Goal: Task Accomplishment & Management: Manage account settings

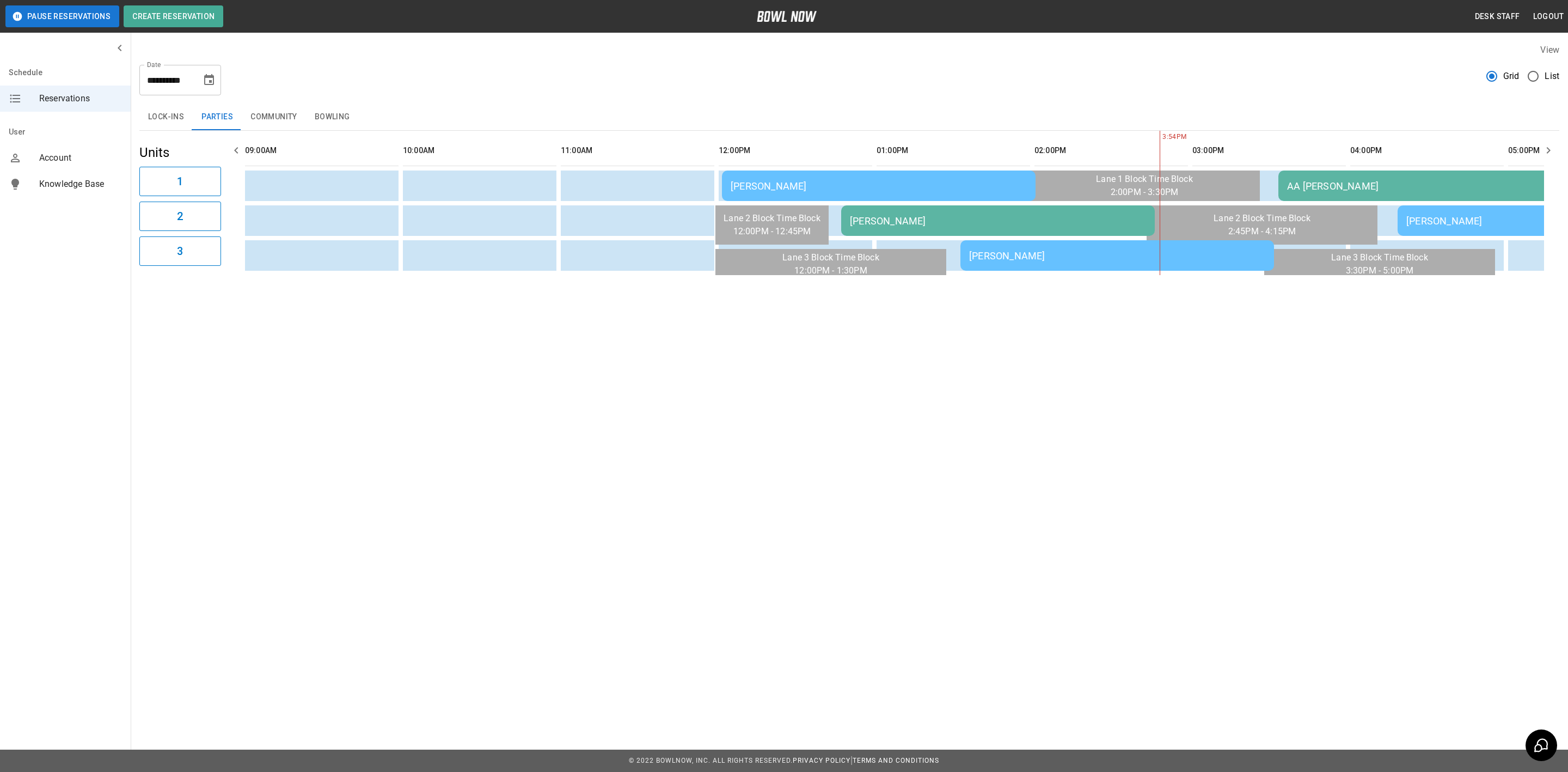
scroll to position [0, 789]
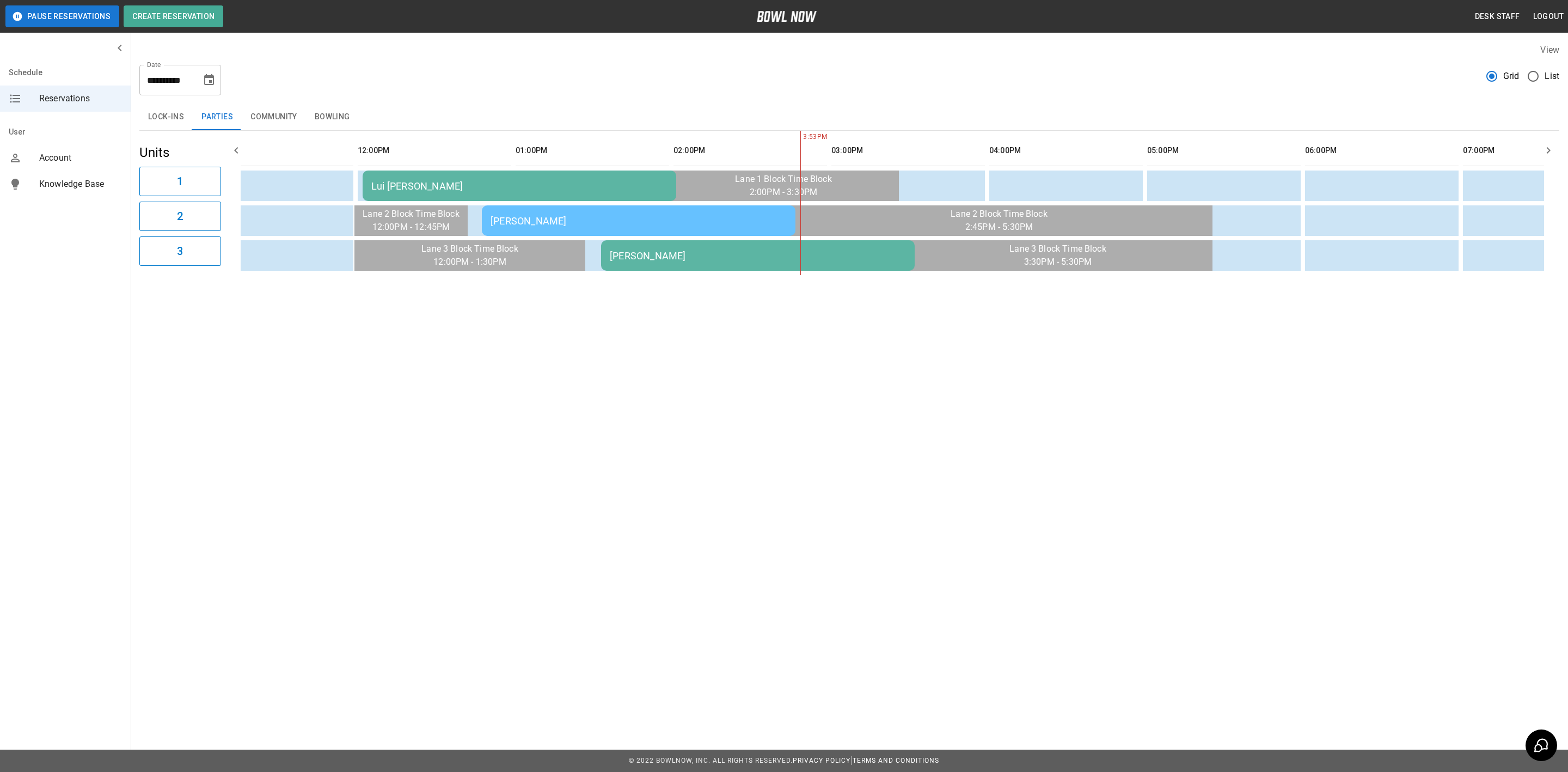
scroll to position [0, 360]
drag, startPoint x: 209, startPoint y: 79, endPoint x: 201, endPoint y: 92, distance: 15.3
click at [209, 79] on icon "Choose date, selected date is Oct 5, 2025" at bounding box center [209, 80] width 13 height 13
click at [240, 156] on button "4" at bounding box center [232, 158] width 20 height 20
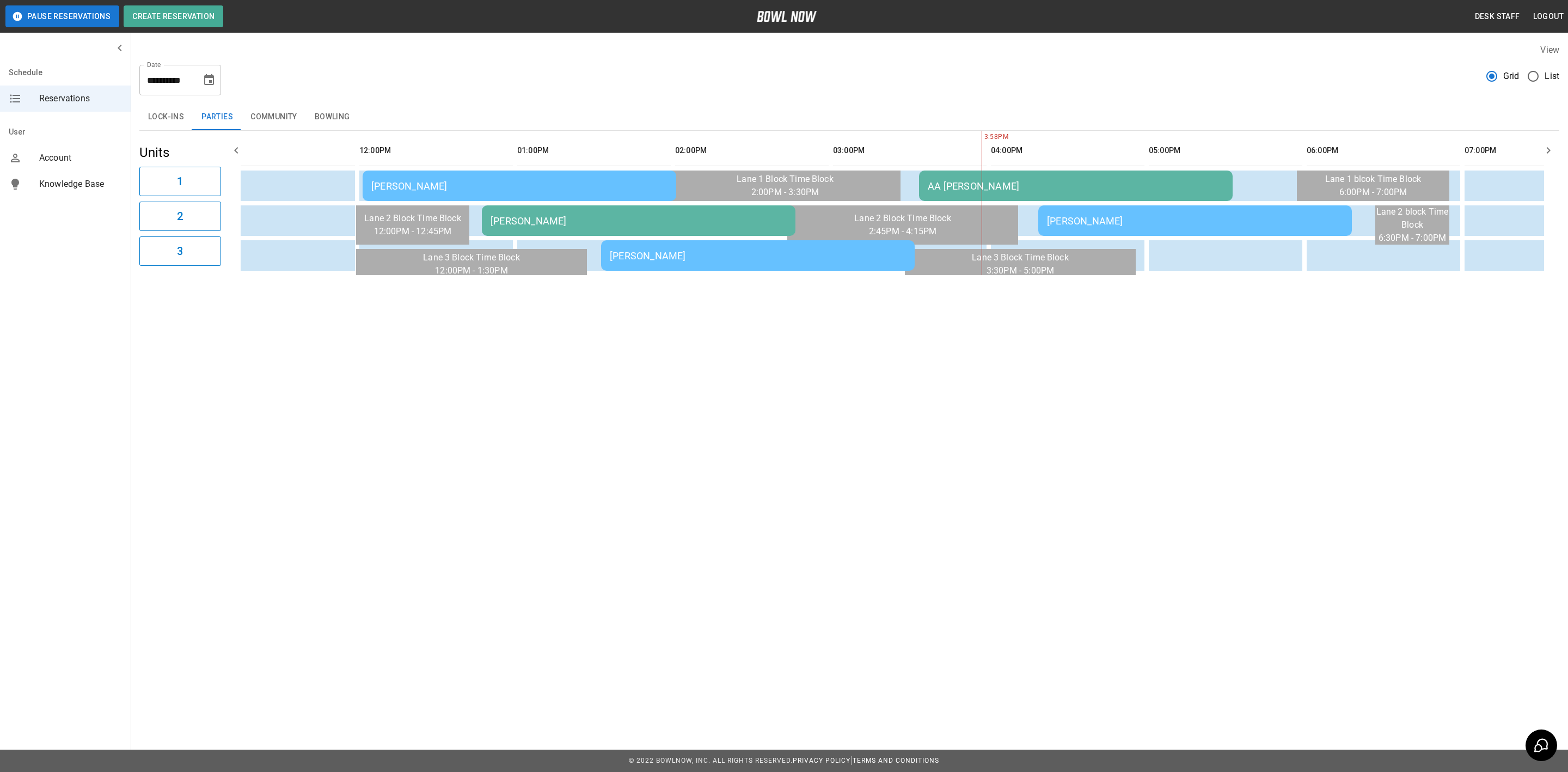
scroll to position [0, 947]
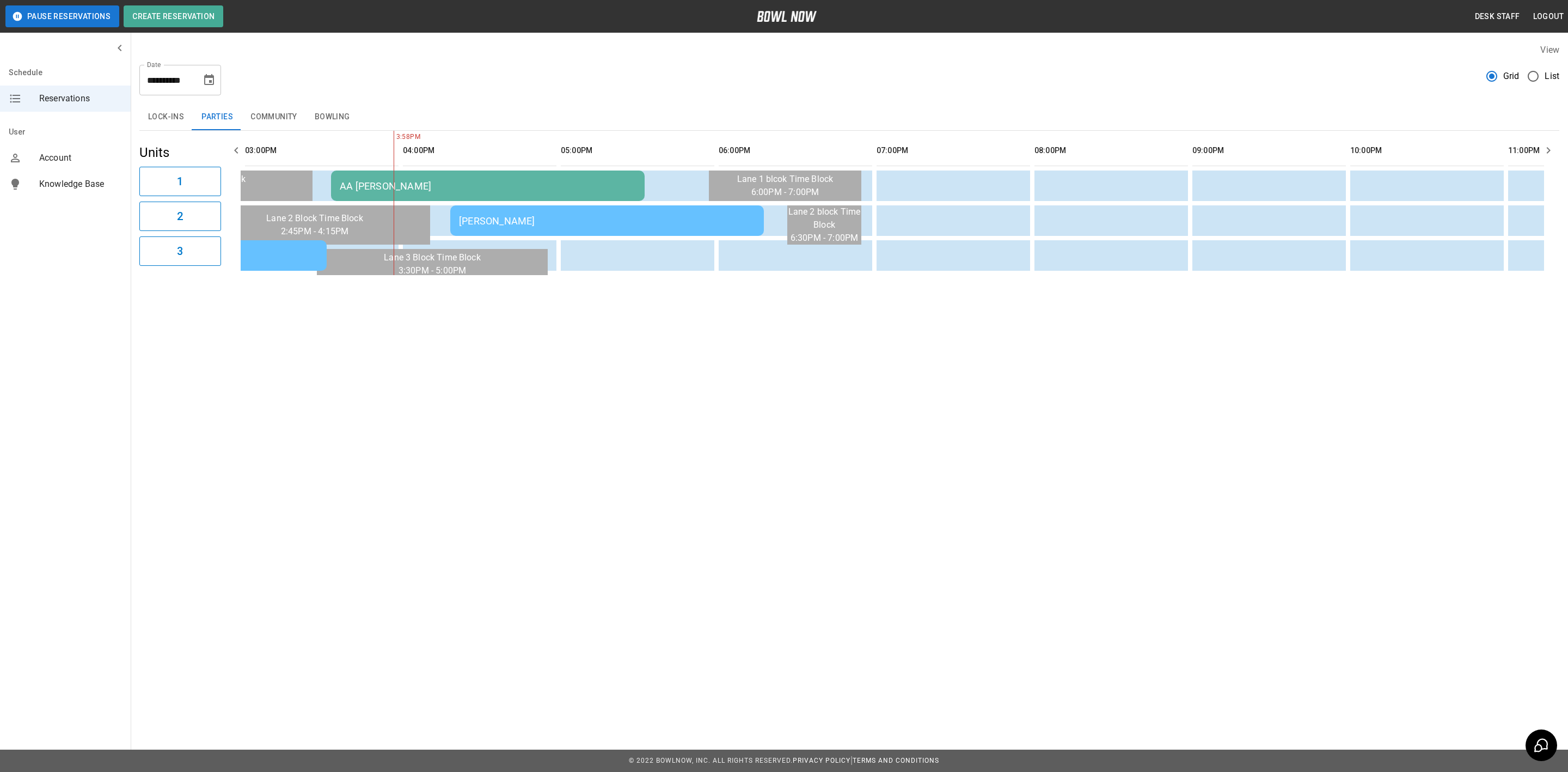
click at [203, 83] on icon "Choose date, selected date is Oct 4, 2025" at bounding box center [209, 80] width 13 height 13
click at [219, 79] on button "Choose date, selected date is Oct 4, 2025" at bounding box center [209, 80] width 22 height 22
click at [209, 75] on icon "Choose date, selected date is Oct 4, 2025" at bounding box center [209, 79] width 10 height 11
click at [476, 216] on div "[PERSON_NAME]" at bounding box center [607, 220] width 296 height 11
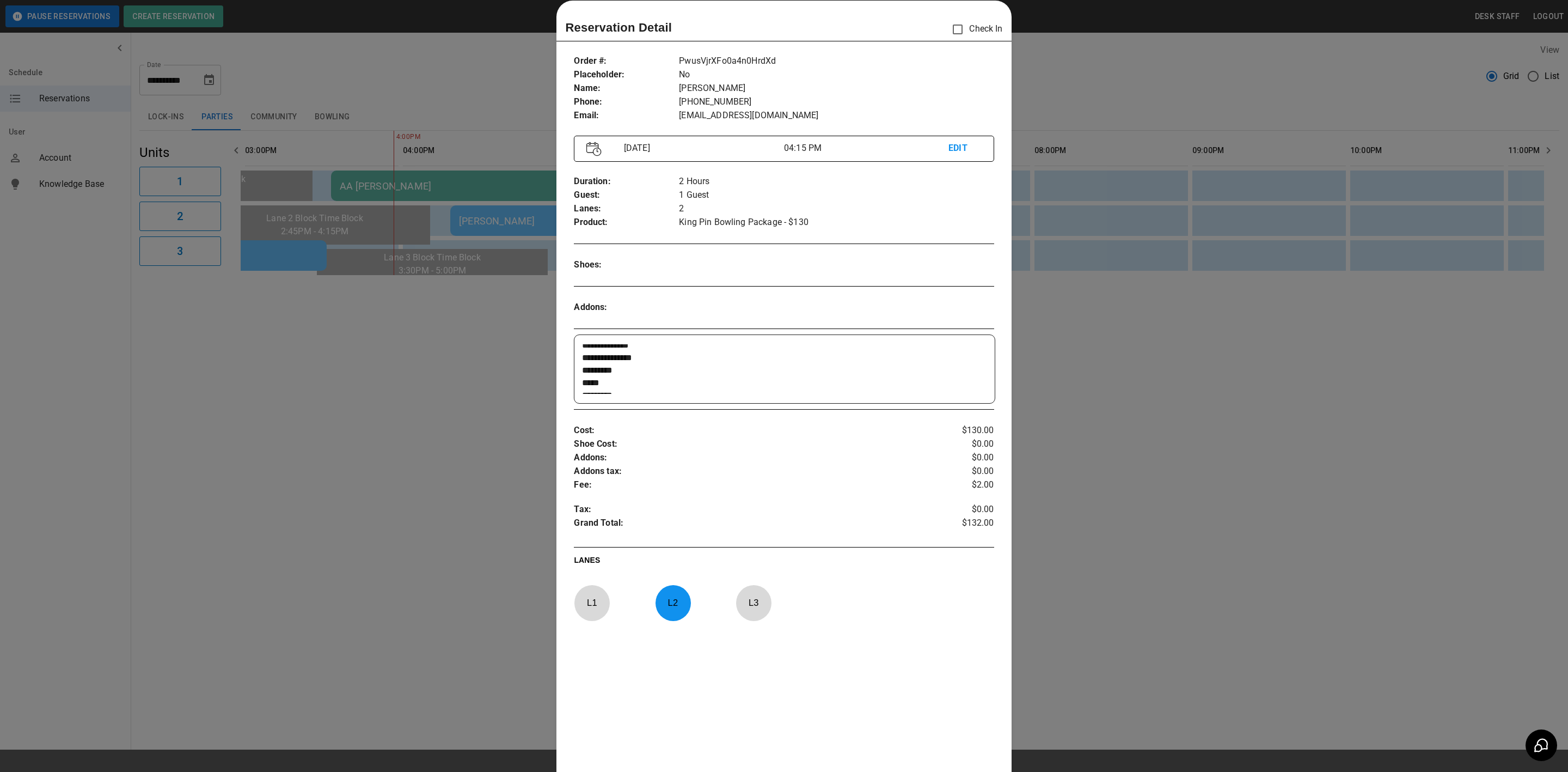
scroll to position [0, 0]
click at [481, 372] on div at bounding box center [784, 386] width 1568 height 772
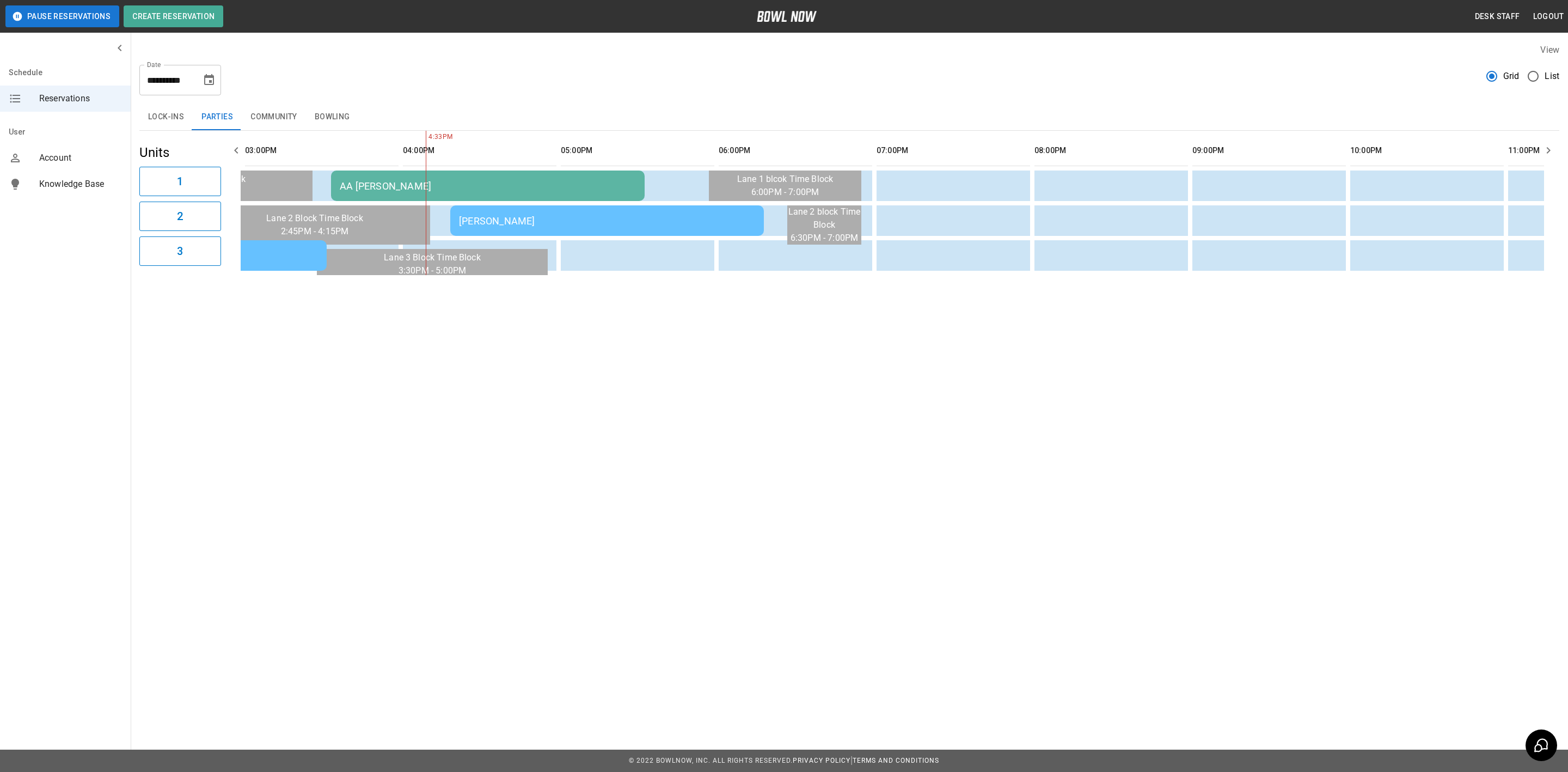
scroll to position [0, 1104]
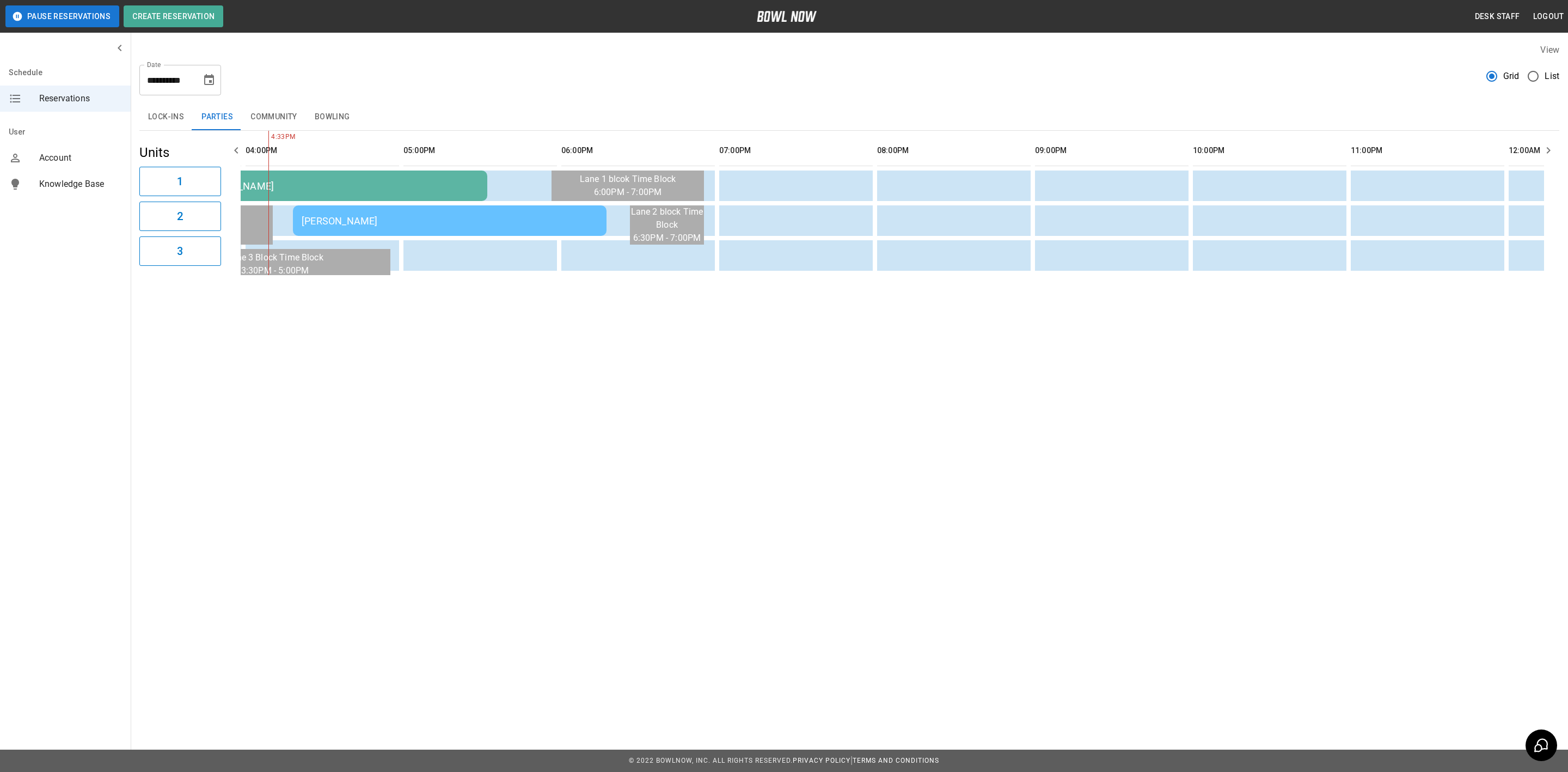
click at [205, 71] on button "Choose date, selected date is Oct 4, 2025" at bounding box center [209, 80] width 22 height 22
click at [102, 176] on button "5" at bounding box center [102, 179] width 20 height 20
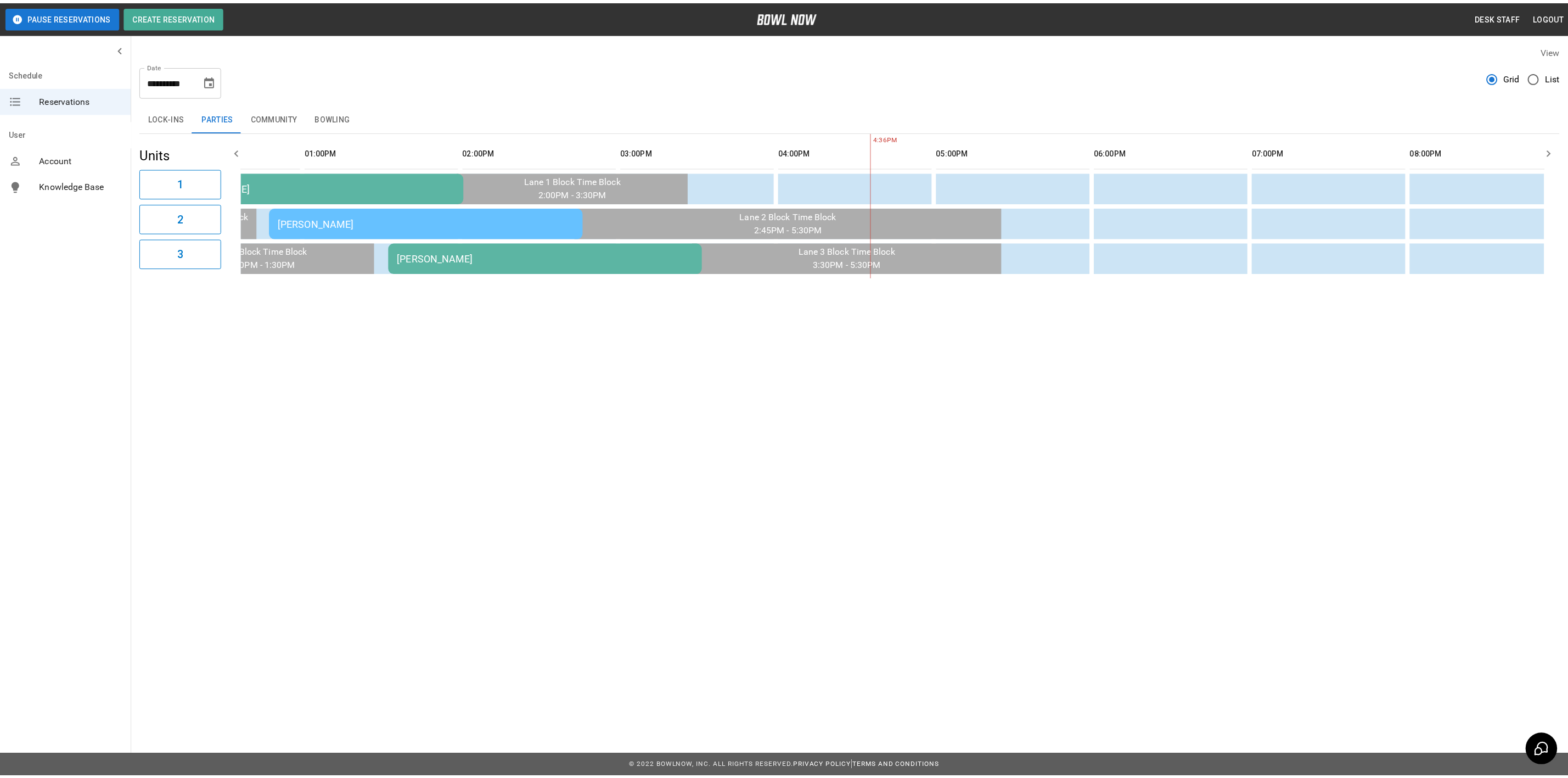
scroll to position [0, 421]
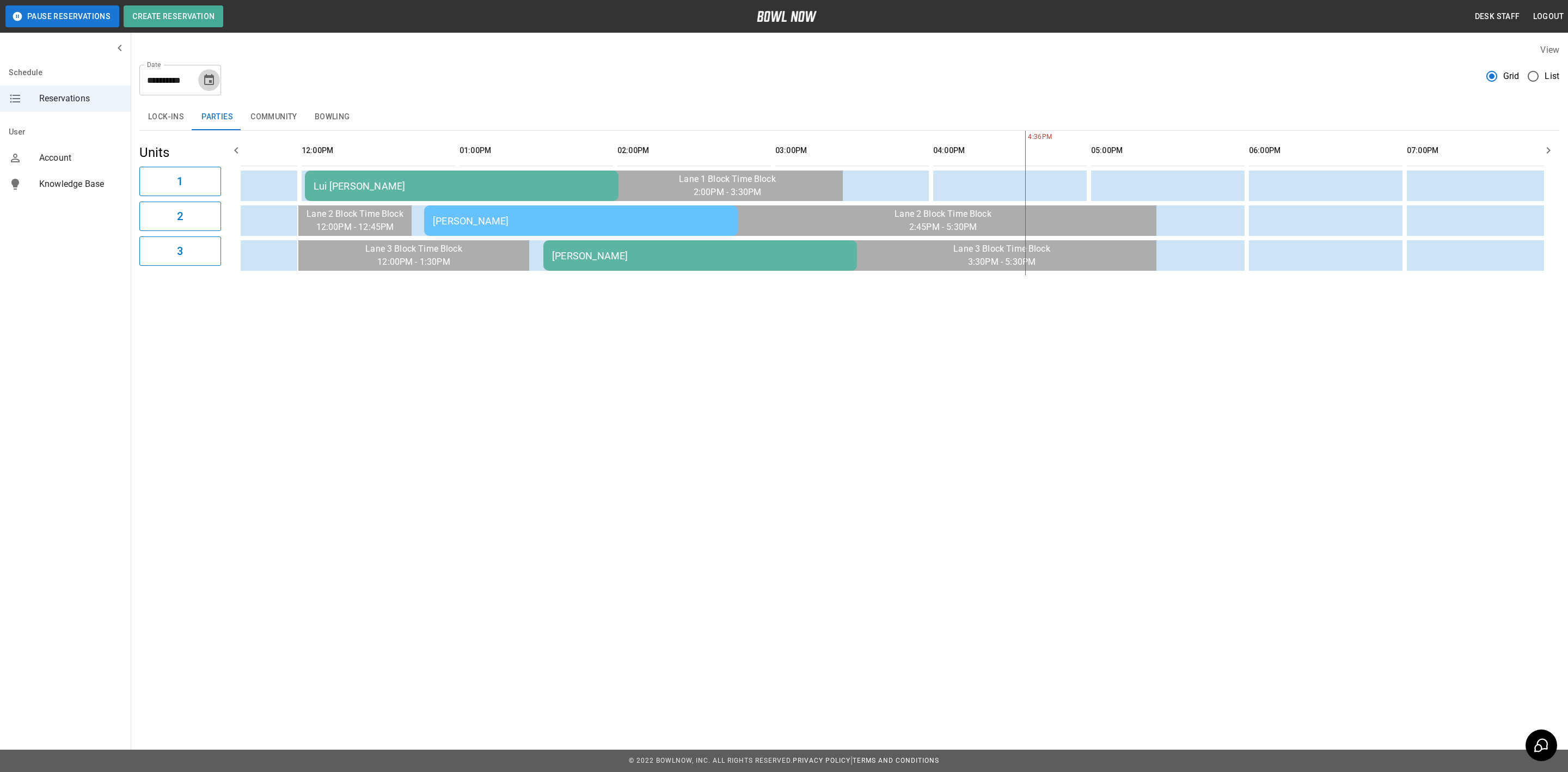
click at [215, 80] on button "Choose date, selected date is Oct 5, 2025" at bounding box center [209, 80] width 22 height 22
click at [211, 75] on icon "Choose date, selected date is Oct 5, 2025" at bounding box center [209, 79] width 10 height 11
click at [318, 98] on div "**********" at bounding box center [849, 159] width 1437 height 249
click at [339, 121] on button "Bowling" at bounding box center [332, 117] width 53 height 26
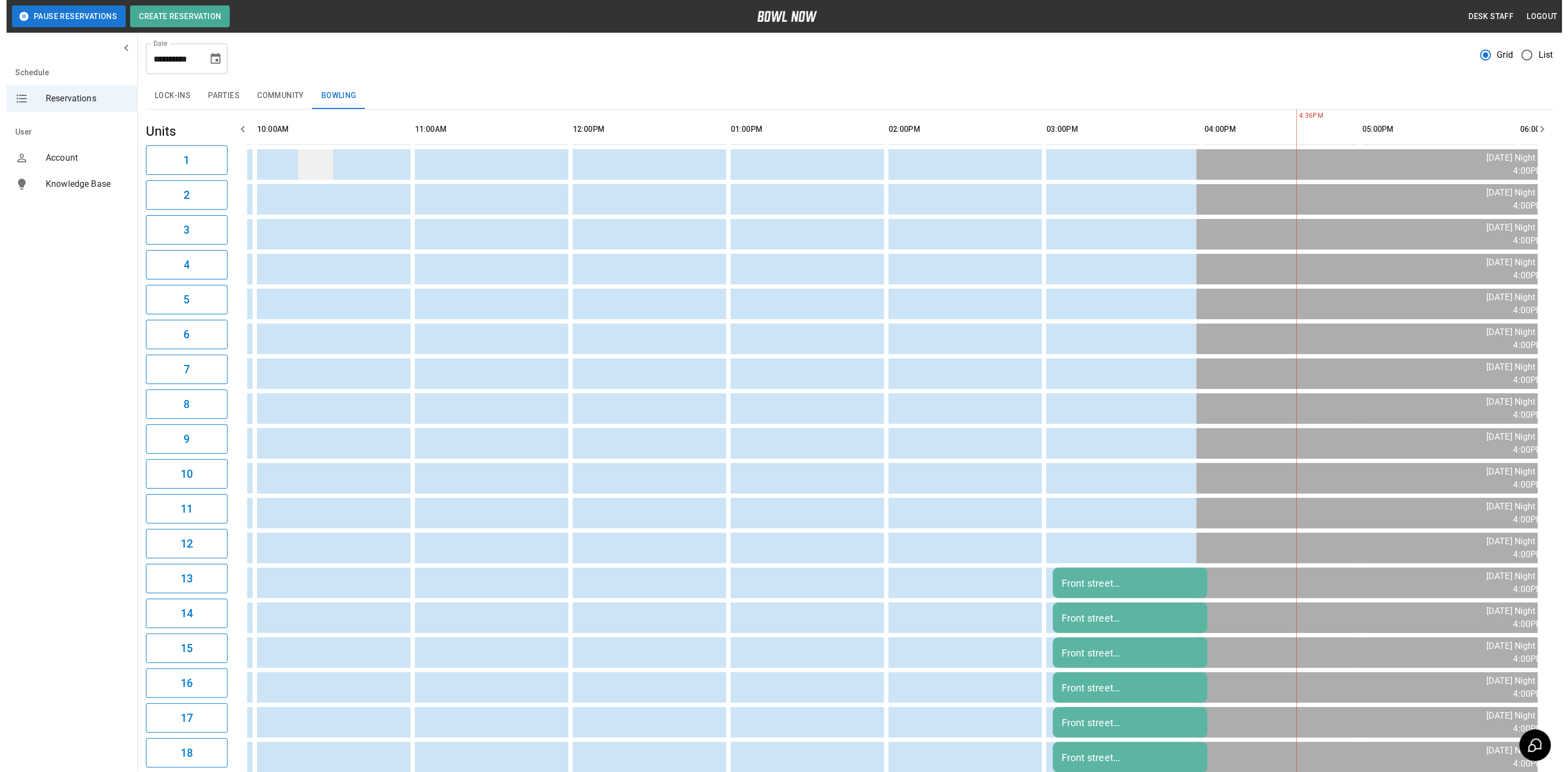
scroll to position [0, 0]
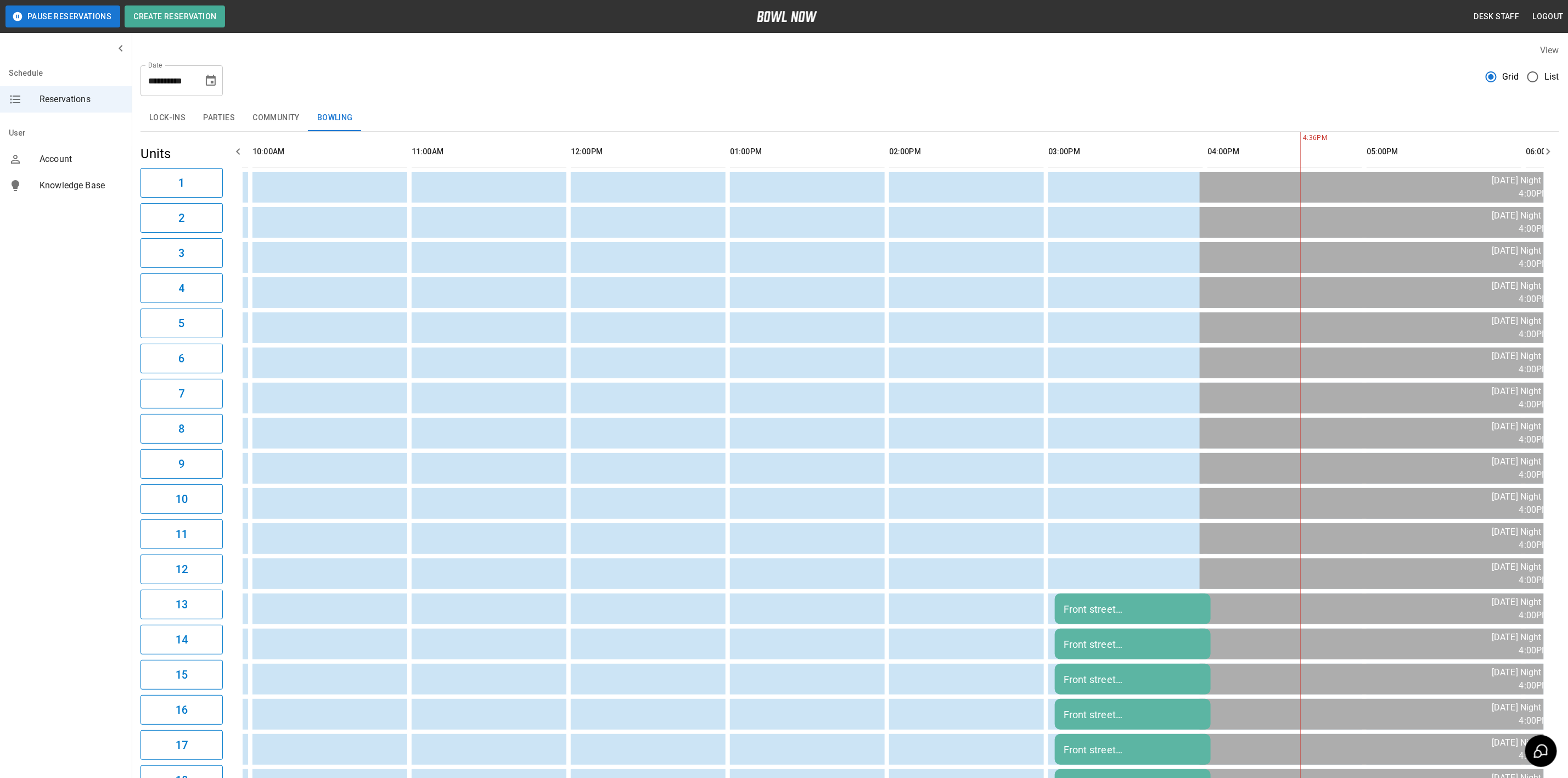
click at [211, 104] on div "**********" at bounding box center [849, 424] width 1436 height 778
click at [219, 122] on button "Parties" at bounding box center [219, 118] width 50 height 26
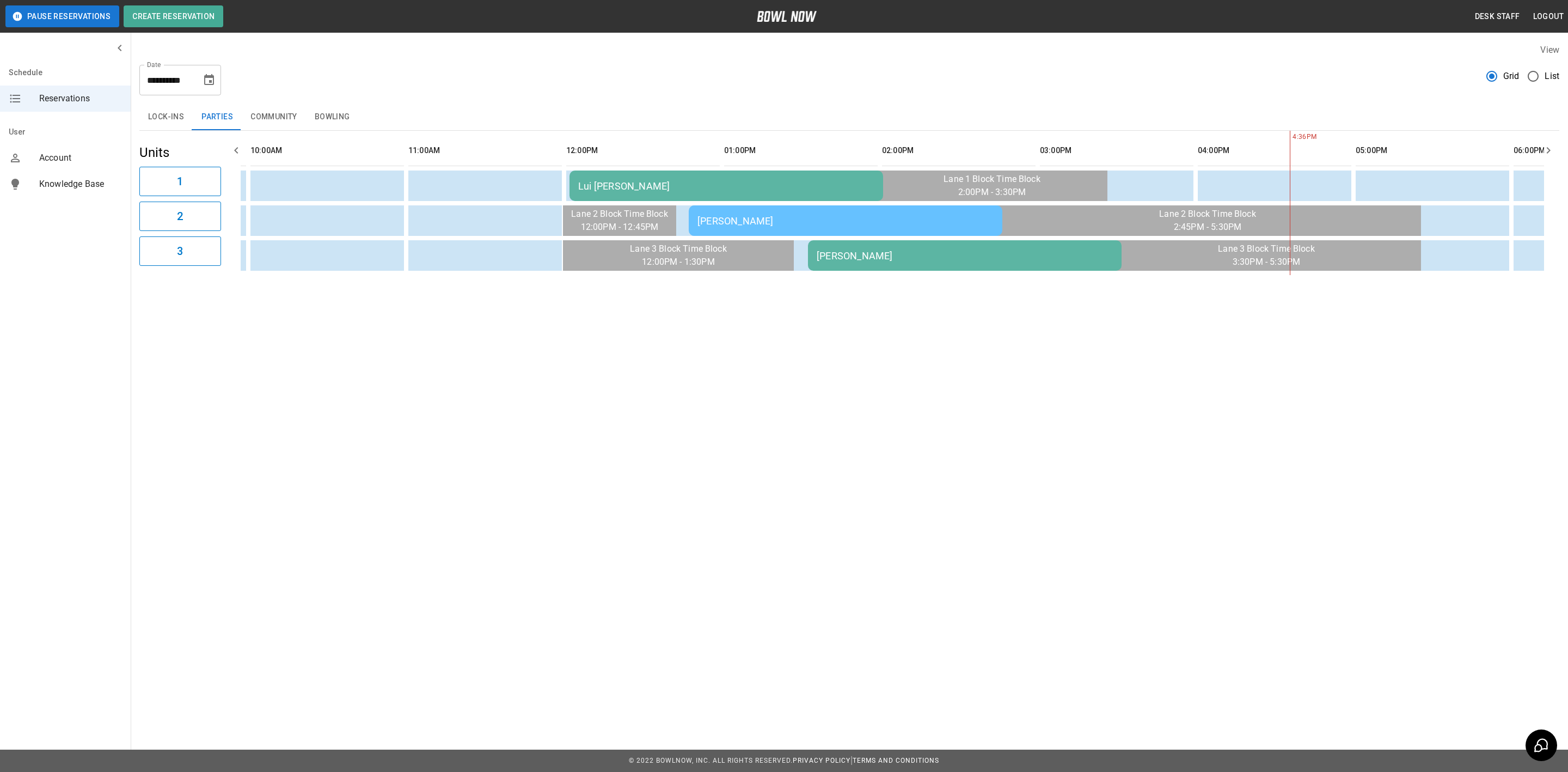
drag, startPoint x: 877, startPoint y: 270, endPoint x: 920, endPoint y: 281, distance: 44.4
click at [920, 275] on div "4:36PM Lui [PERSON_NAME] [PERSON_NAME] [PERSON_NAME]" at bounding box center [892, 203] width 1303 height 144
click at [514, 267] on td "sticky table" at bounding box center [508, 256] width 35 height 31
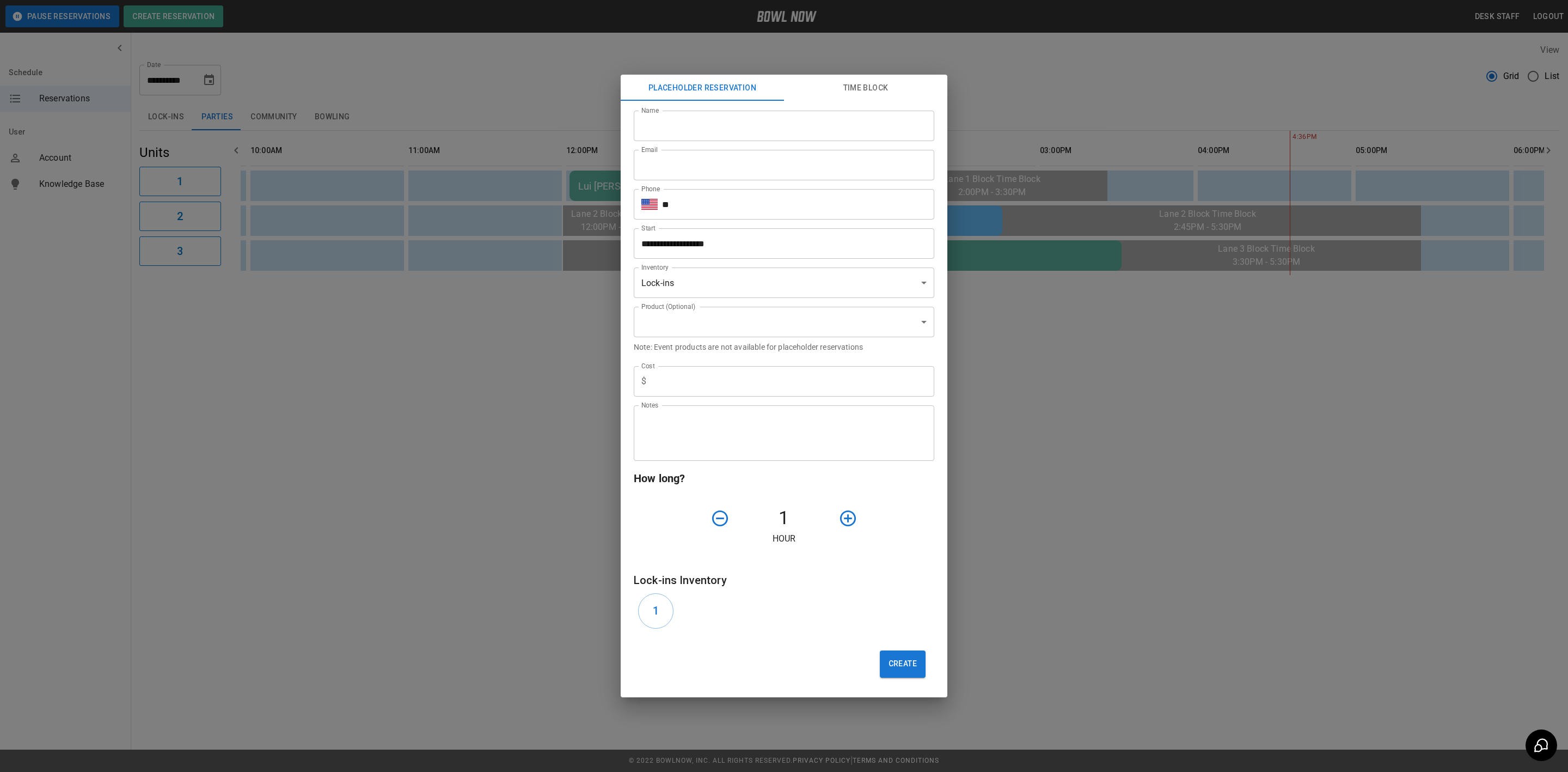
click at [540, 355] on div "**********" at bounding box center [784, 386] width 1568 height 772
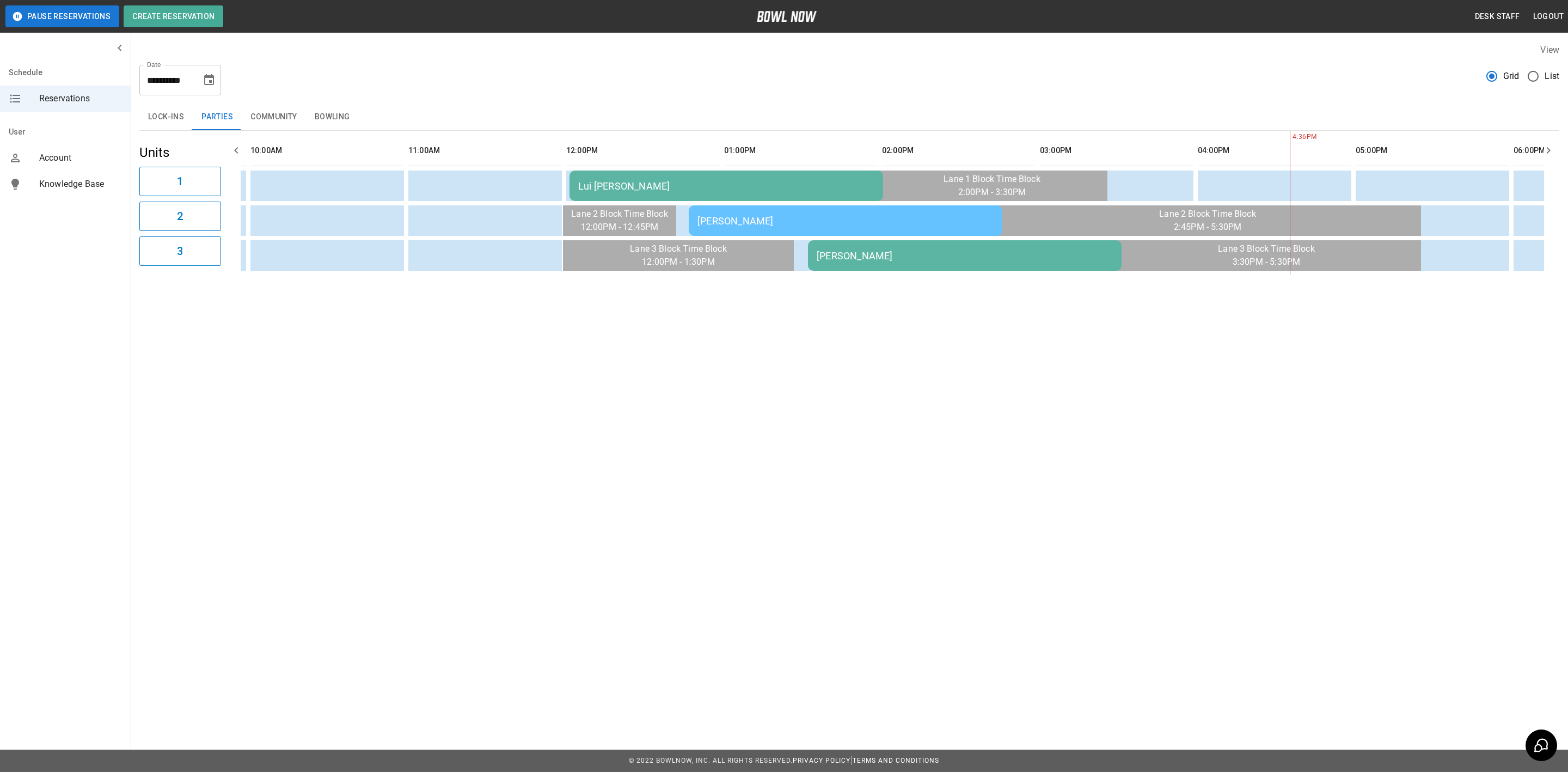
scroll to position [0, 288]
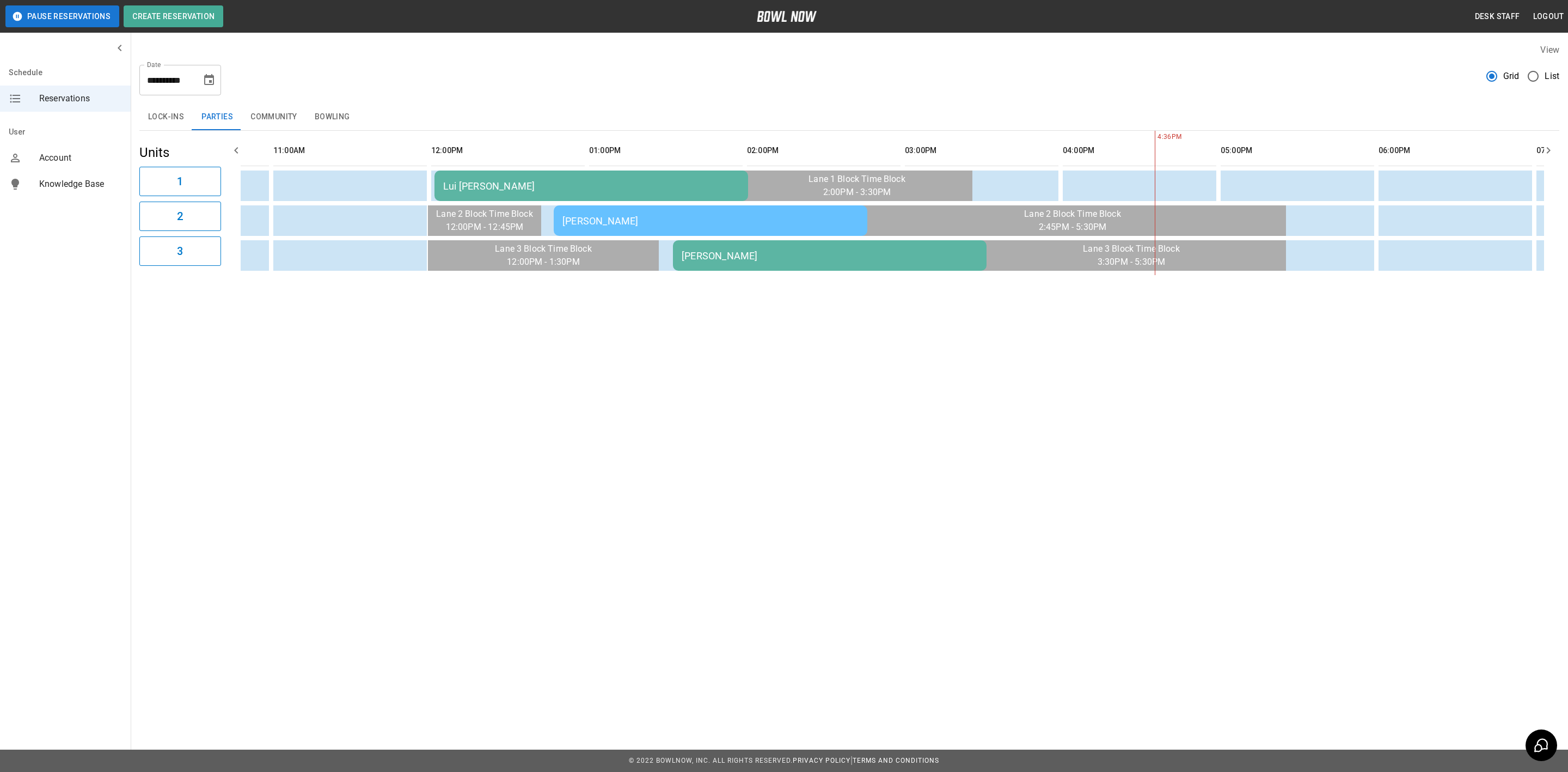
click at [616, 232] on td "[PERSON_NAME]" at bounding box center [710, 220] width 314 height 31
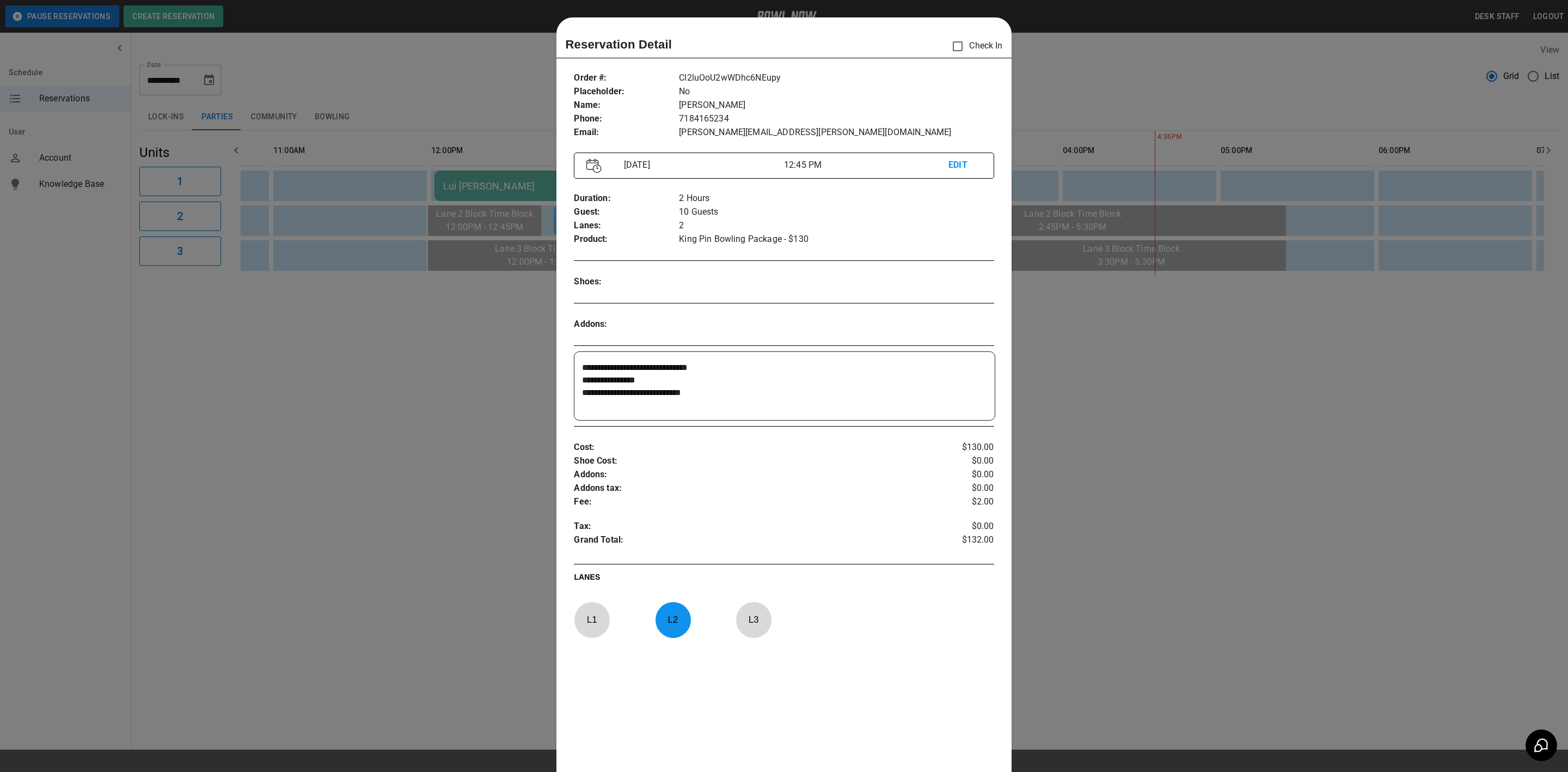
scroll to position [17, 0]
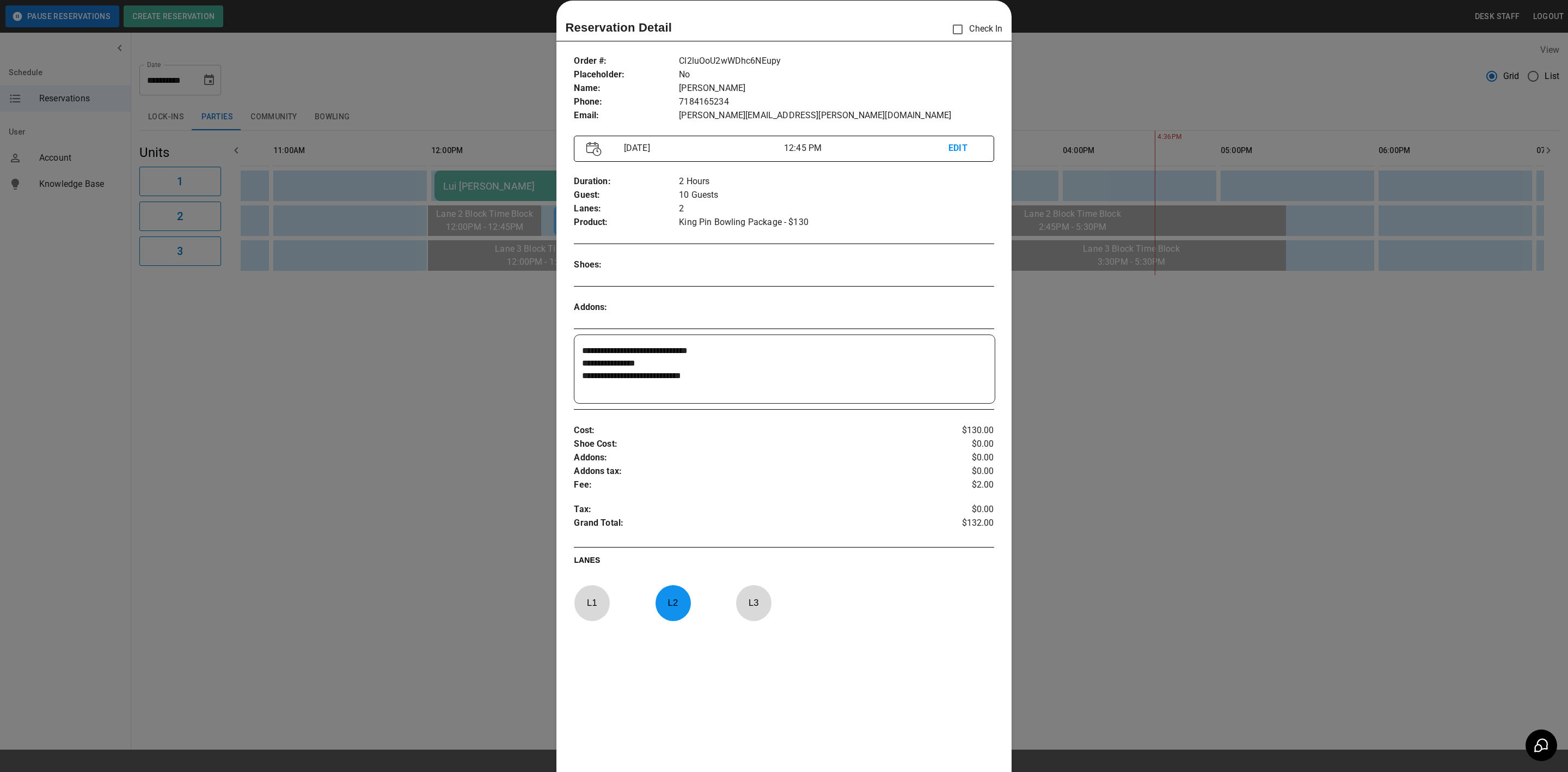
click at [317, 395] on div at bounding box center [784, 386] width 1568 height 772
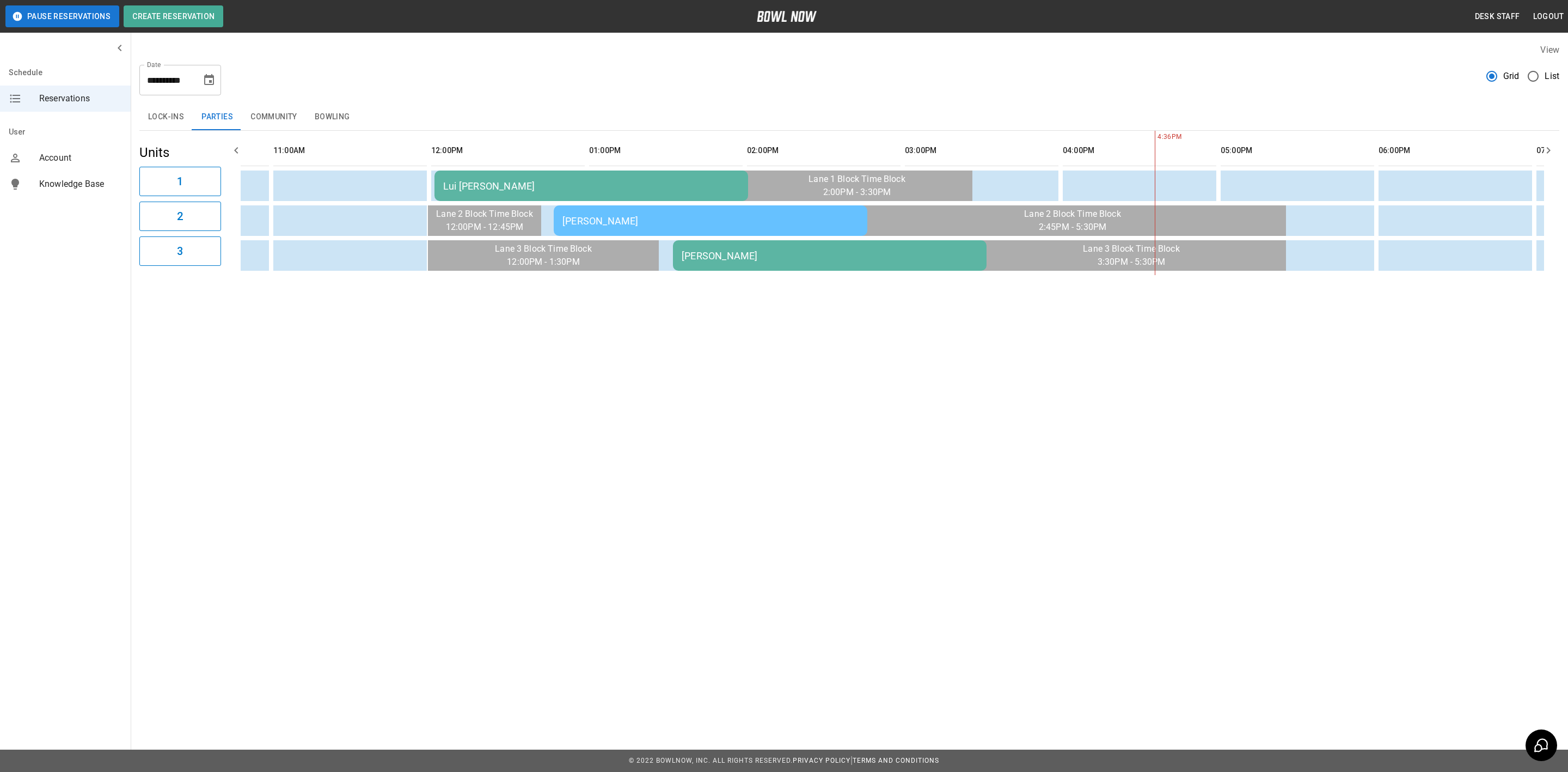
click at [219, 90] on div "**********" at bounding box center [180, 80] width 82 height 31
click at [202, 83] on icon "Choose date, selected date is Oct 5, 2025" at bounding box center [209, 80] width 13 height 13
click at [231, 153] on button "4" at bounding box center [232, 158] width 20 height 20
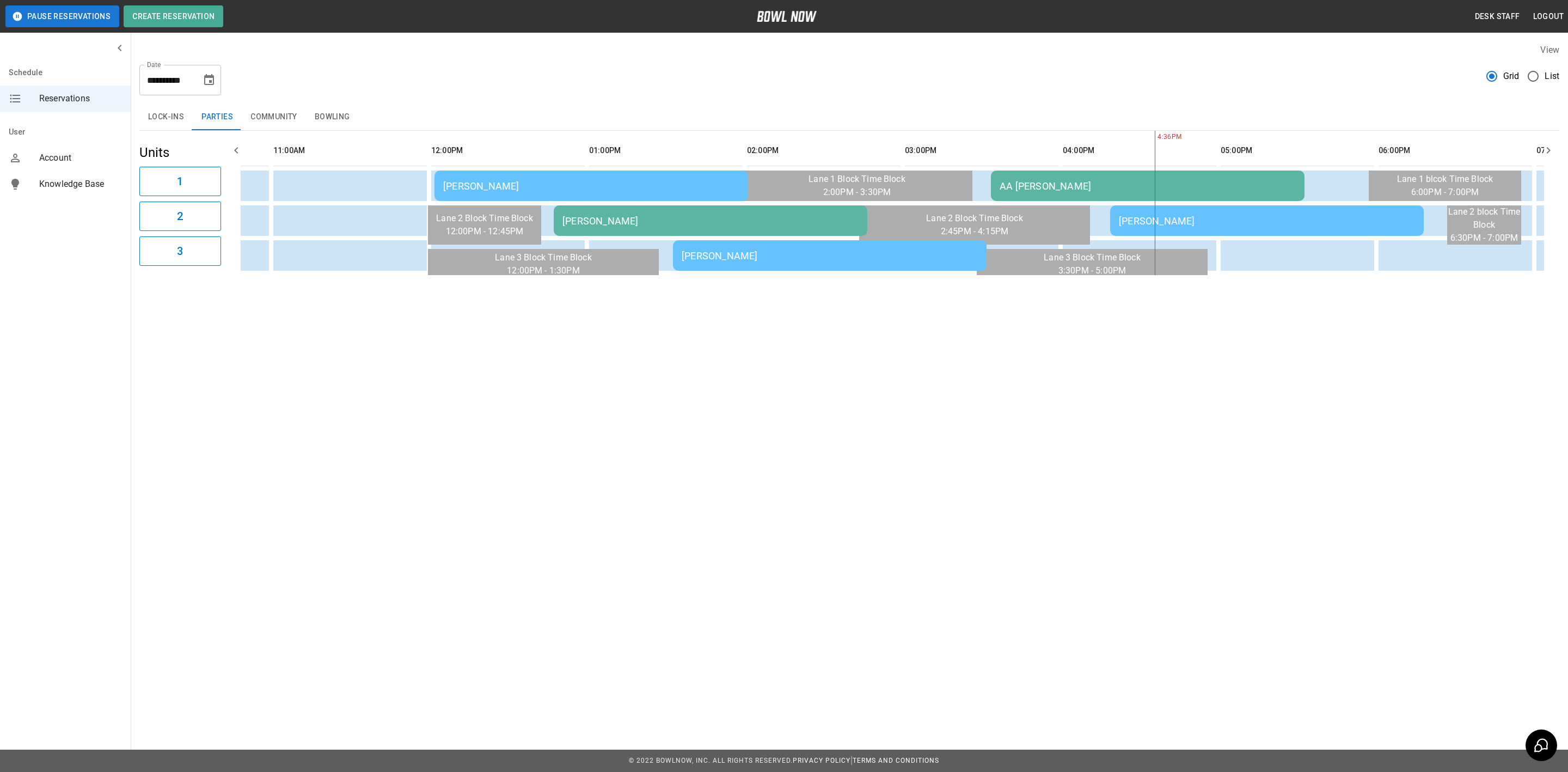
click at [204, 82] on icon "Choose date, selected date is Oct 4, 2025" at bounding box center [209, 80] width 13 height 13
click at [237, 178] on button "11" at bounding box center [232, 179] width 20 height 20
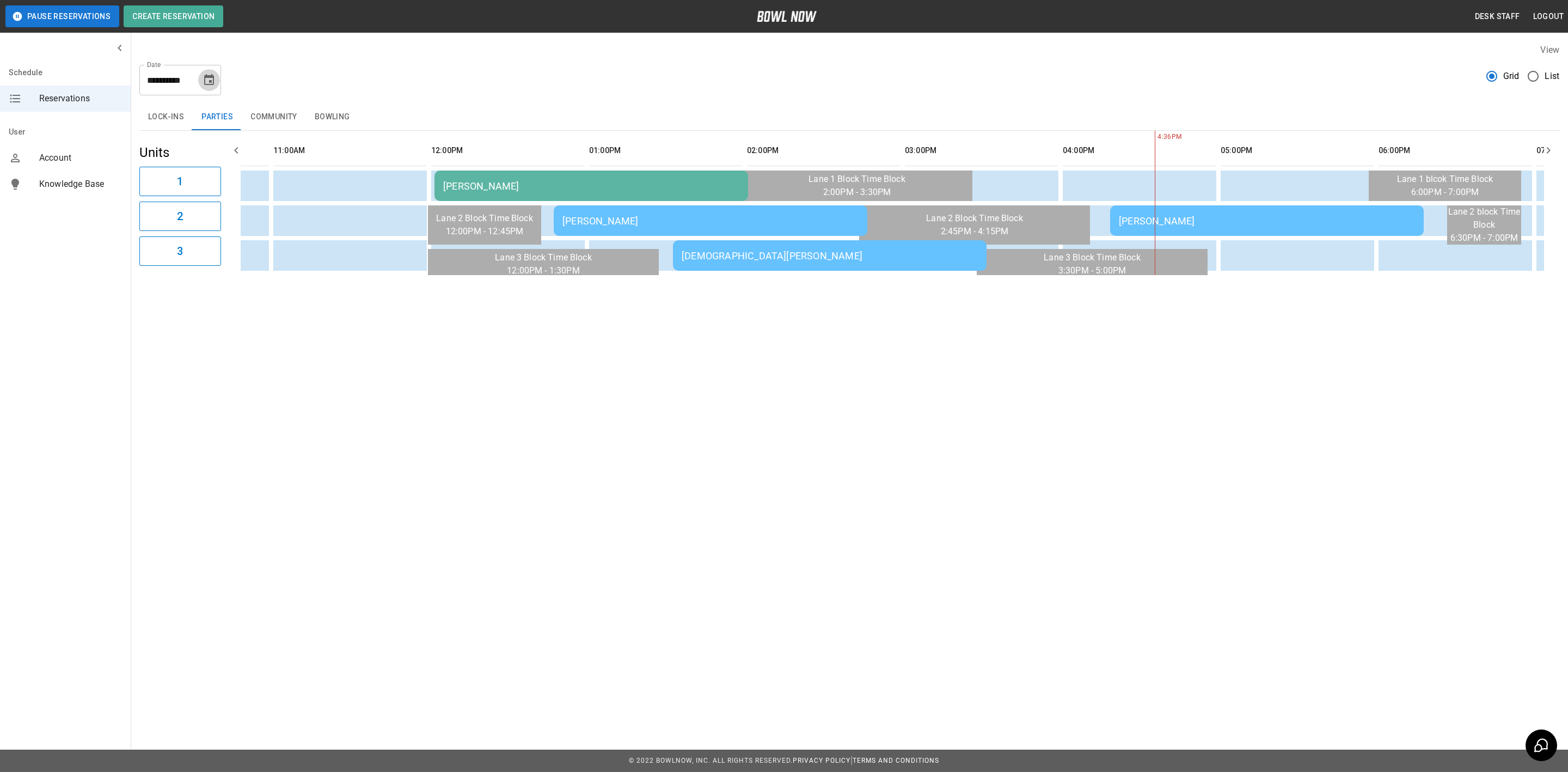
click at [206, 80] on icon "Choose date, selected date is Oct 11, 2025" at bounding box center [209, 80] width 13 height 13
click at [105, 198] on button "12" at bounding box center [102, 199] width 20 height 20
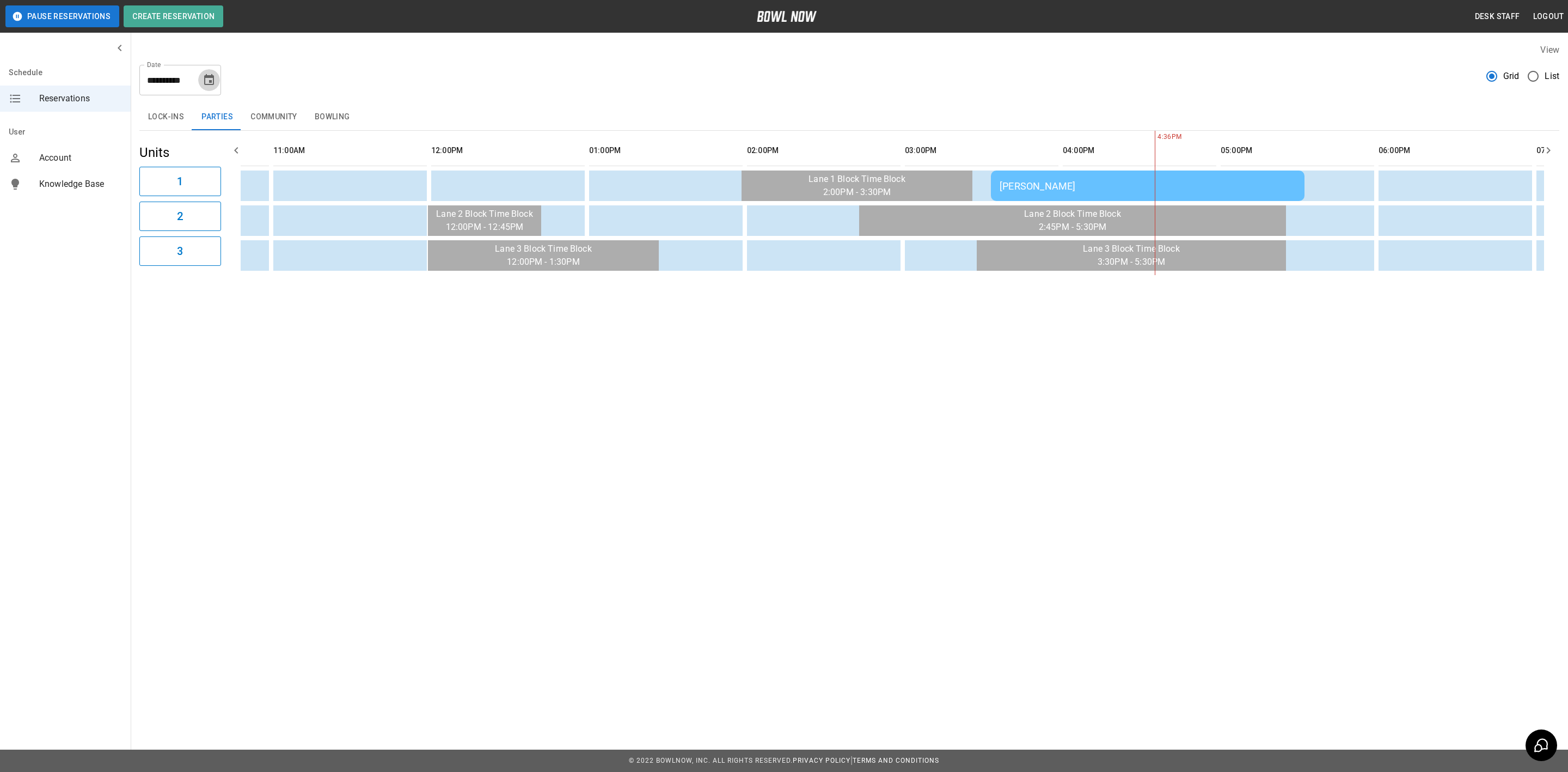
click at [217, 85] on button "Choose date, selected date is Oct 12, 2025" at bounding box center [209, 80] width 22 height 22
click at [100, 176] on button "5" at bounding box center [102, 179] width 20 height 20
type input "**********"
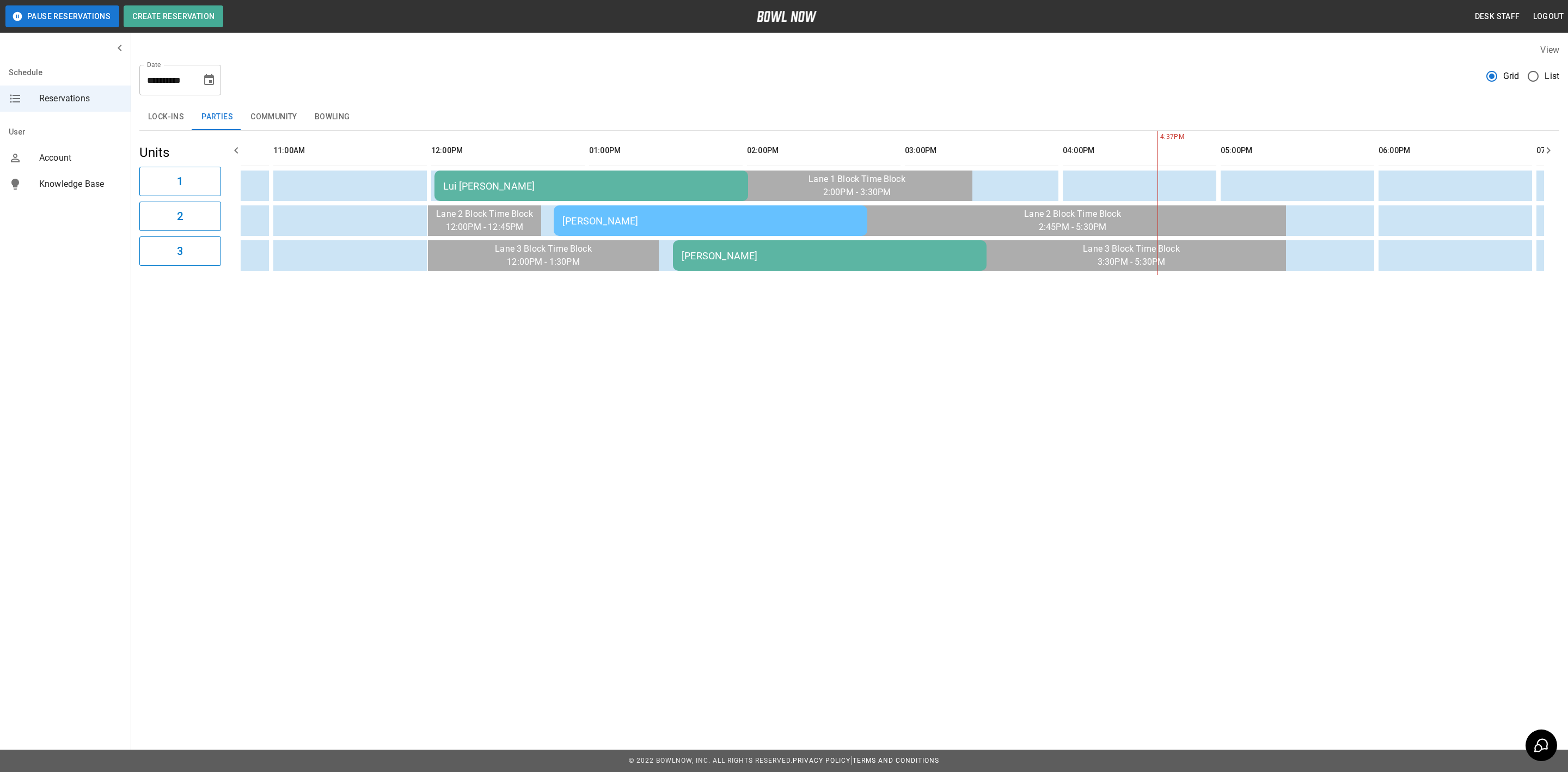
scroll to position [0, 365]
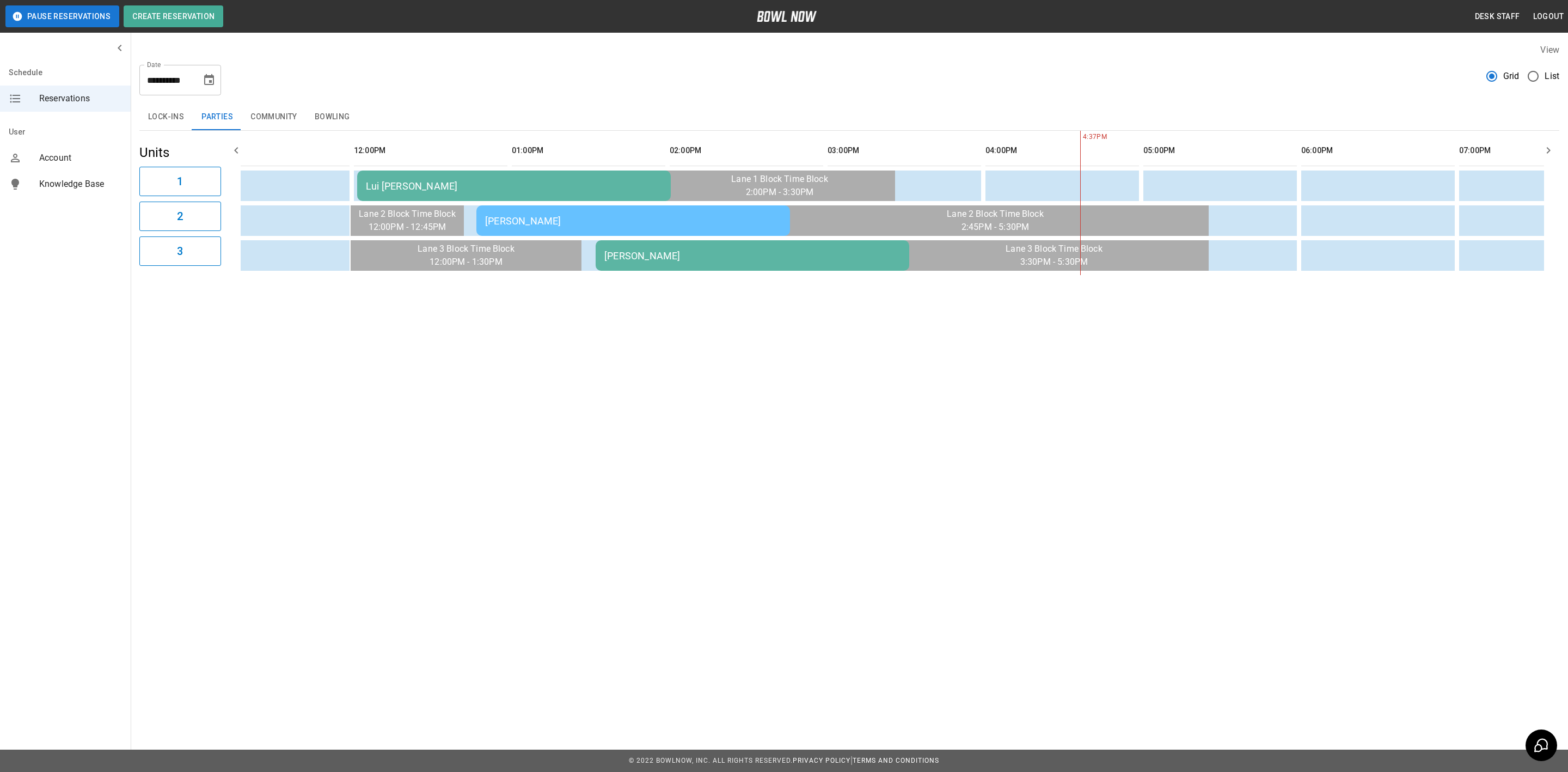
click at [395, 190] on div "Lui [PERSON_NAME]" at bounding box center [514, 185] width 296 height 11
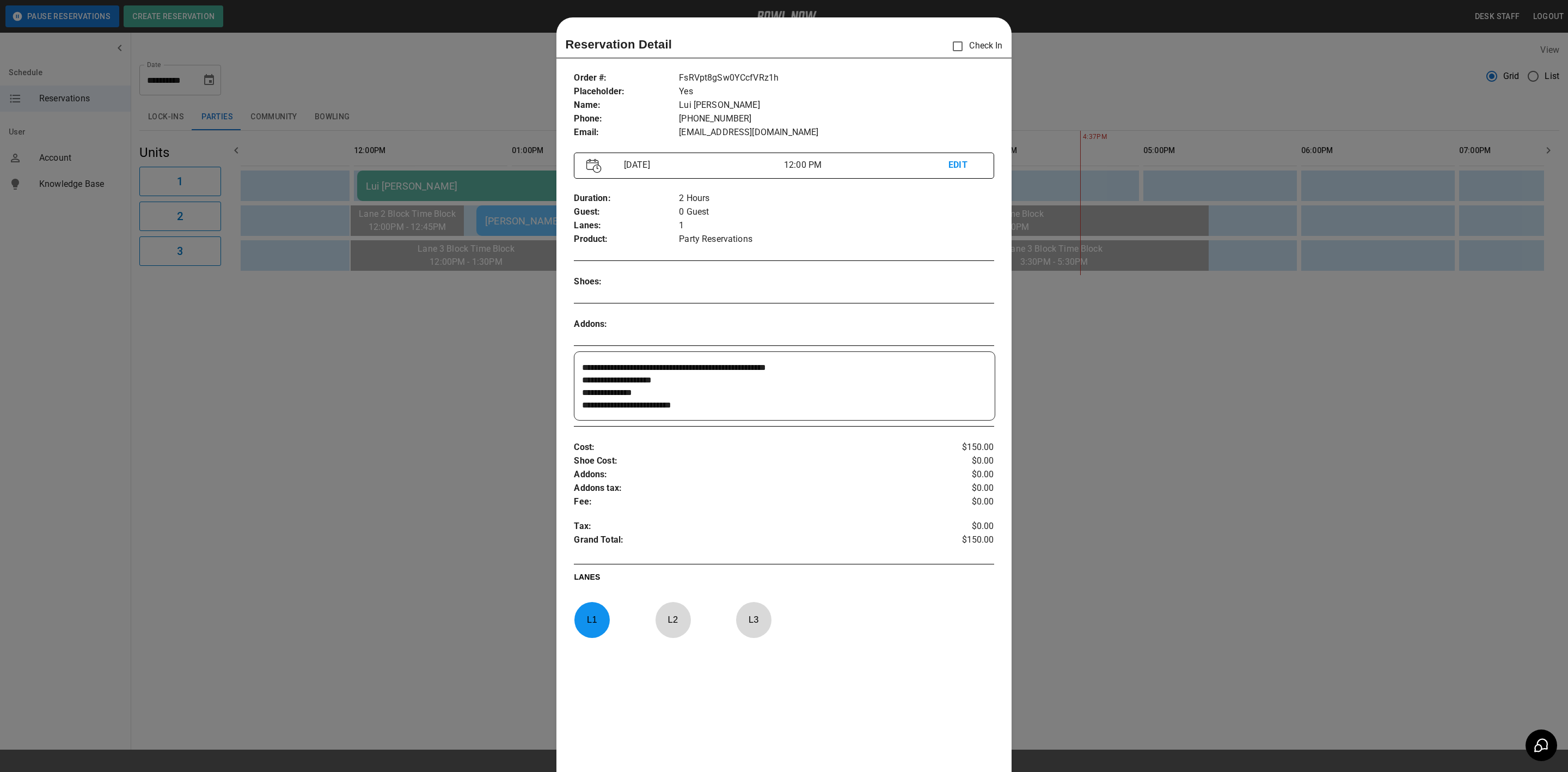
scroll to position [17, 0]
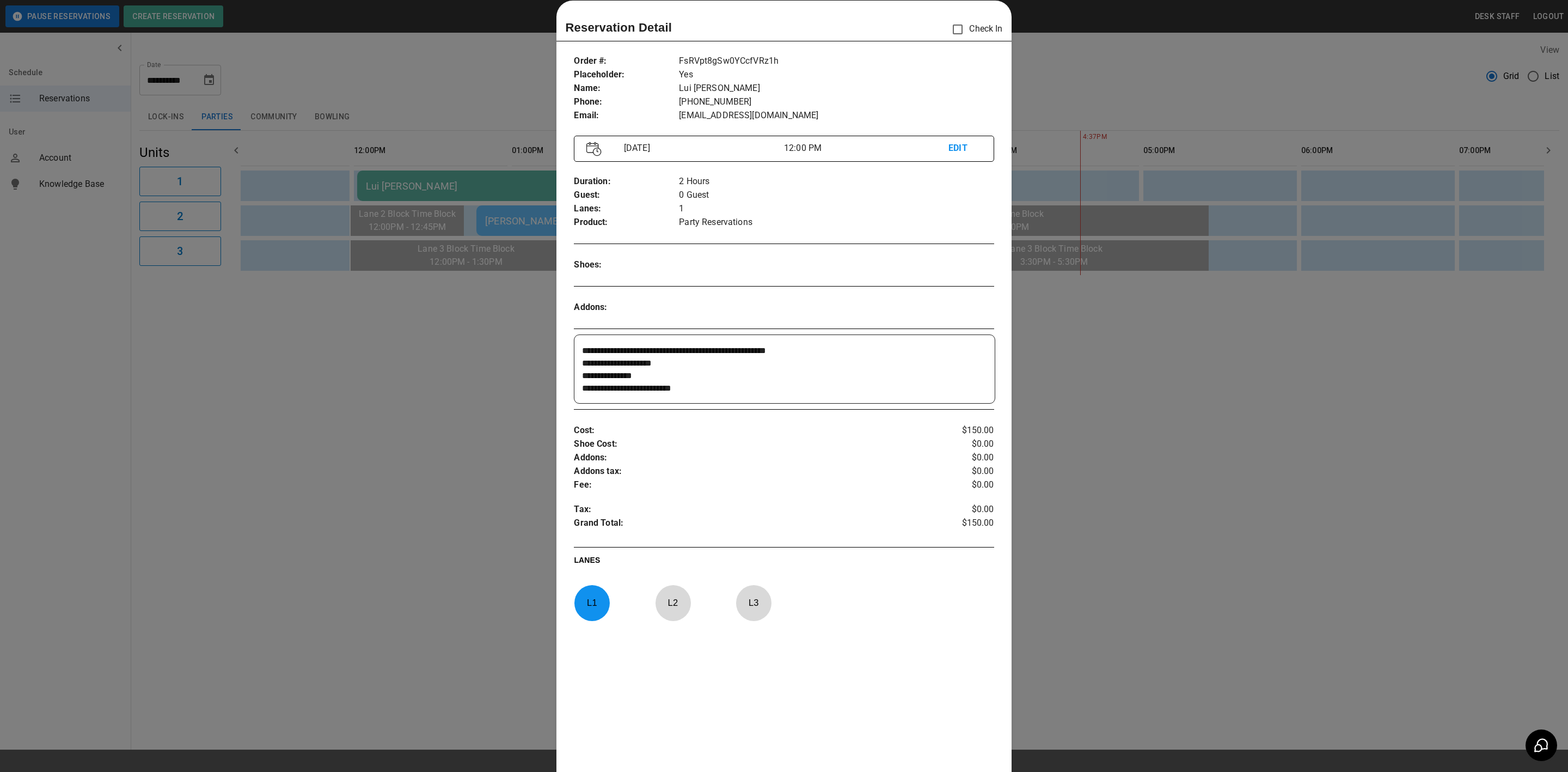
click at [414, 302] on div at bounding box center [784, 386] width 1568 height 772
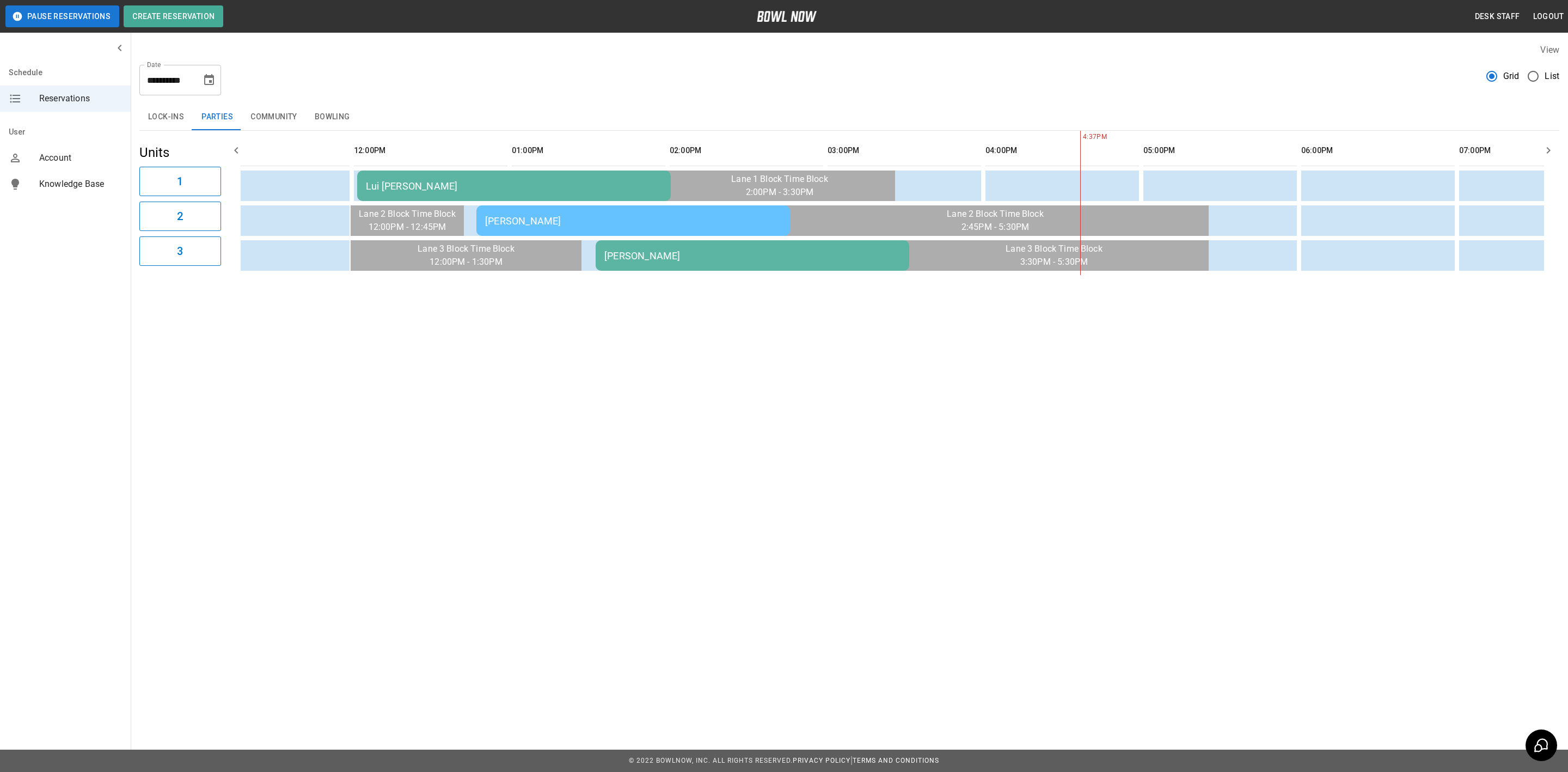
click at [593, 191] on div "Lui [PERSON_NAME]" at bounding box center [514, 185] width 296 height 11
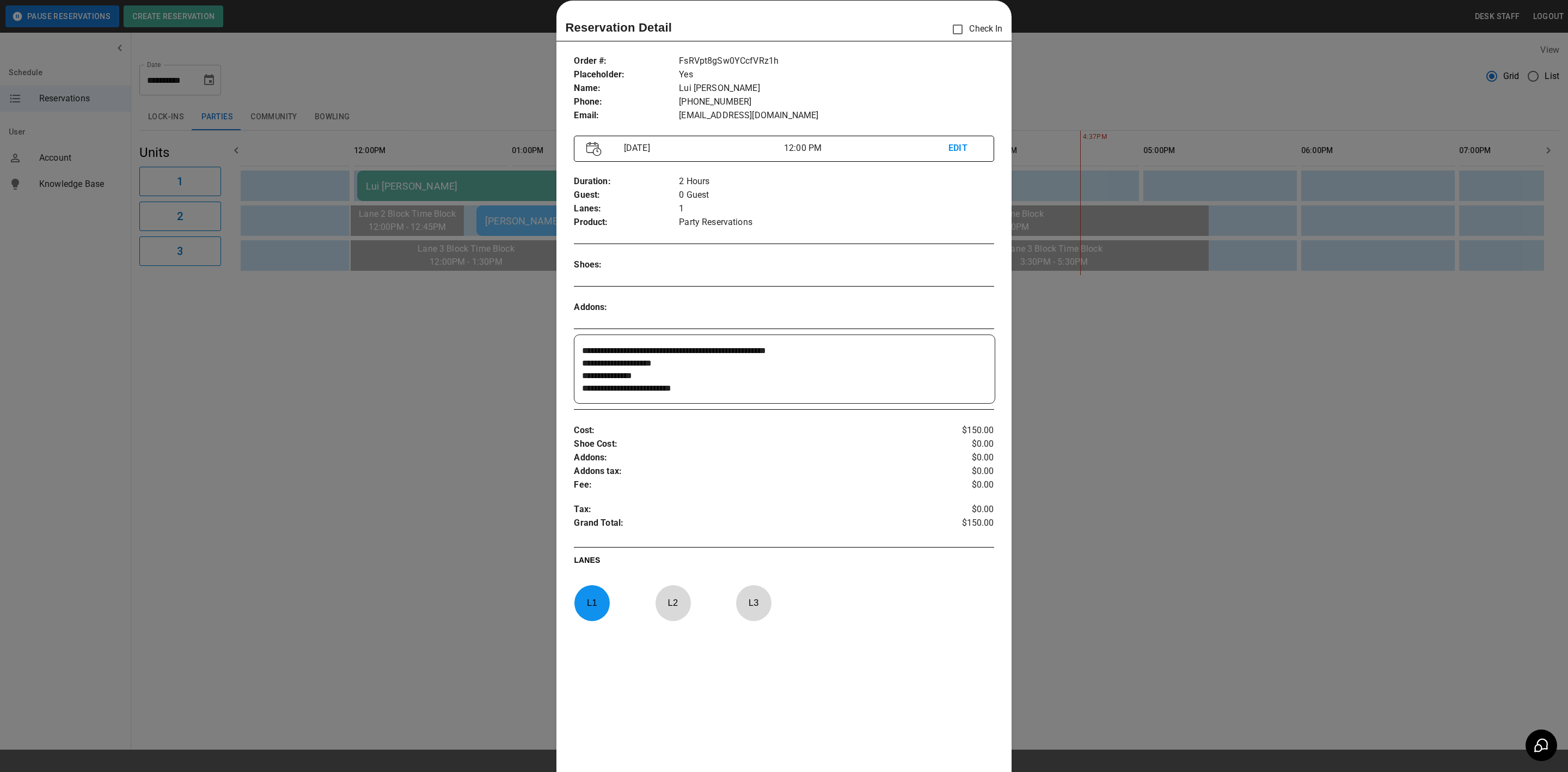
click at [383, 241] on div at bounding box center [784, 386] width 1568 height 772
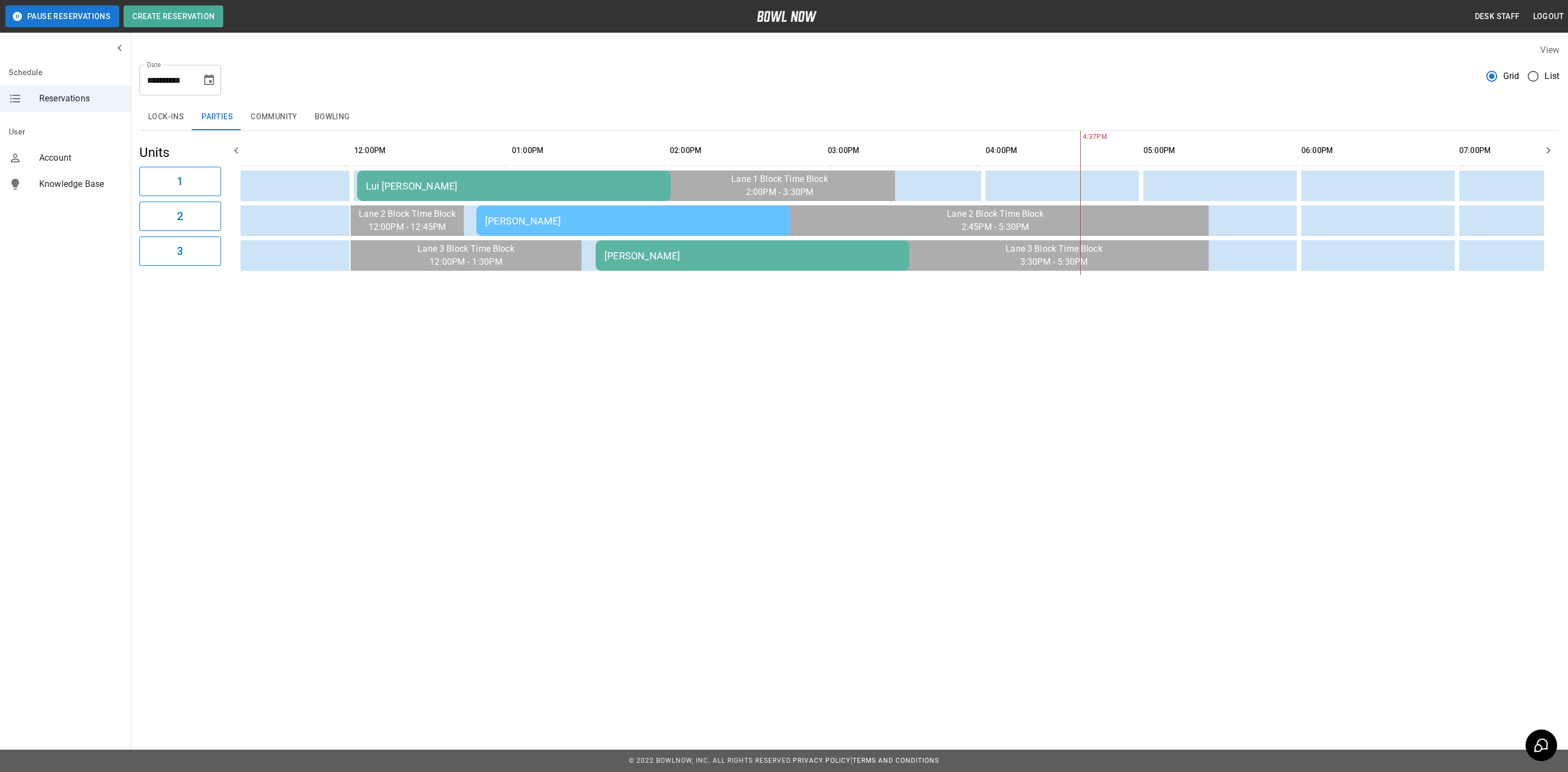
click at [820, 250] on div "[PERSON_NAME]" at bounding box center [753, 256] width 296 height 11
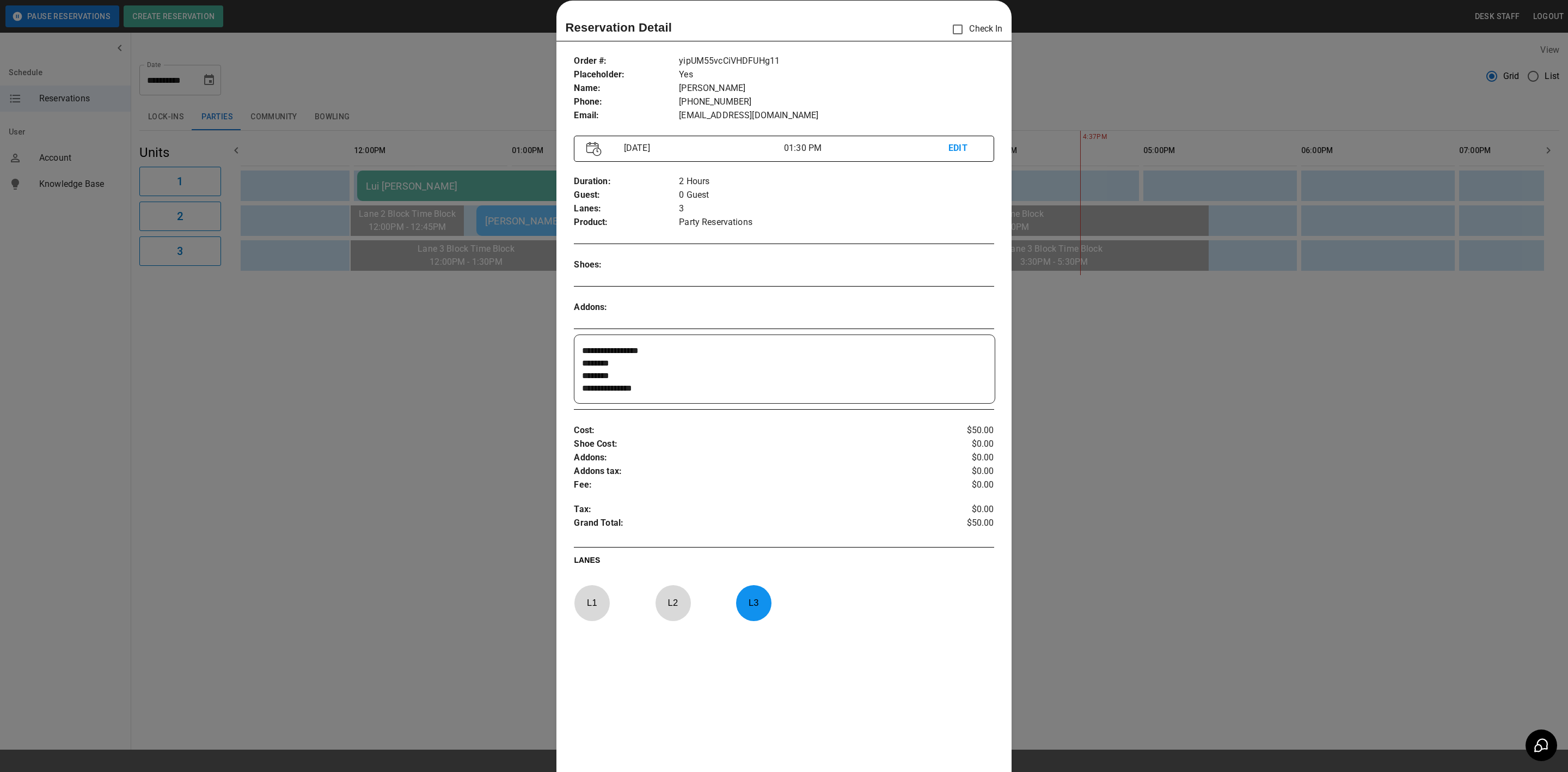
click at [1130, 389] on div at bounding box center [784, 386] width 1568 height 772
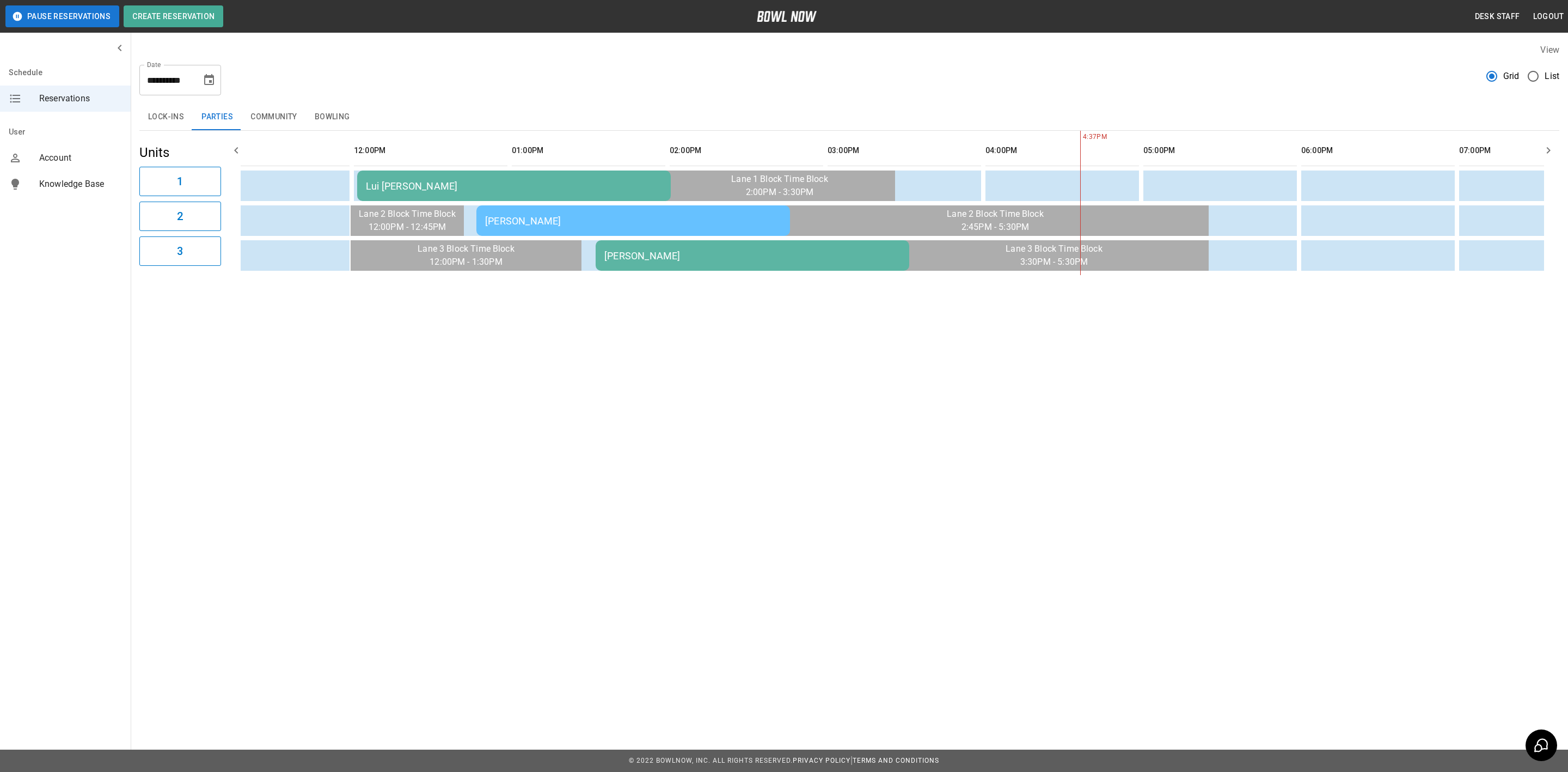
click at [367, 183] on div "Lui [PERSON_NAME]" at bounding box center [514, 185] width 296 height 11
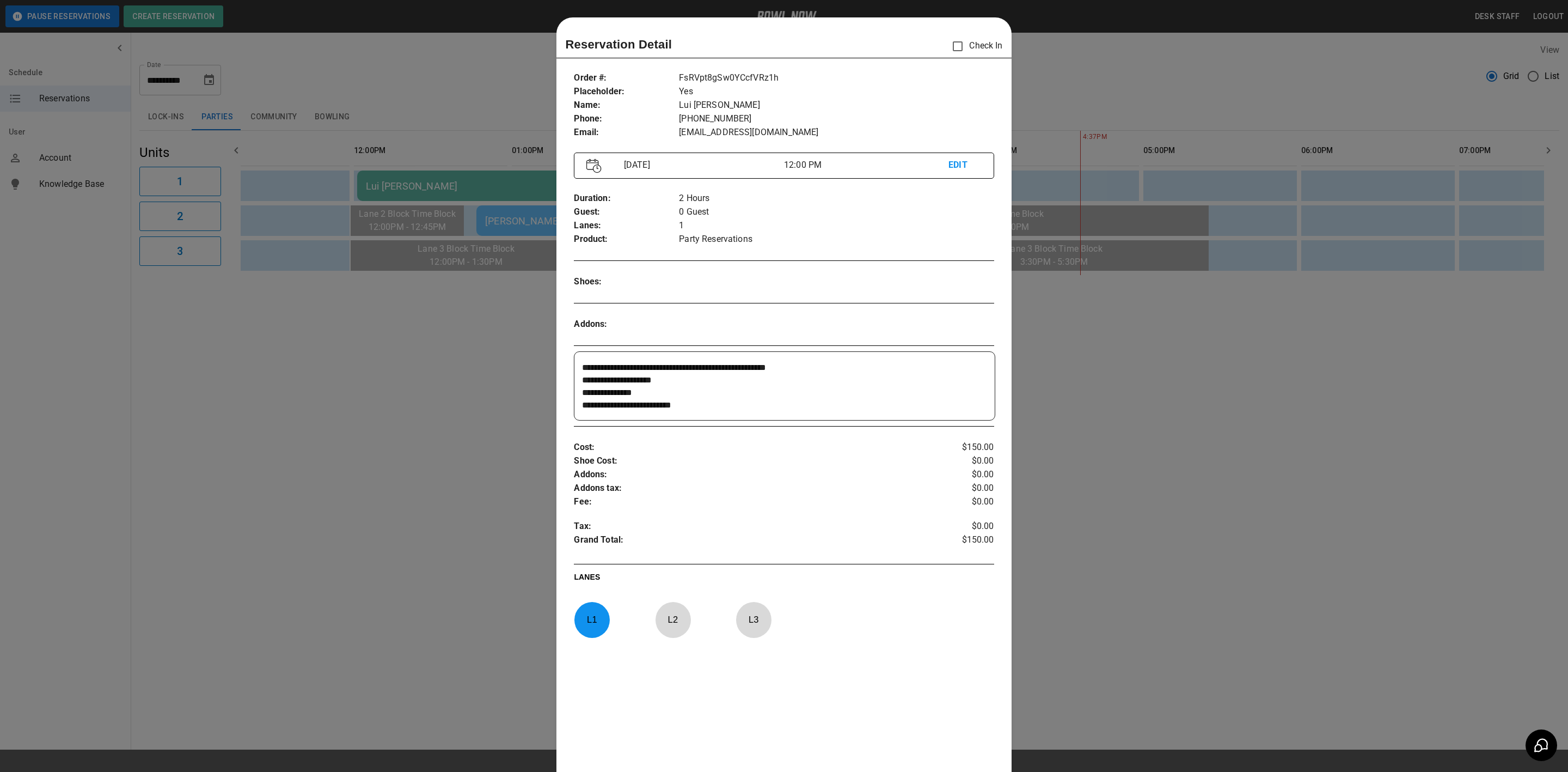
click at [367, 183] on div at bounding box center [784, 386] width 1568 height 772
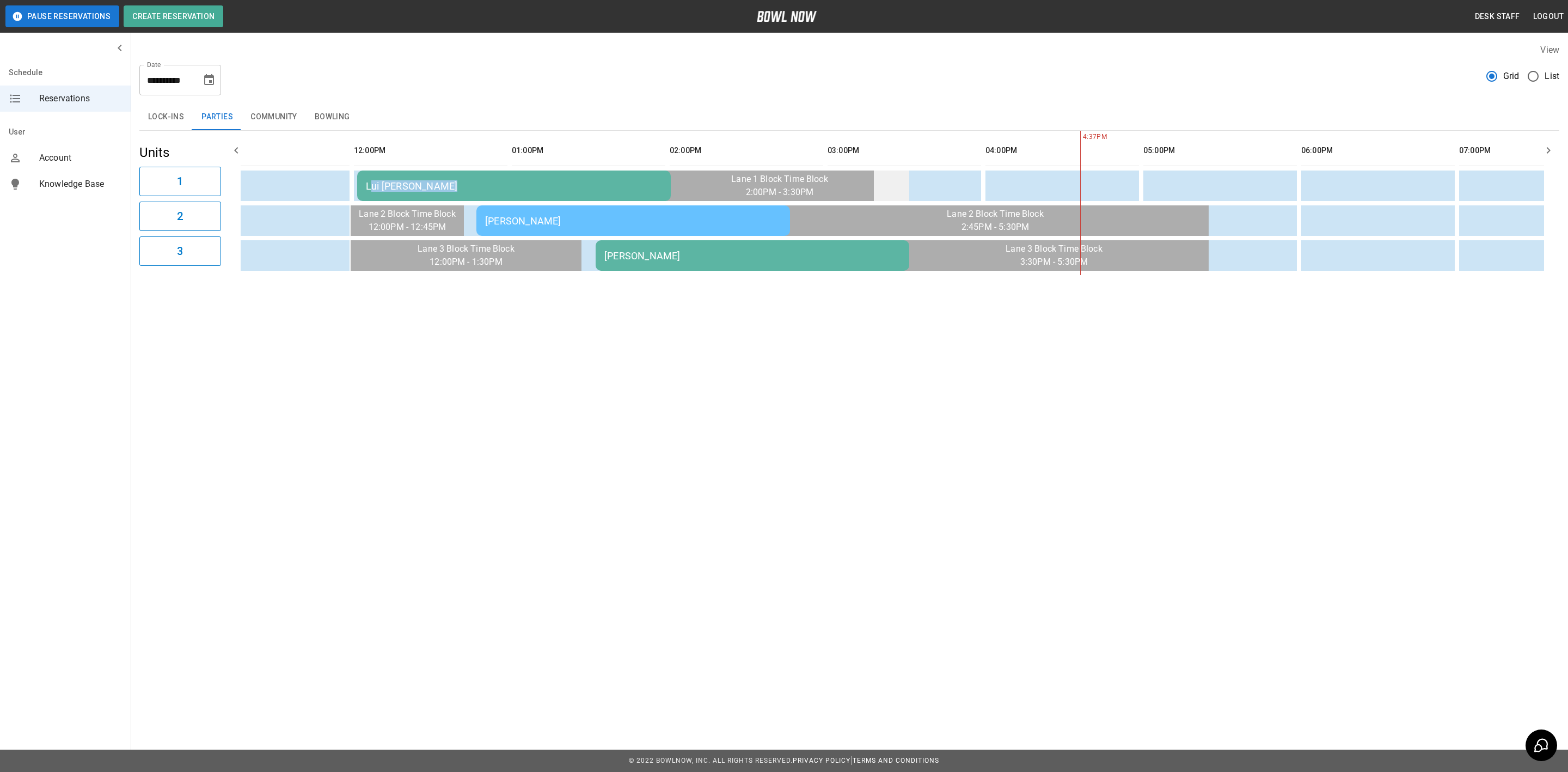
drag, startPoint x: 367, startPoint y: 183, endPoint x: 897, endPoint y: 183, distance: 530.0
click at [897, 183] on tr "Lui [PERSON_NAME]" at bounding box center [1229, 185] width 2698 height 31
click at [288, 242] on td "sticky table" at bounding box center [295, 256] width 35 height 31
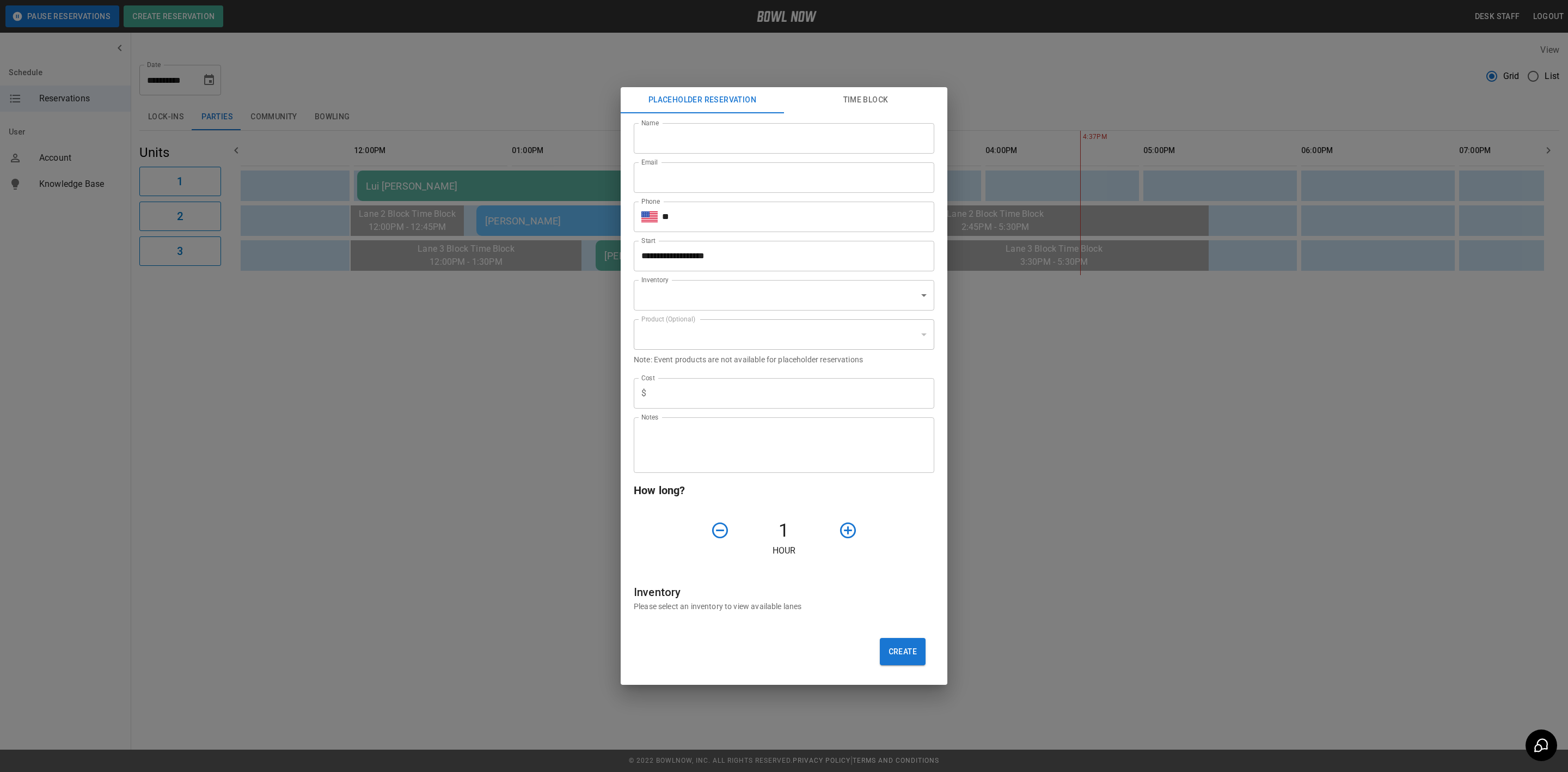
type input "**********"
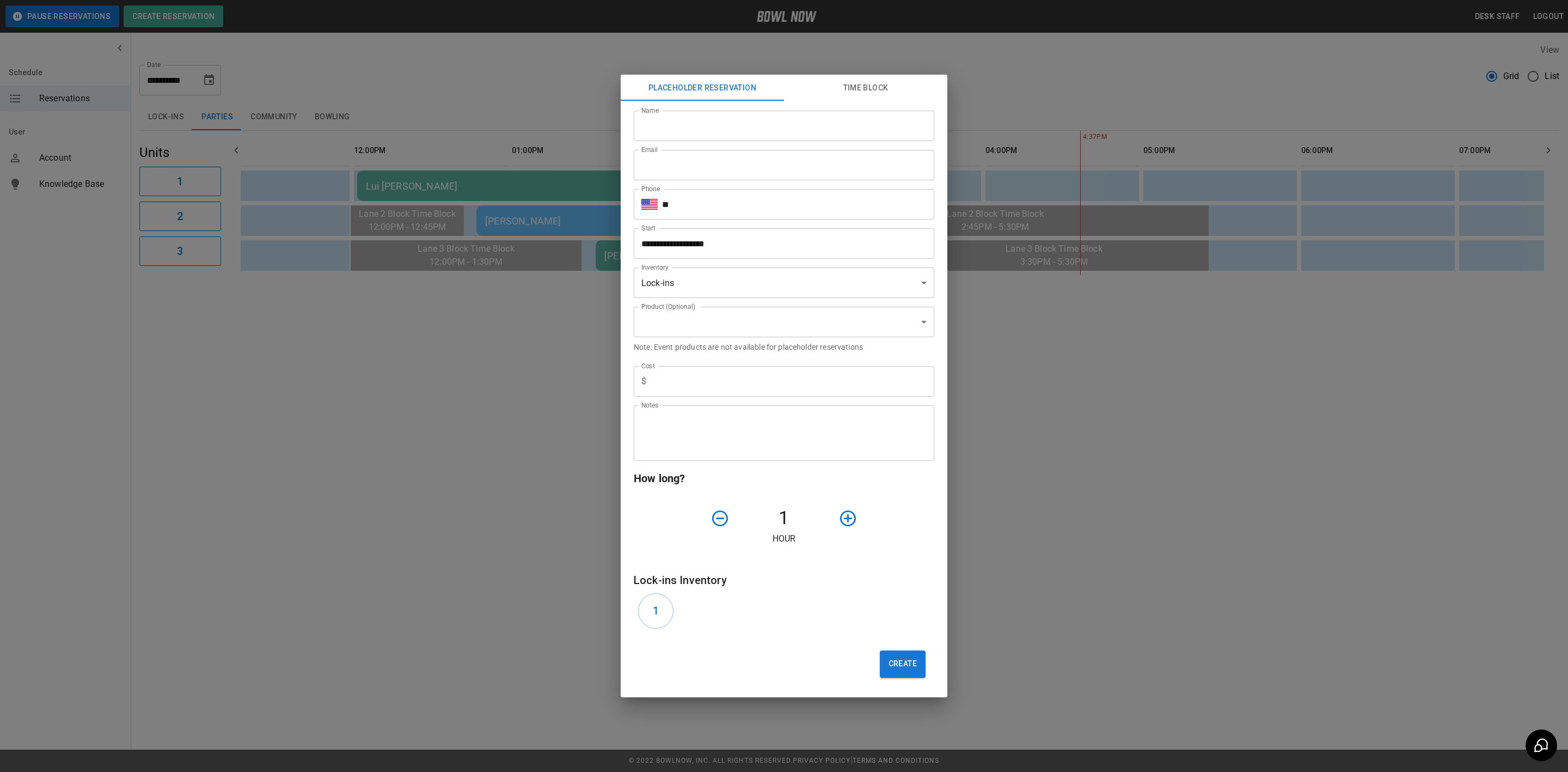
click at [466, 410] on div "**********" at bounding box center [784, 386] width 1568 height 772
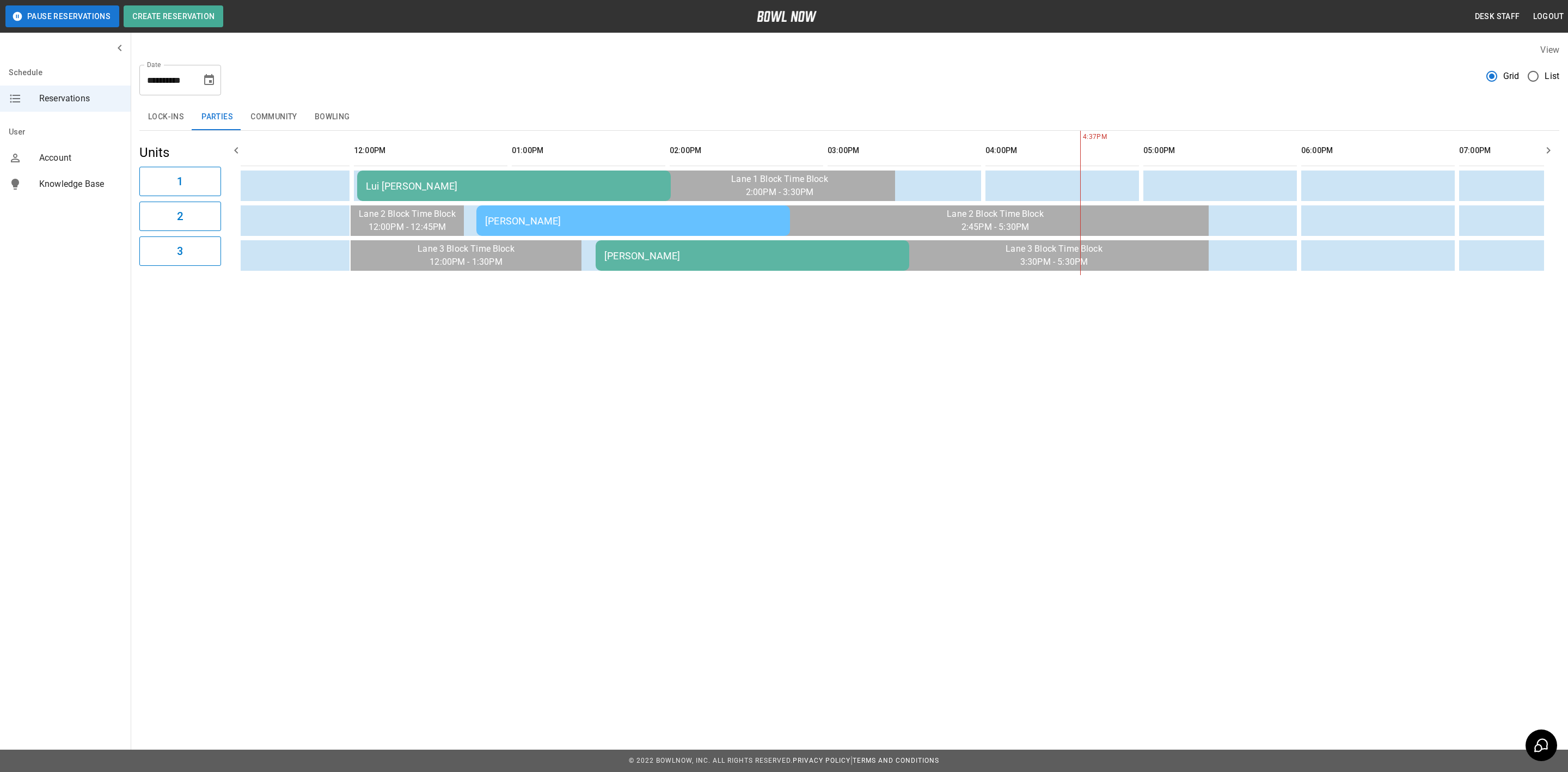
click at [399, 188] on div "Lui [PERSON_NAME]" at bounding box center [514, 185] width 296 height 11
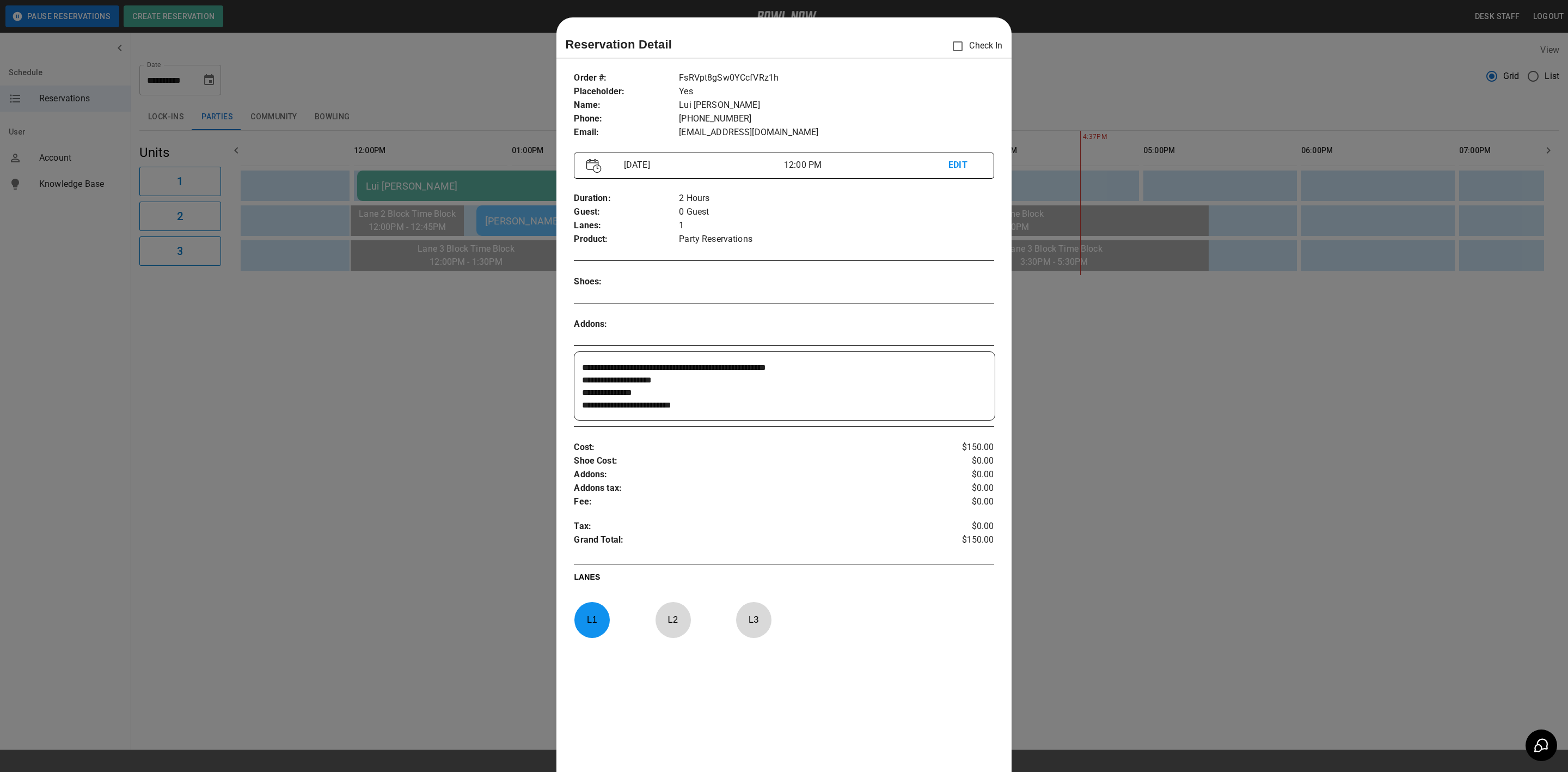
scroll to position [17, 0]
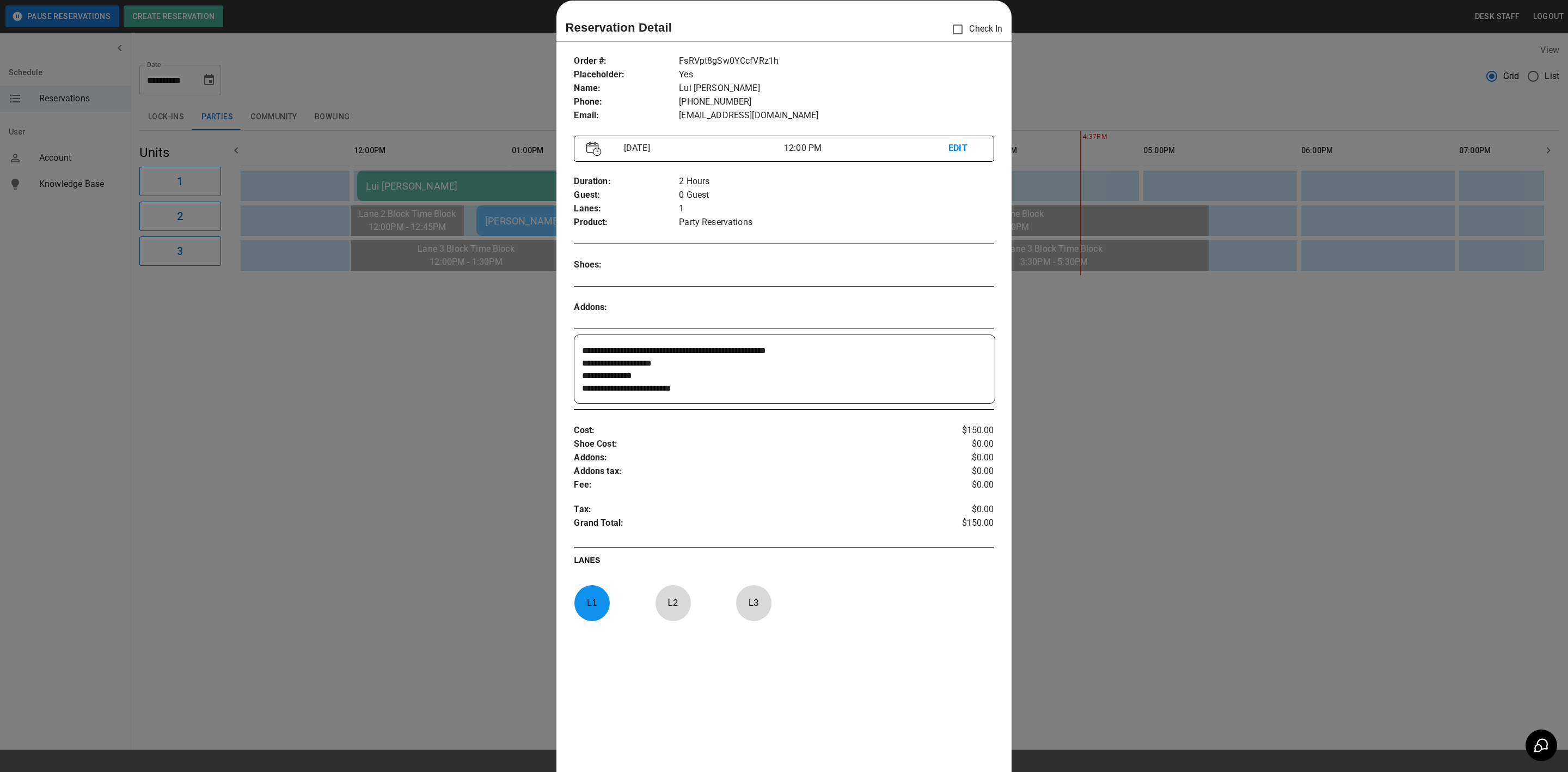
click at [582, 155] on div "[DATE] 12:00 PM EDIT" at bounding box center [783, 149] width 420 height 26
click at [574, 139] on div "[DATE] 12:00 PM EDIT" at bounding box center [783, 149] width 420 height 26
click at [950, 144] on p "EDIT" at bounding box center [965, 148] width 33 height 14
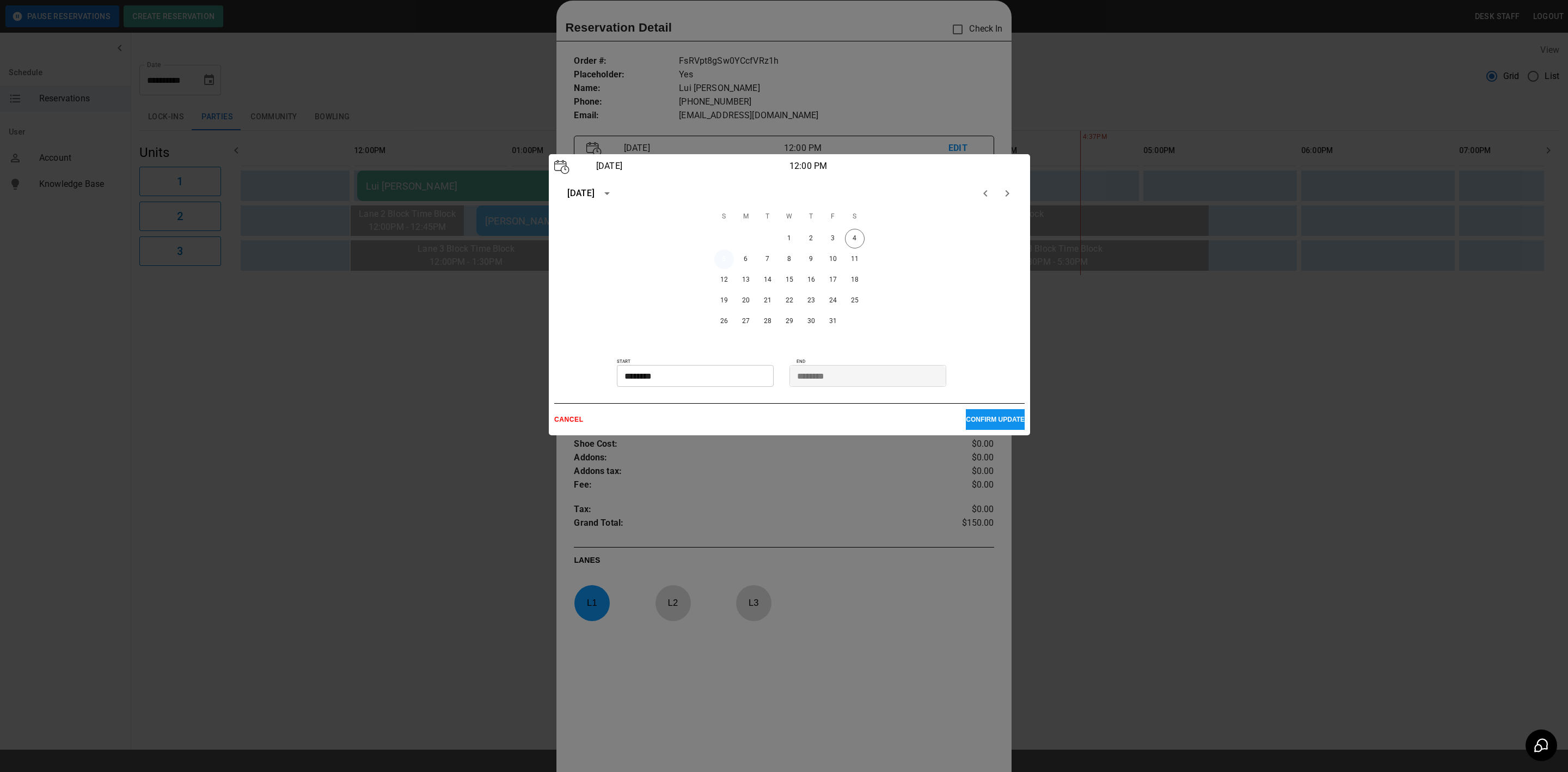
click at [724, 258] on button "5" at bounding box center [724, 260] width 20 height 20
click at [700, 373] on input "********" at bounding box center [692, 376] width 149 height 22
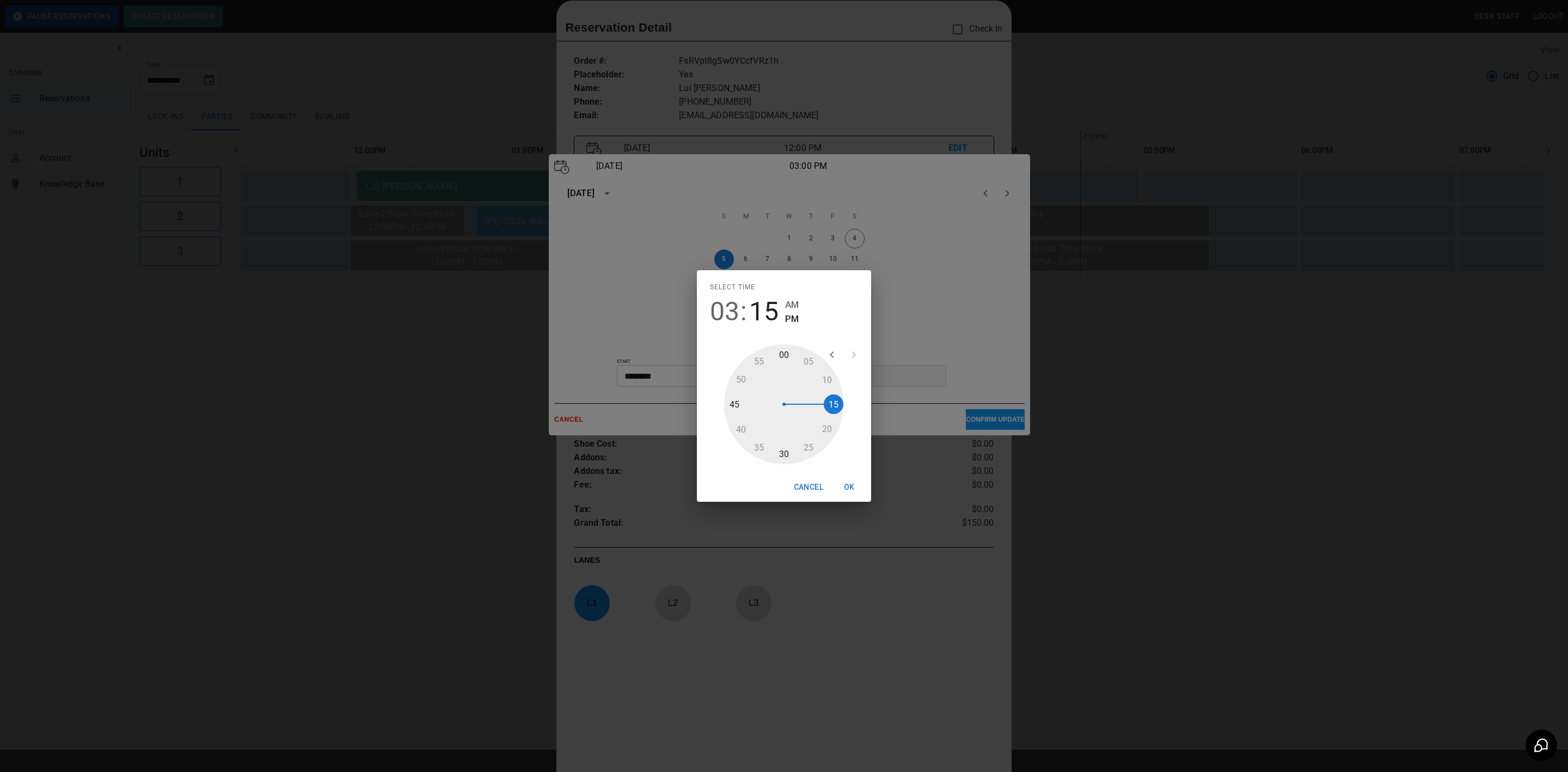
type input "********"
click at [849, 487] on button "OK" at bounding box center [849, 487] width 35 height 20
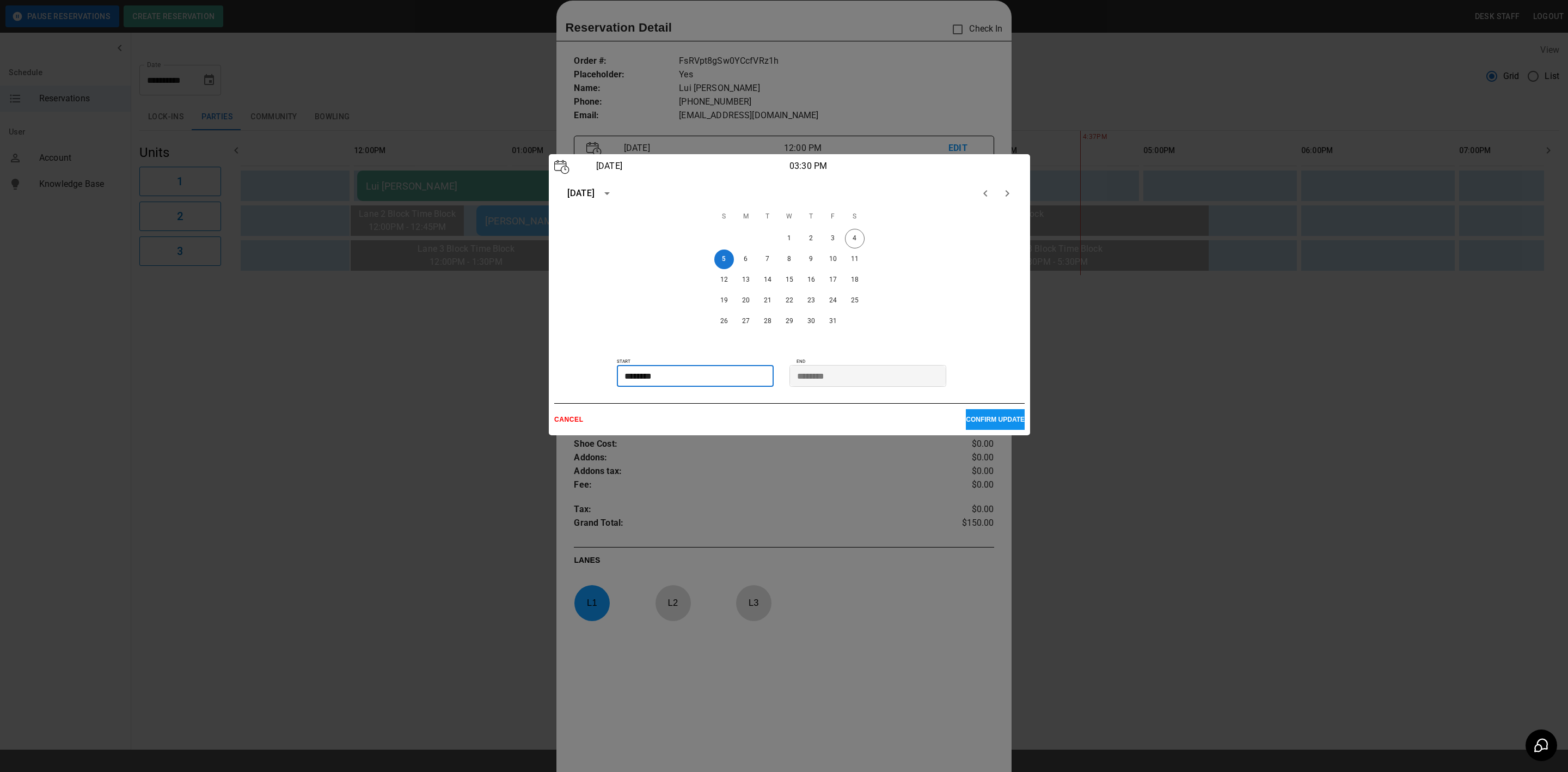
click at [966, 415] on p "CONFIRM UPDATE" at bounding box center [996, 419] width 59 height 8
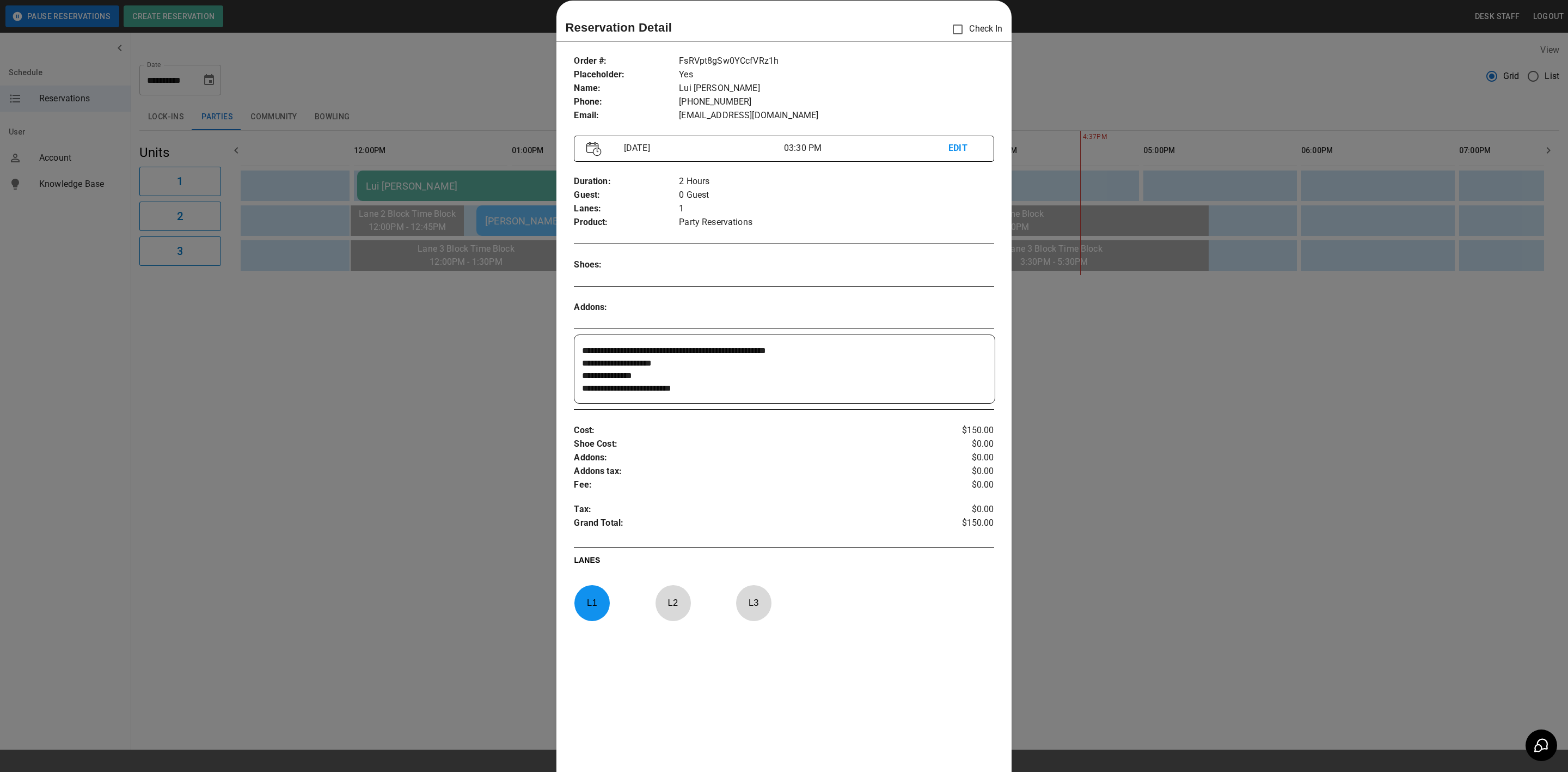
click at [1163, 538] on div at bounding box center [784, 386] width 1568 height 772
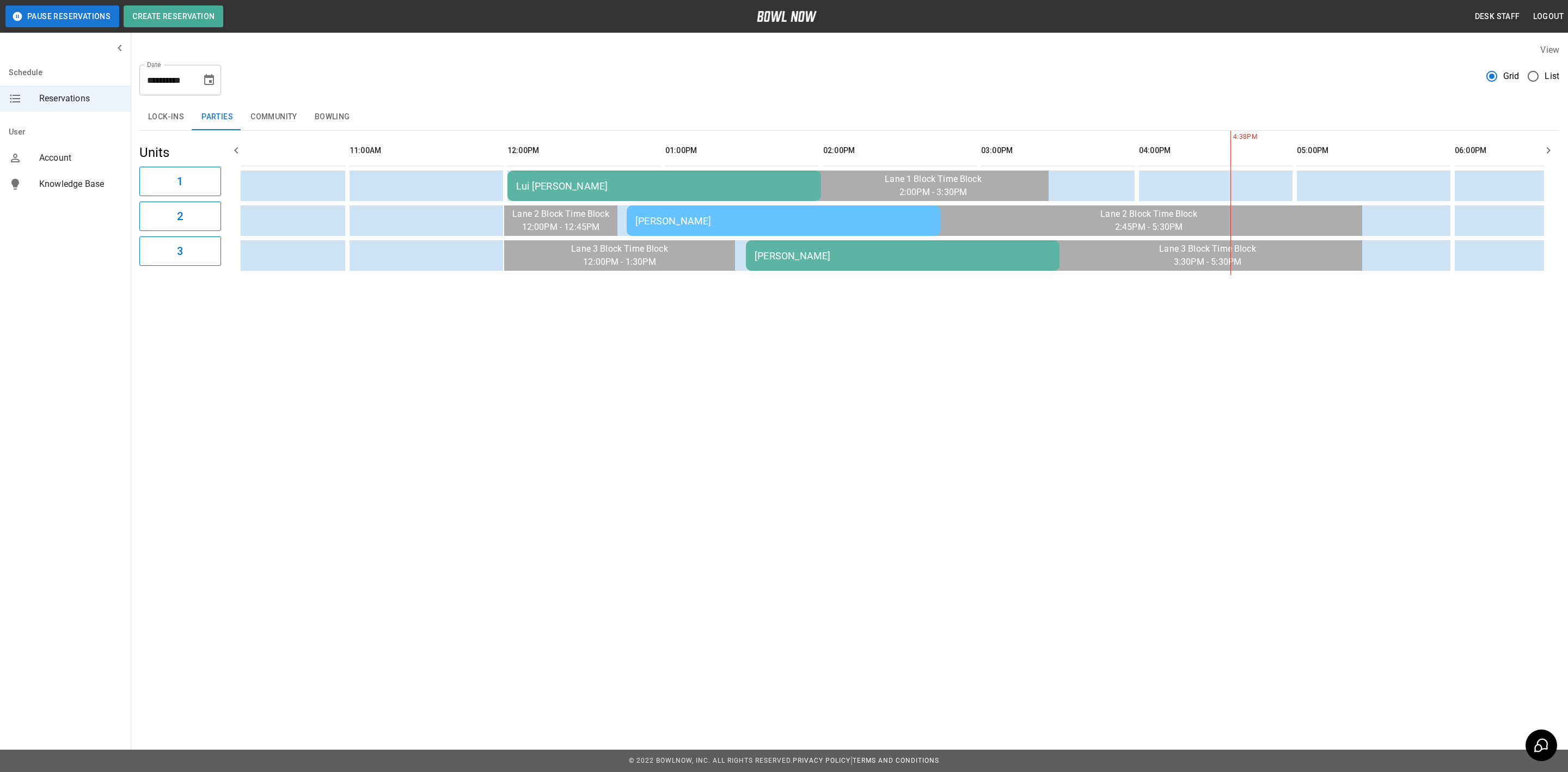
scroll to position [0, 0]
click at [614, 185] on div "Lui [PERSON_NAME]" at bounding box center [664, 185] width 296 height 11
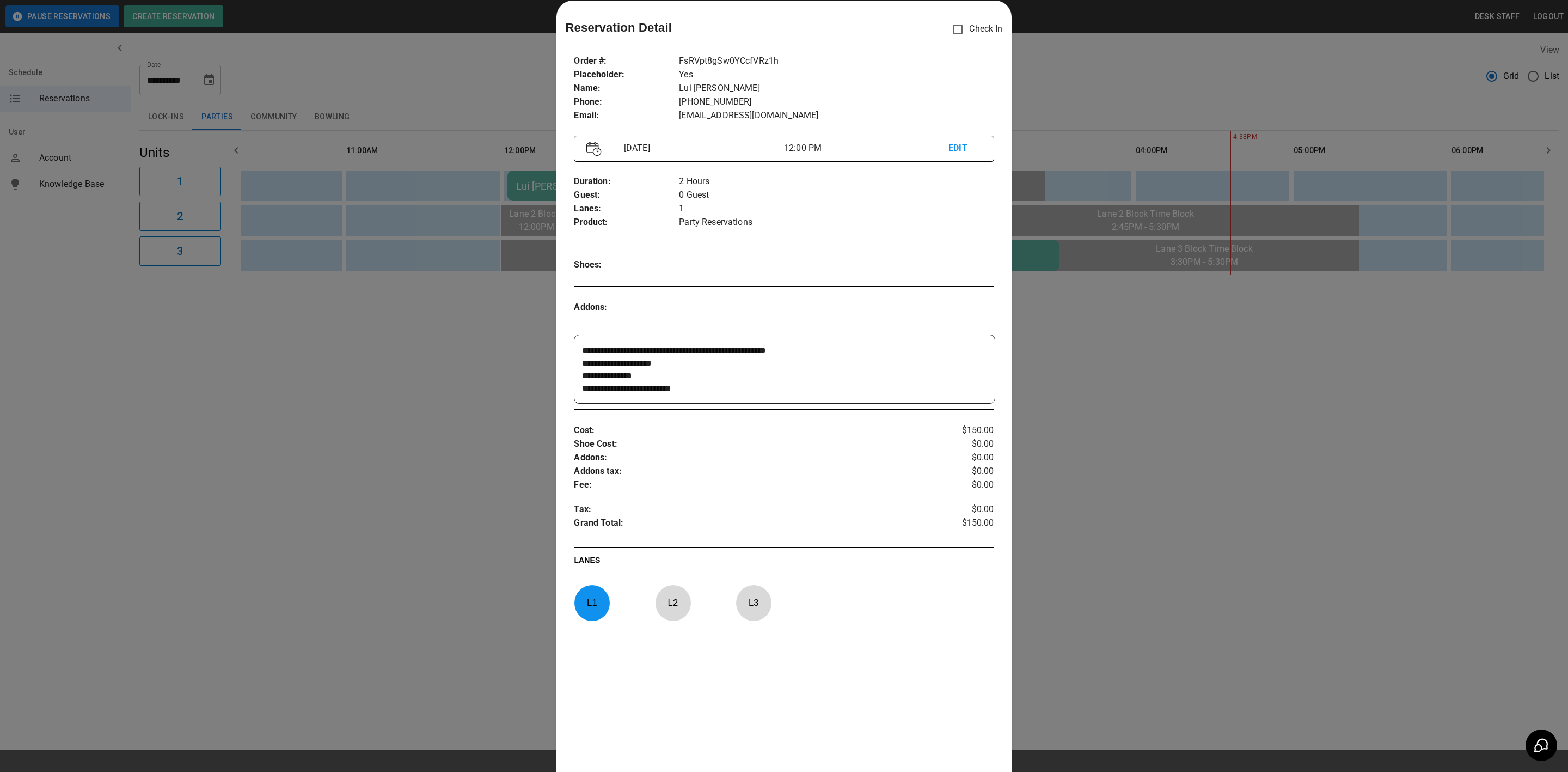
click at [948, 147] on p "EDIT" at bounding box center [965, 148] width 33 height 14
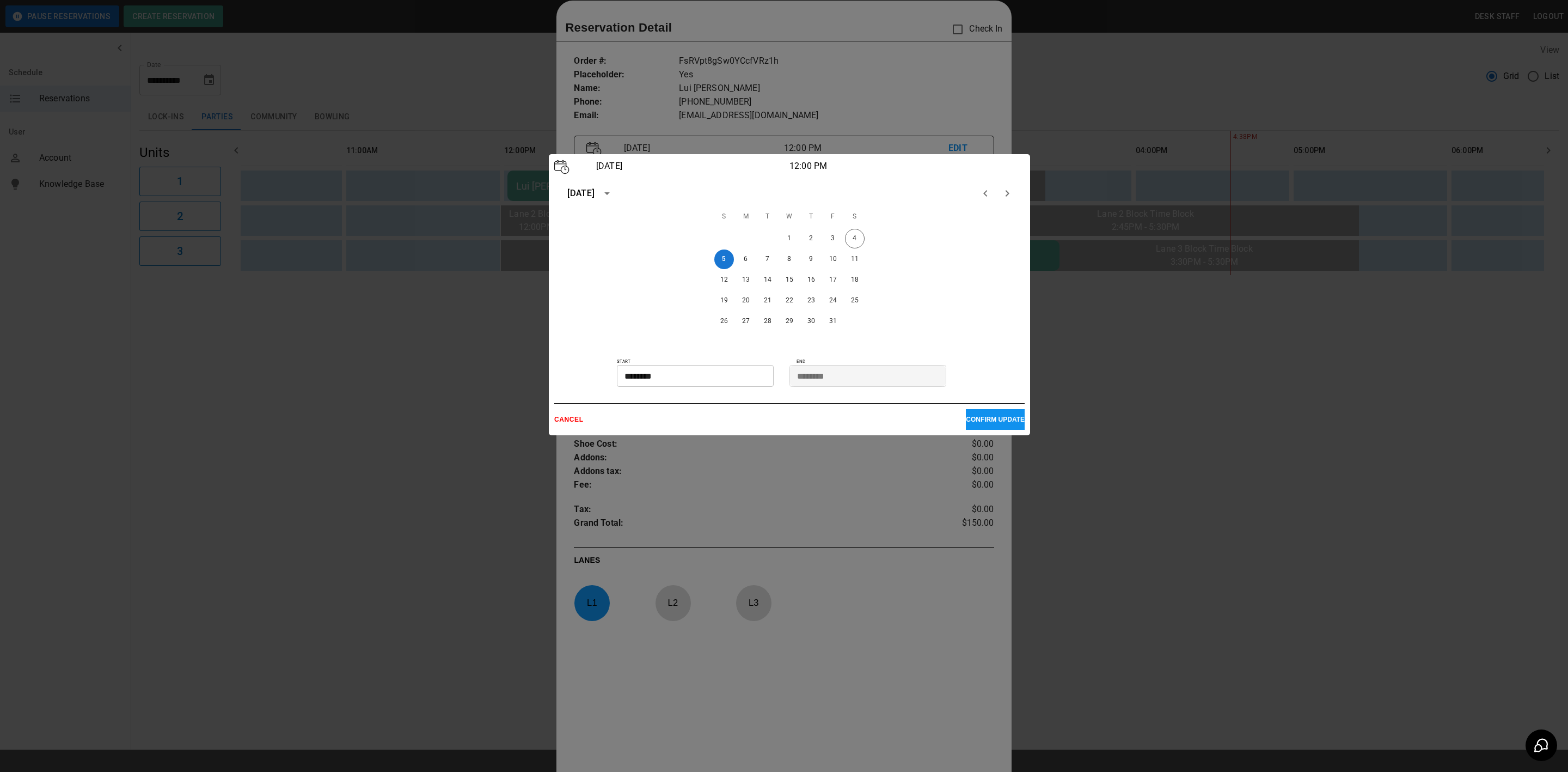
click at [652, 376] on input "********" at bounding box center [692, 376] width 149 height 22
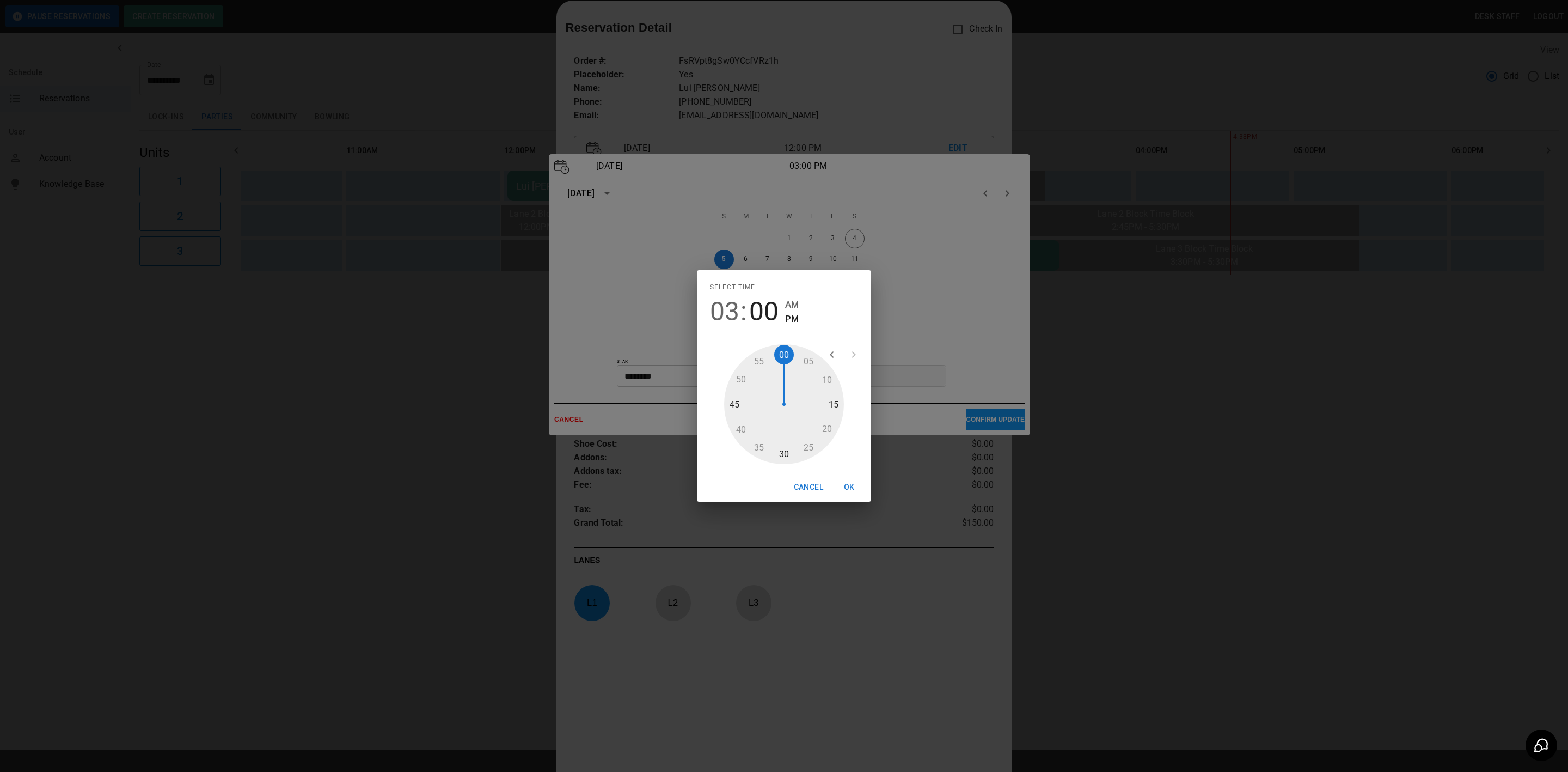
type input "********"
click at [849, 487] on button "OK" at bounding box center [849, 487] width 35 height 20
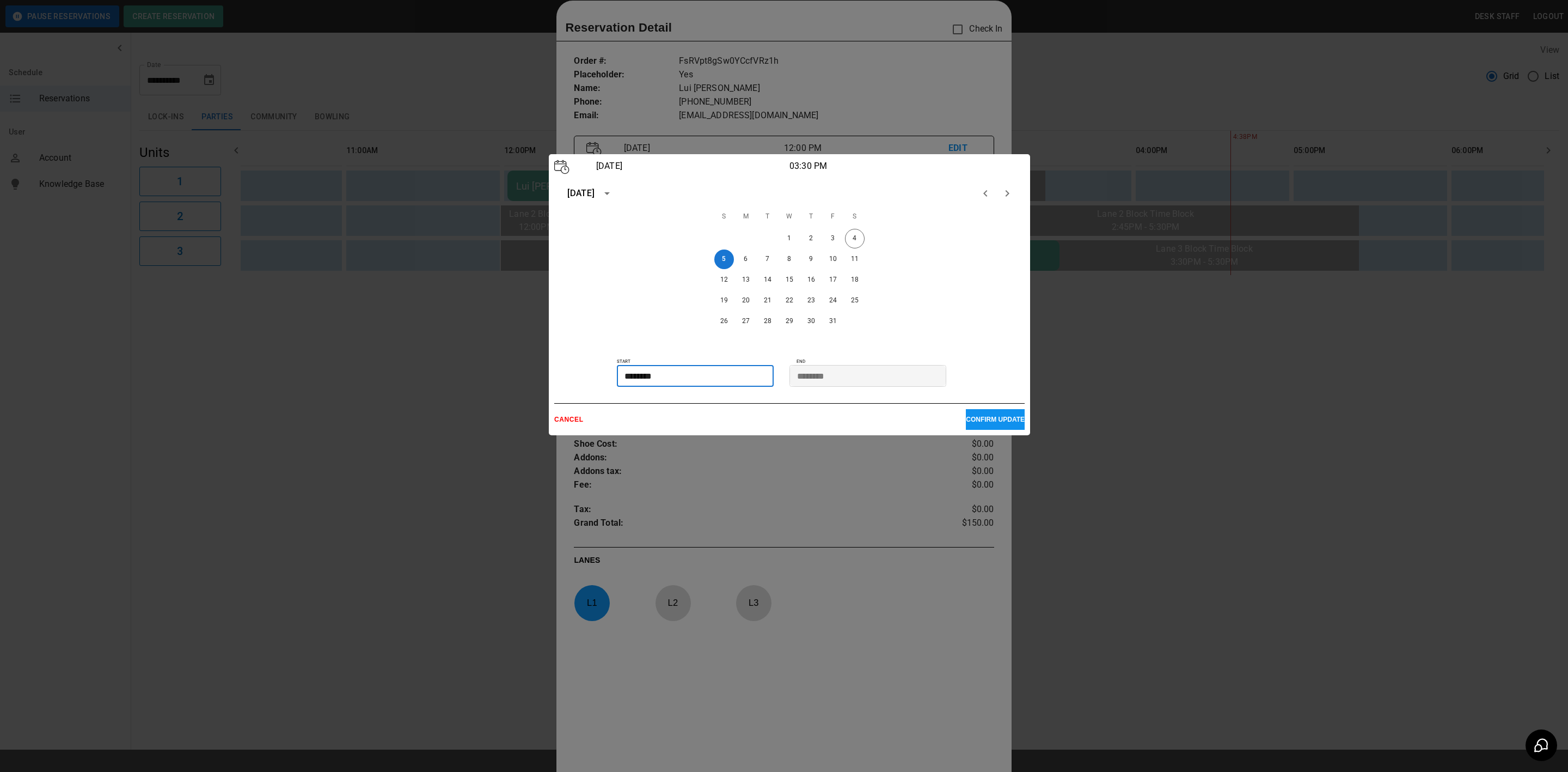
click at [940, 419] on p "CANCEL" at bounding box center [760, 419] width 411 height 8
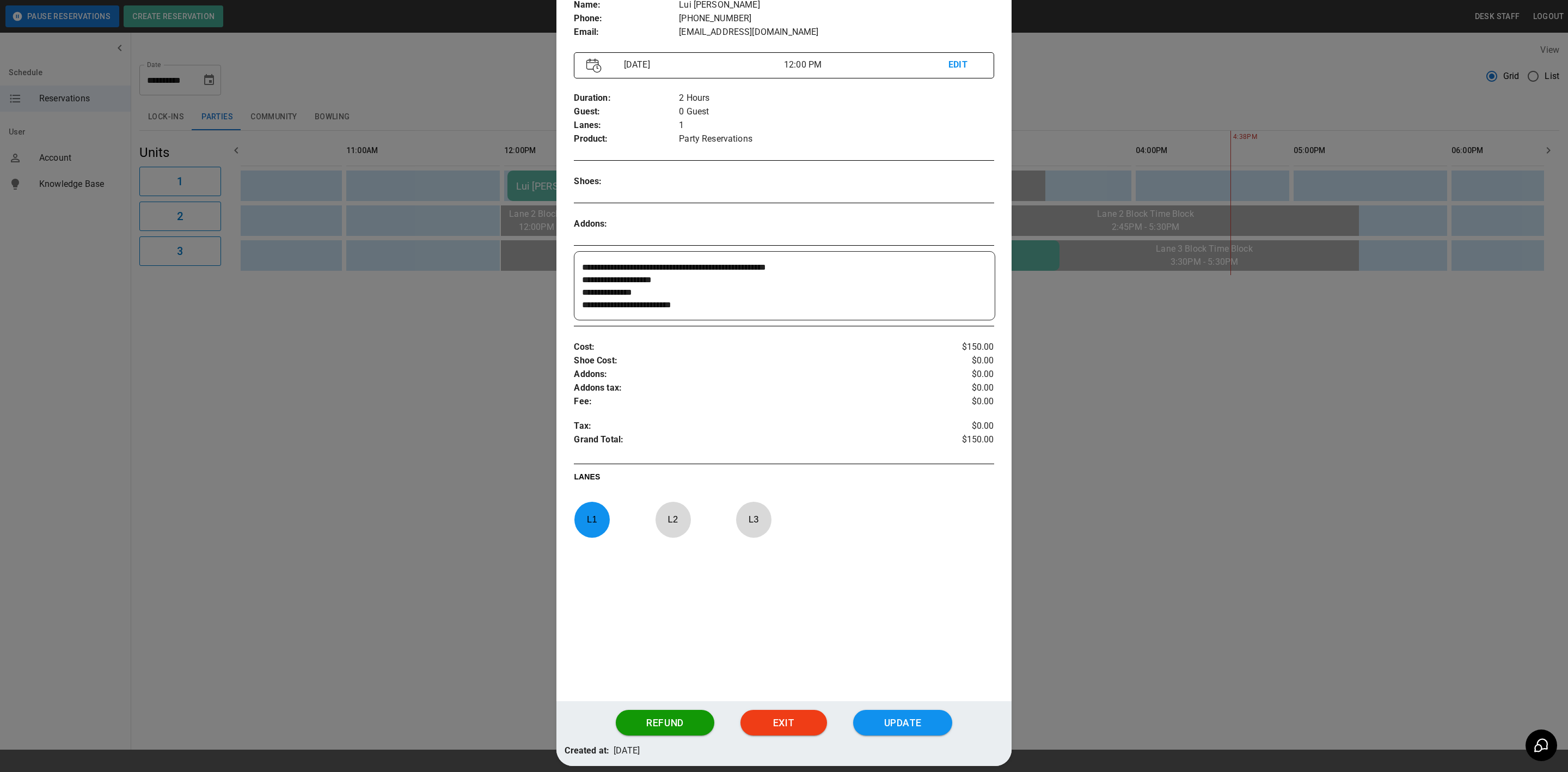
scroll to position [150, 0]
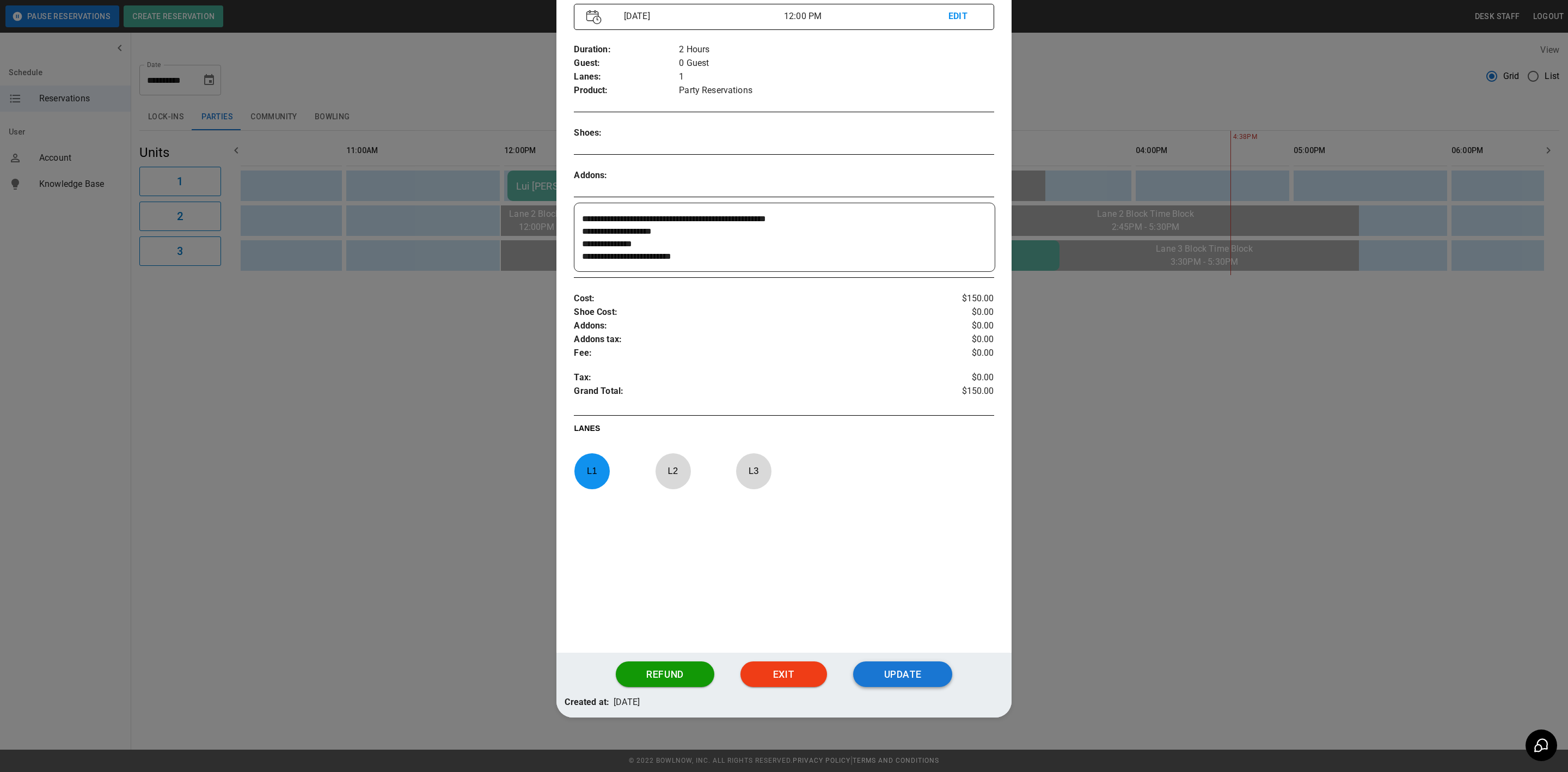
click at [907, 670] on button "Update" at bounding box center [902, 674] width 99 height 26
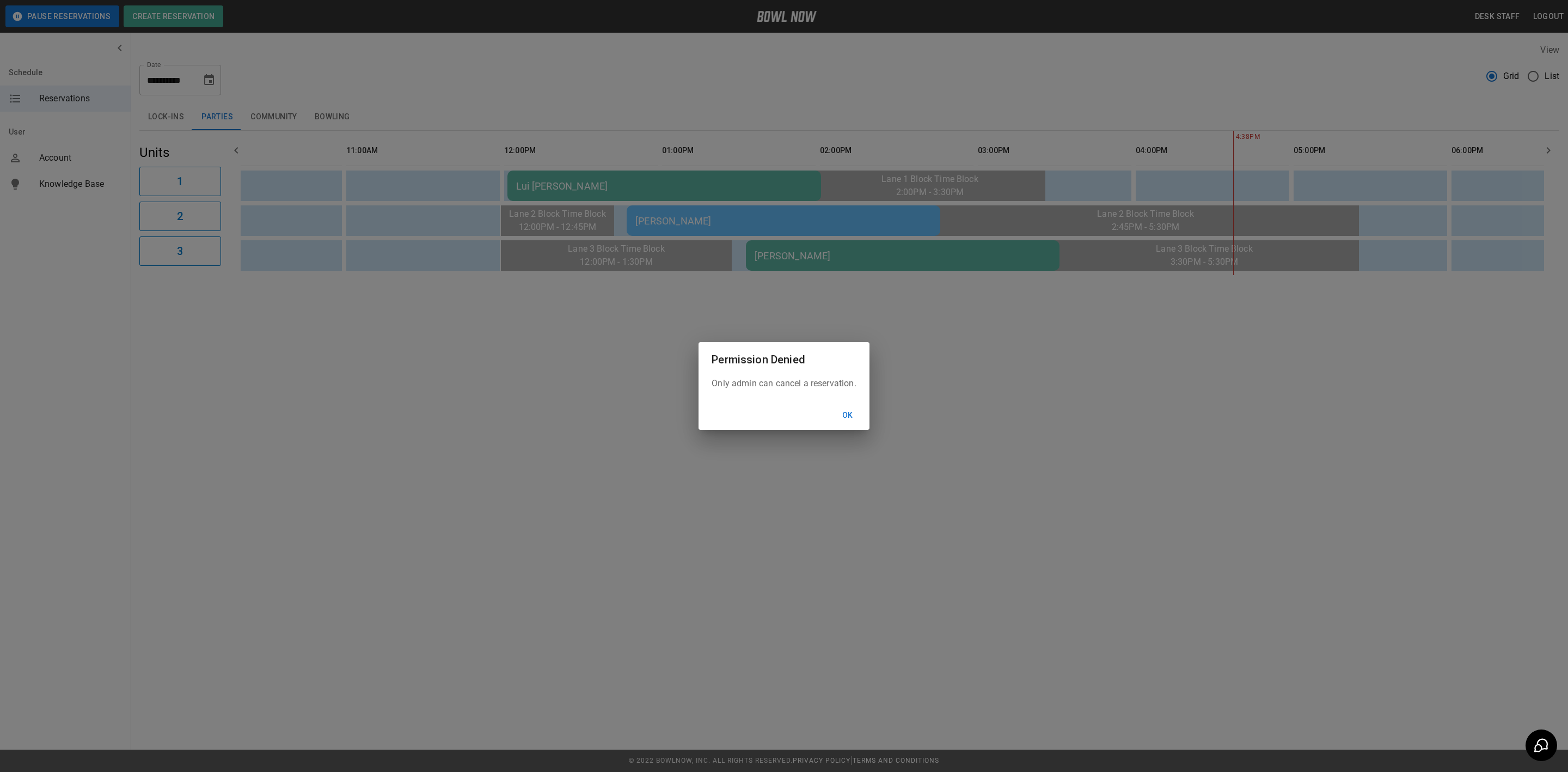
click at [809, 411] on div "Ok" at bounding box center [783, 415] width 170 height 29
click at [838, 410] on button "Ok" at bounding box center [848, 415] width 35 height 20
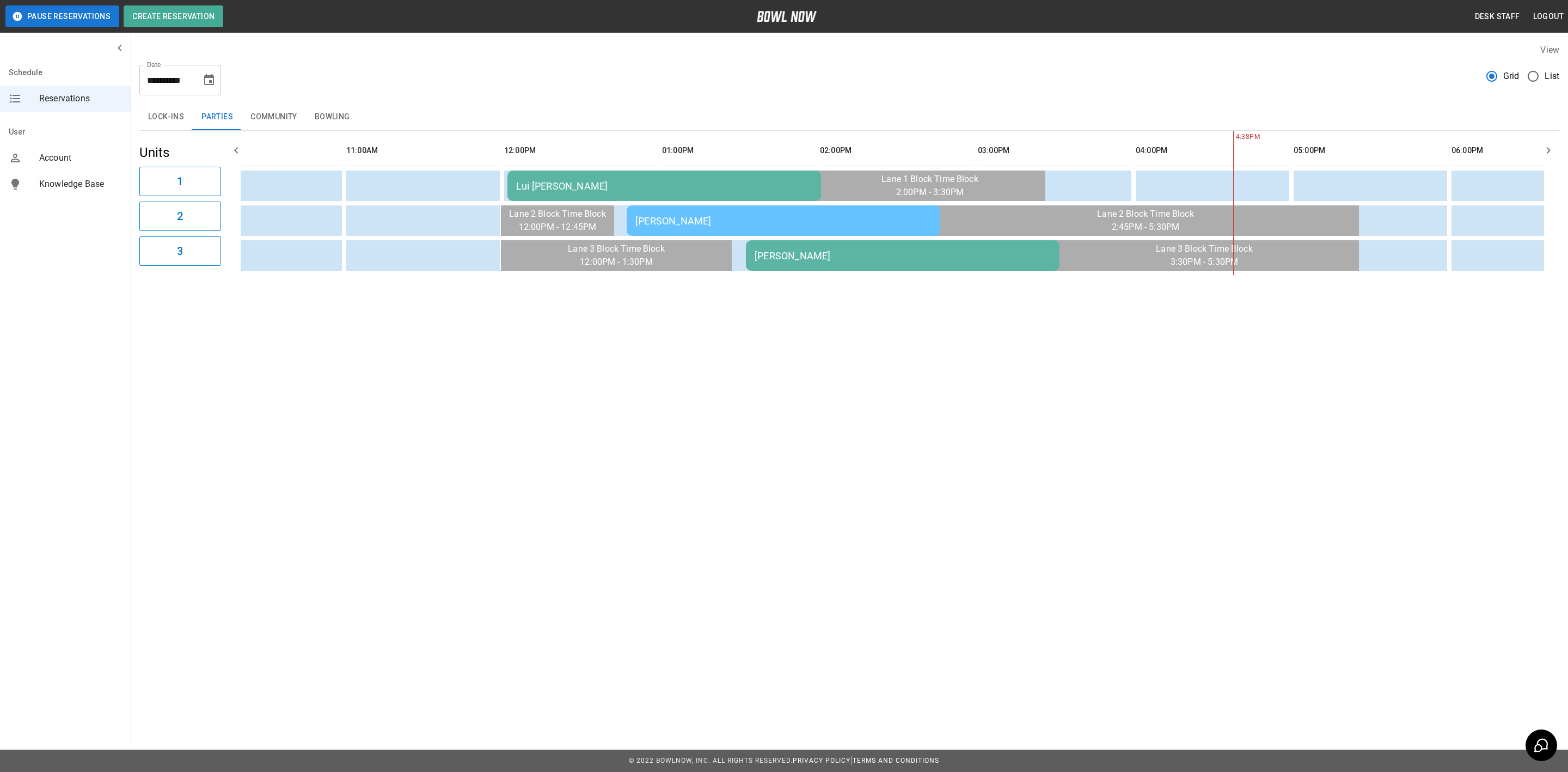
click at [699, 173] on td "Lui [PERSON_NAME]" at bounding box center [664, 185] width 314 height 31
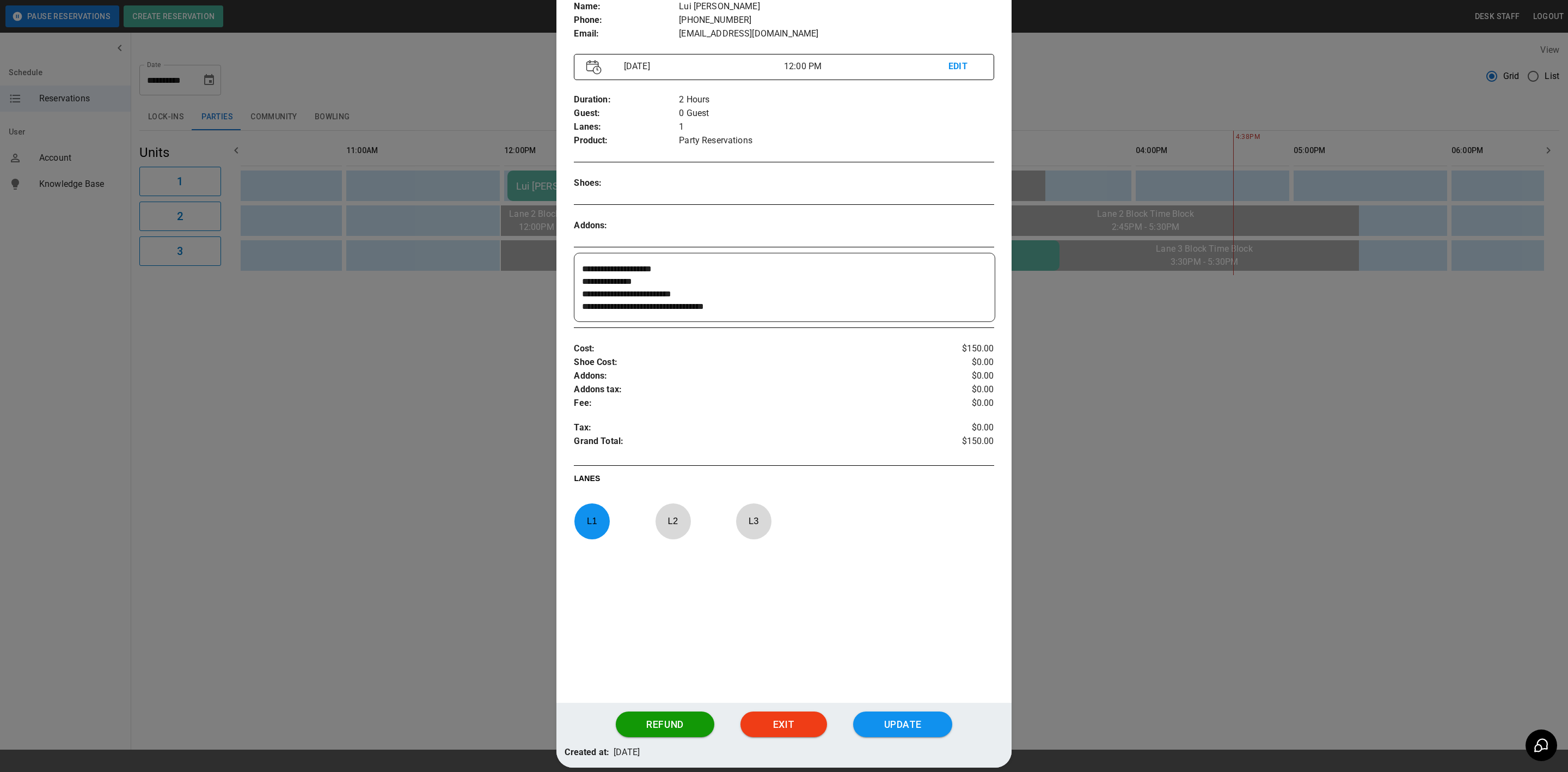
scroll to position [17, 0]
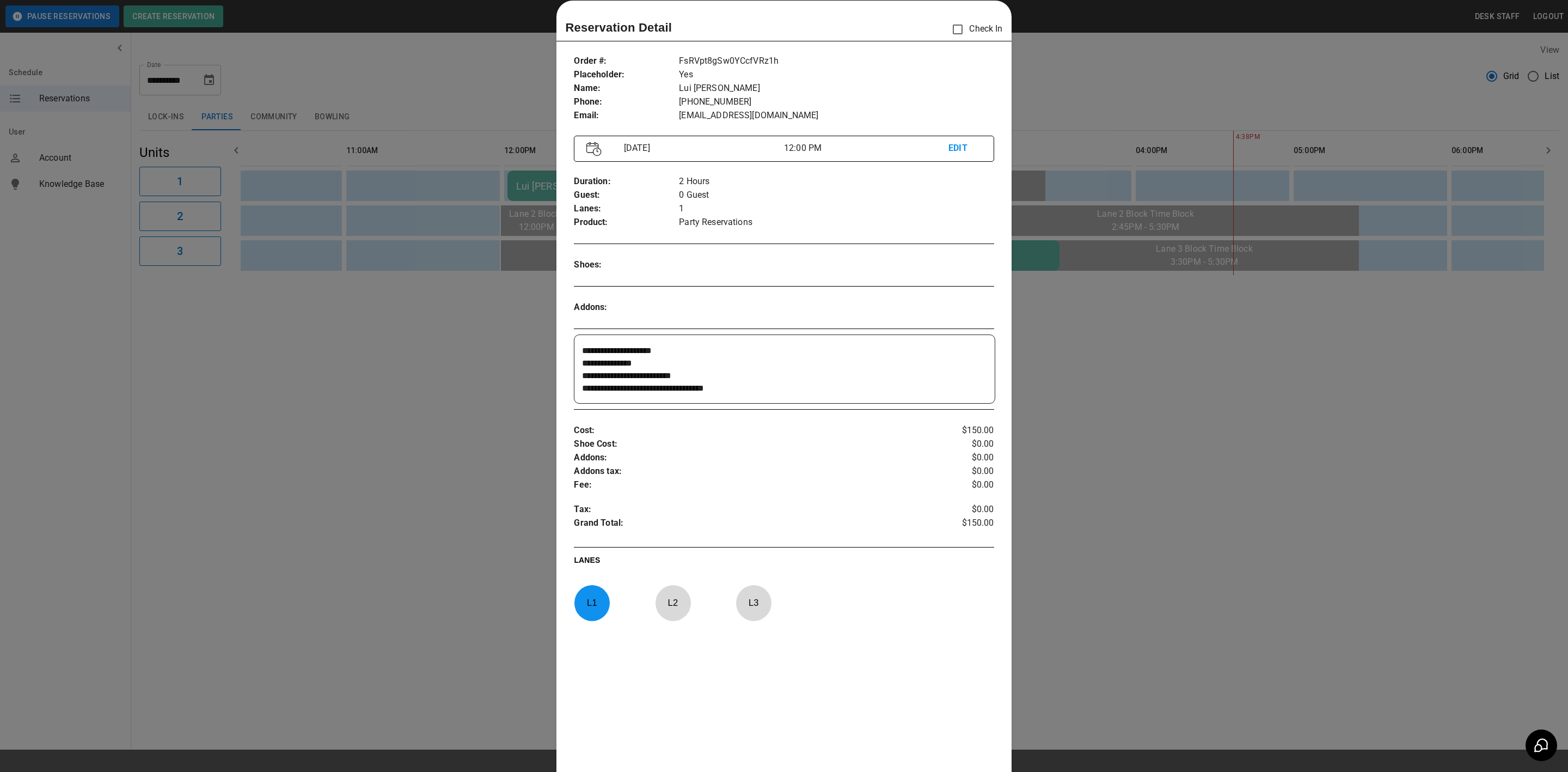
click at [508, 427] on div at bounding box center [784, 386] width 1568 height 772
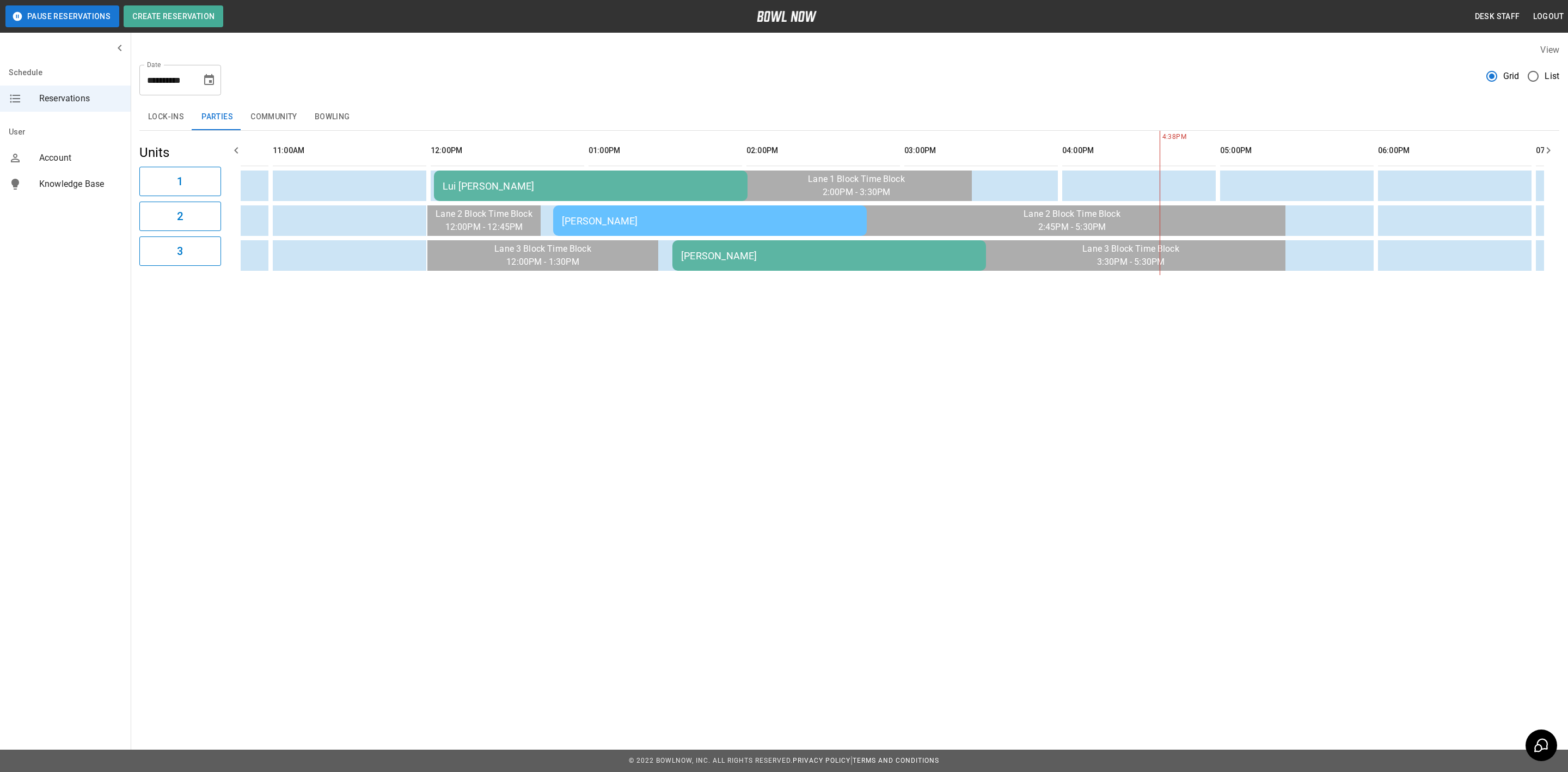
scroll to position [0, 295]
click at [474, 182] on div "Lui [PERSON_NAME]" at bounding box center [584, 185] width 296 height 11
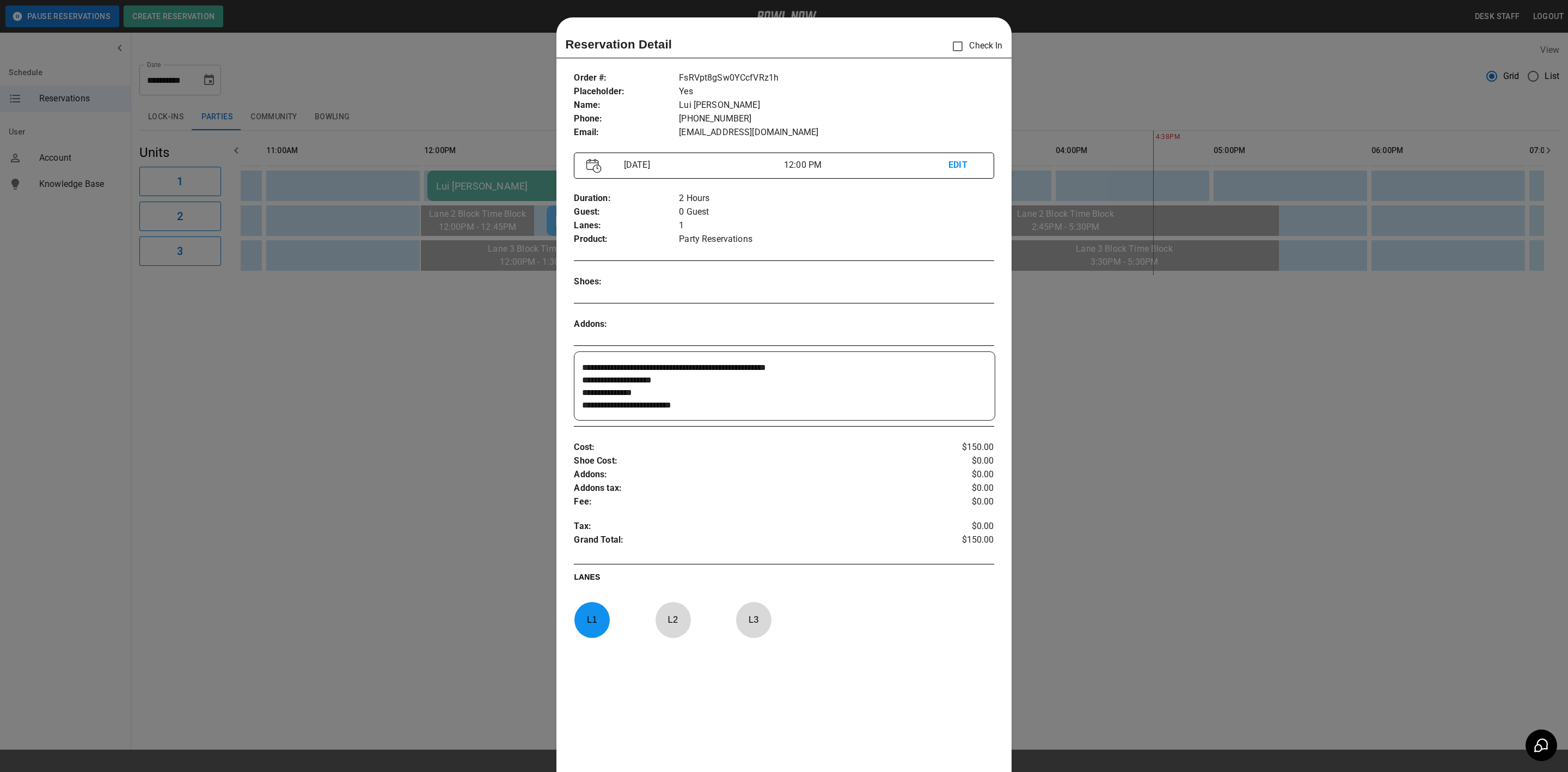
scroll to position [17, 0]
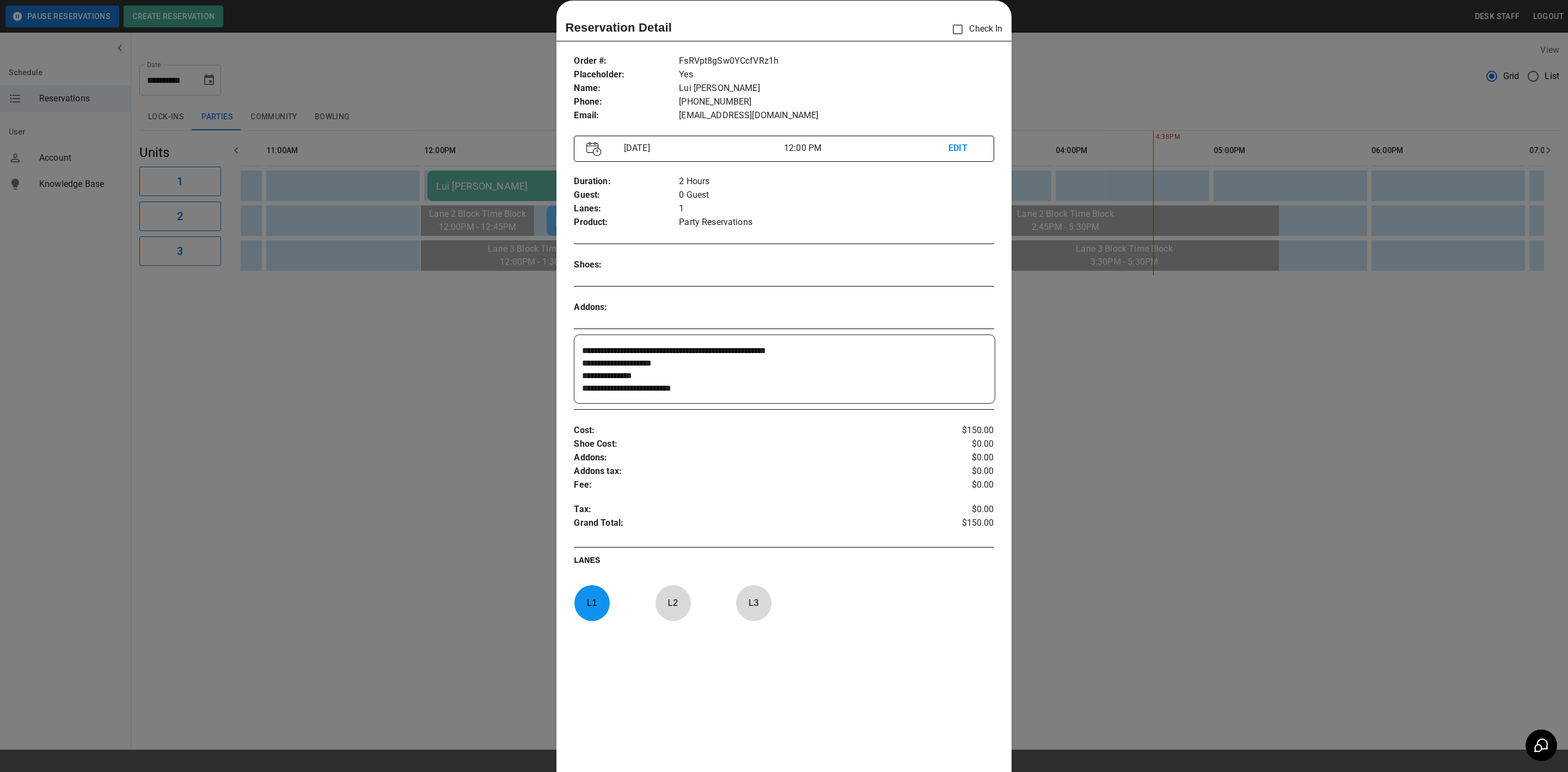
click at [924, 125] on div "Order # : Placeholder : Name : Phone : Email : FsRVpt8gSw0YCcfVRz1h Yes Lui [PE…" at bounding box center [783, 88] width 420 height 85
click at [950, 147] on p "EDIT" at bounding box center [965, 148] width 33 height 14
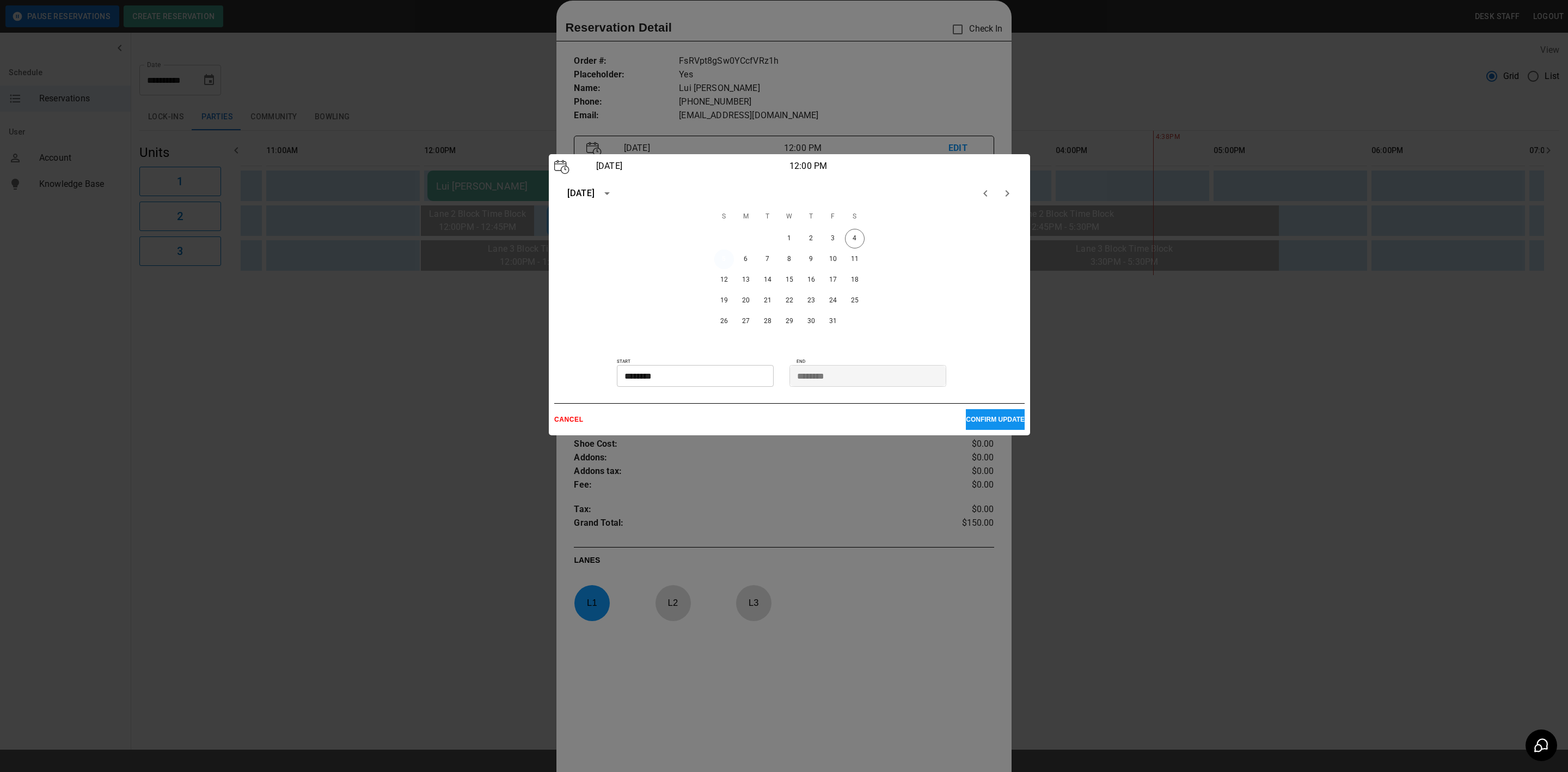
click at [724, 267] on button "5" at bounding box center [724, 260] width 20 height 20
click at [711, 371] on input "********" at bounding box center [692, 376] width 149 height 22
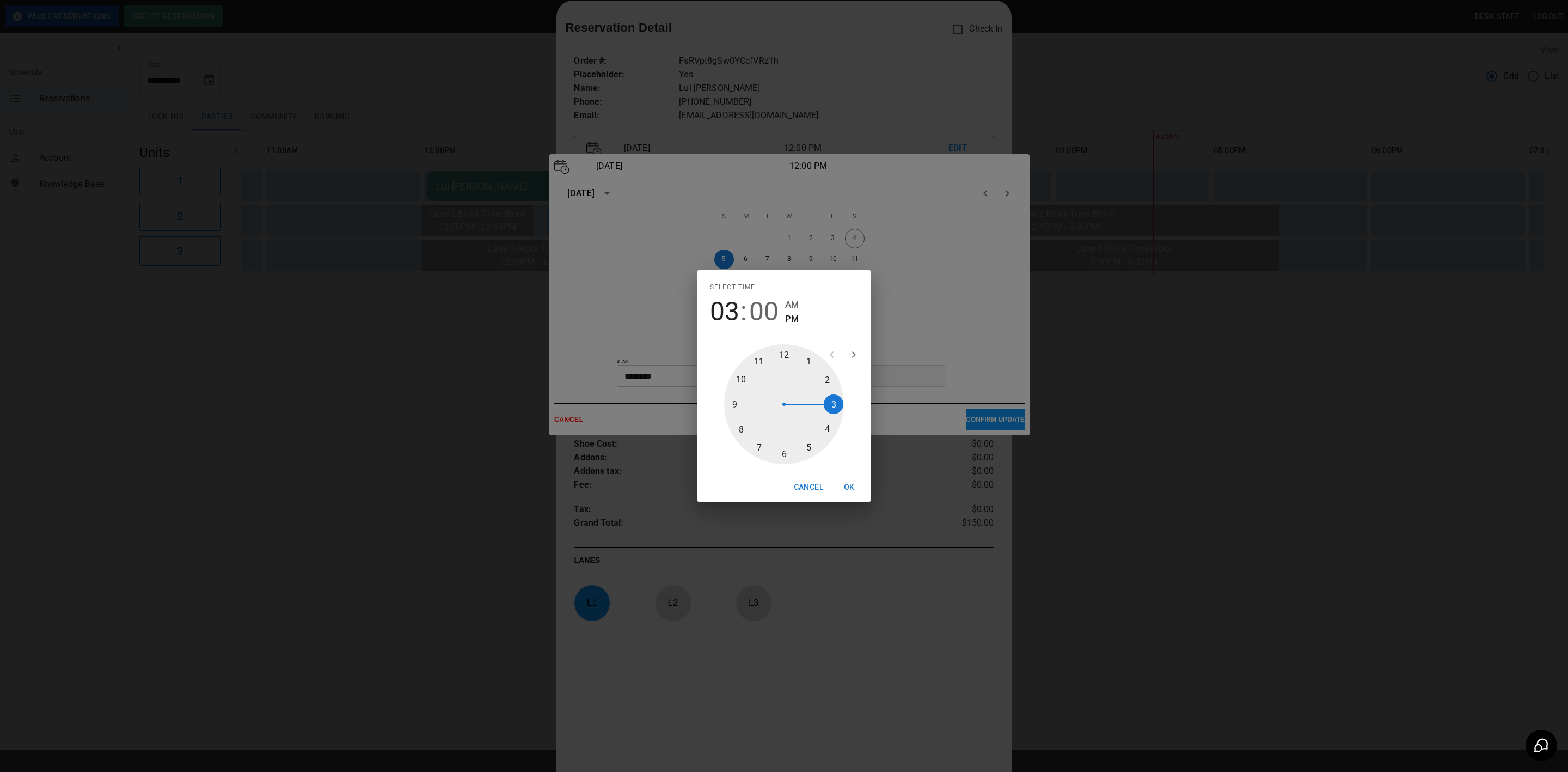
drag, startPoint x: 779, startPoint y: 350, endPoint x: 833, endPoint y: 402, distance: 75.0
click at [833, 402] on div at bounding box center [783, 404] width 120 height 120
type input "********"
drag, startPoint x: 771, startPoint y: 350, endPoint x: 799, endPoint y: 456, distance: 109.6
click at [799, 456] on div at bounding box center [783, 404] width 120 height 120
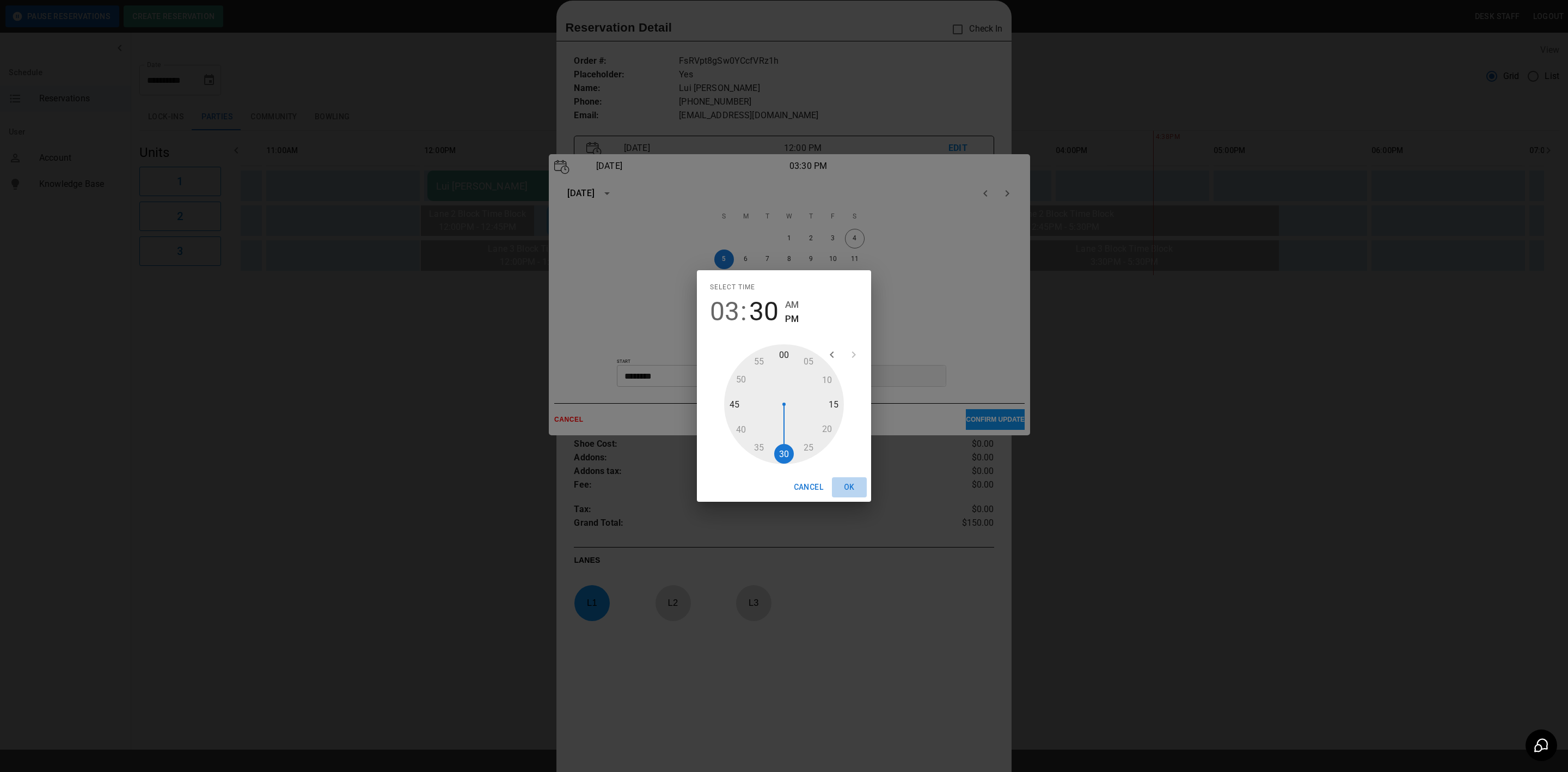
click at [846, 489] on button "OK" at bounding box center [849, 487] width 35 height 20
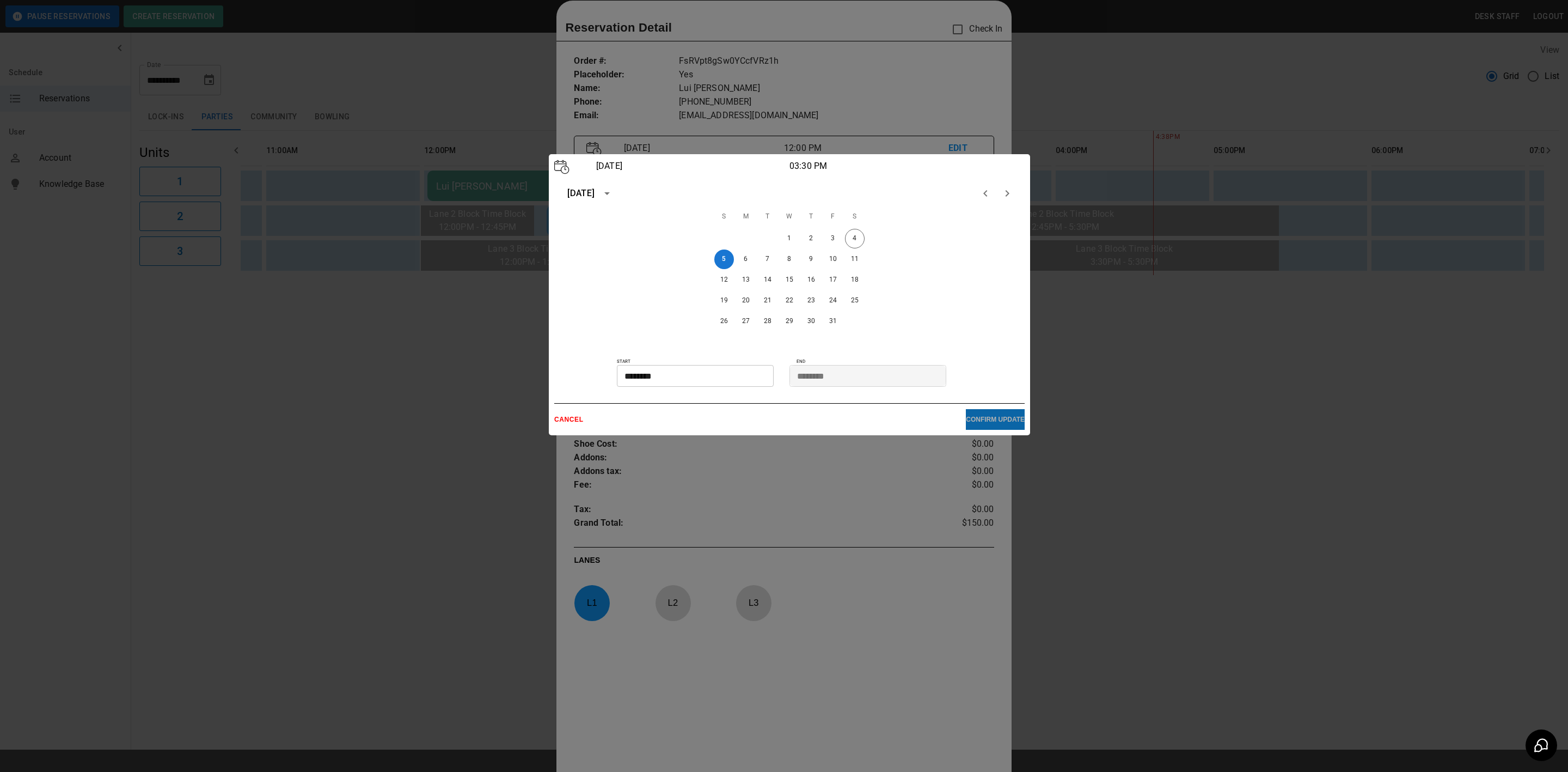
click at [996, 415] on p "CONFIRM UPDATE" at bounding box center [996, 419] width 59 height 8
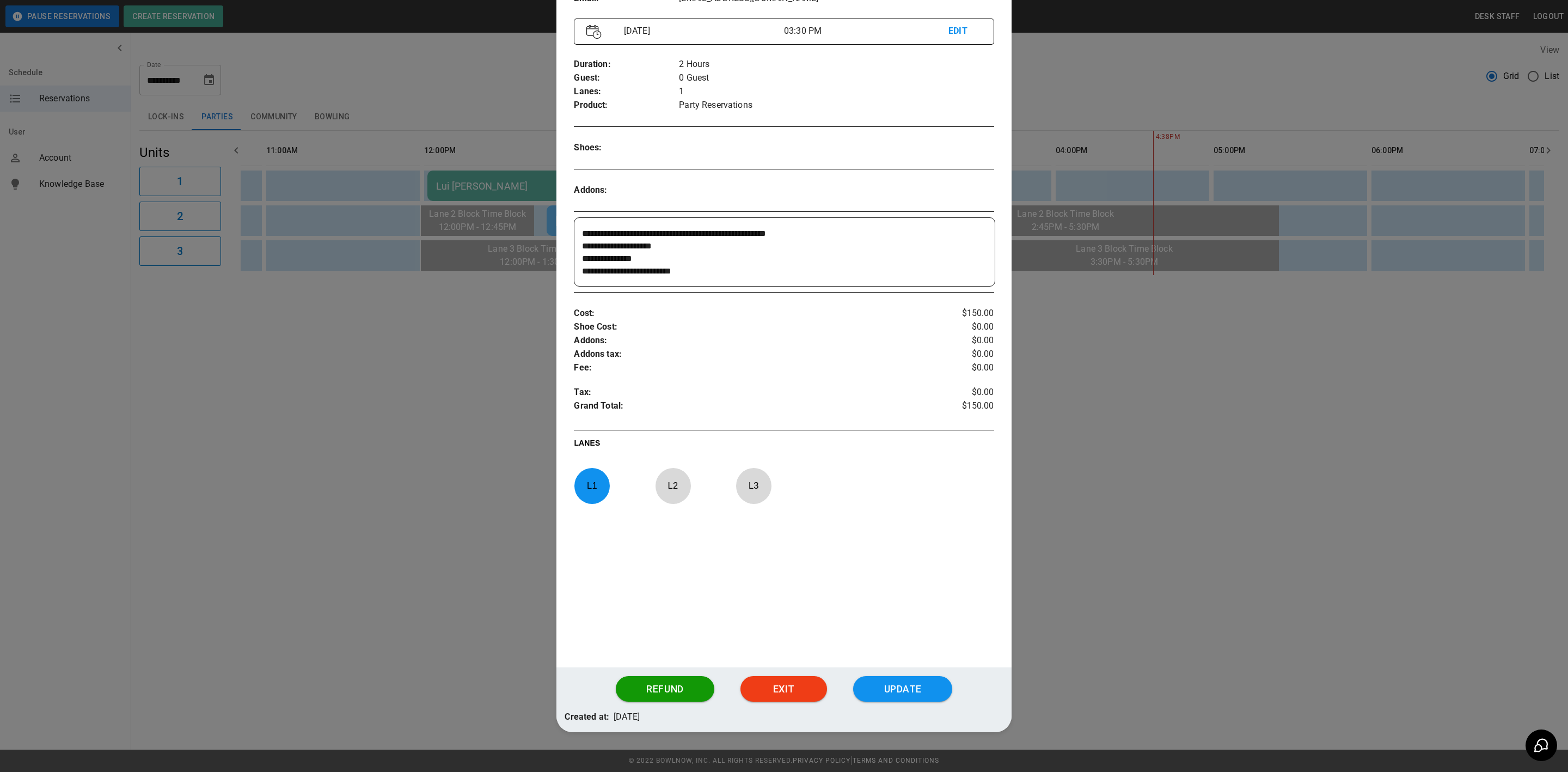
scroll to position [150, 0]
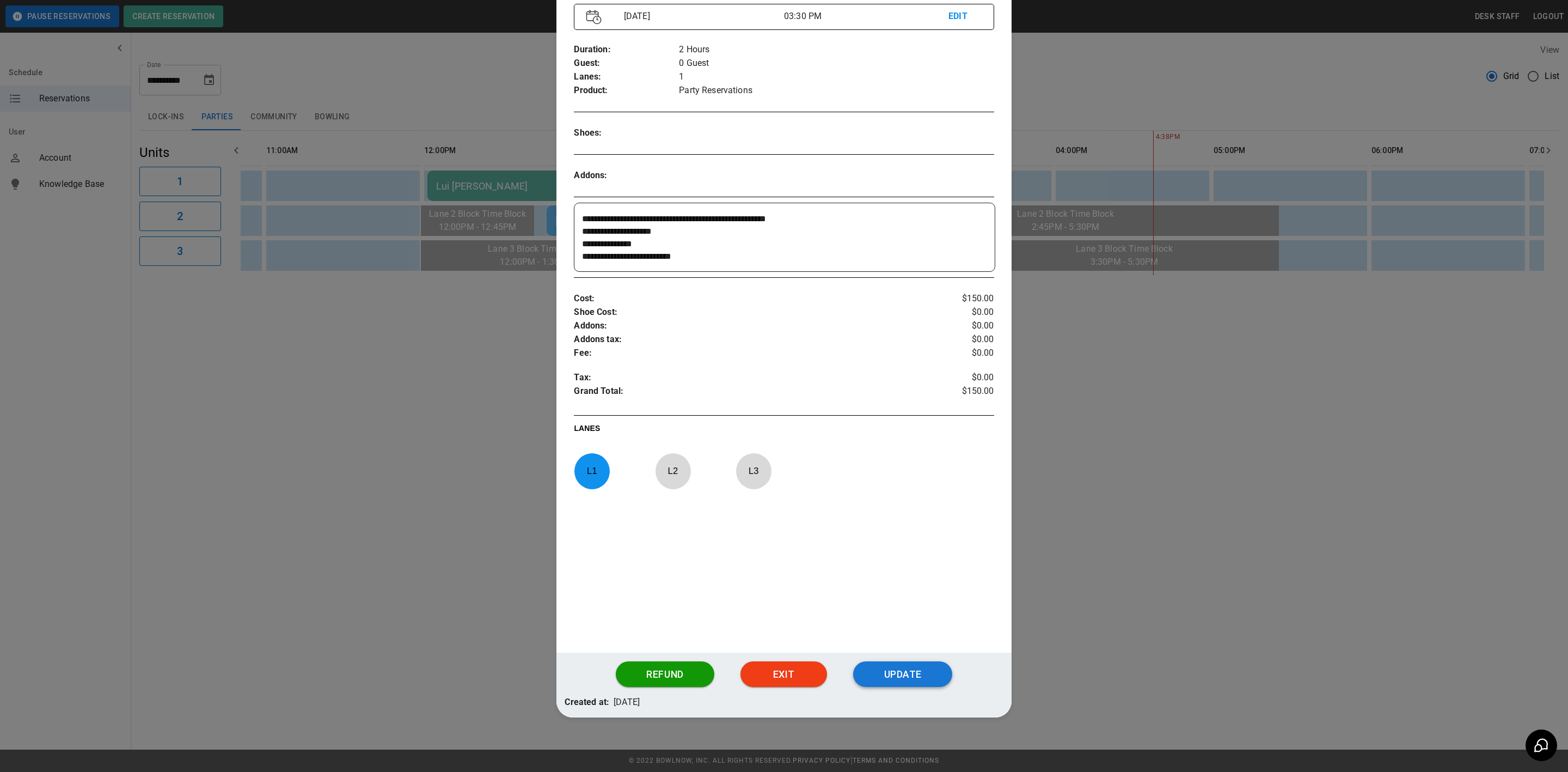
click at [887, 666] on button "Update" at bounding box center [902, 674] width 99 height 26
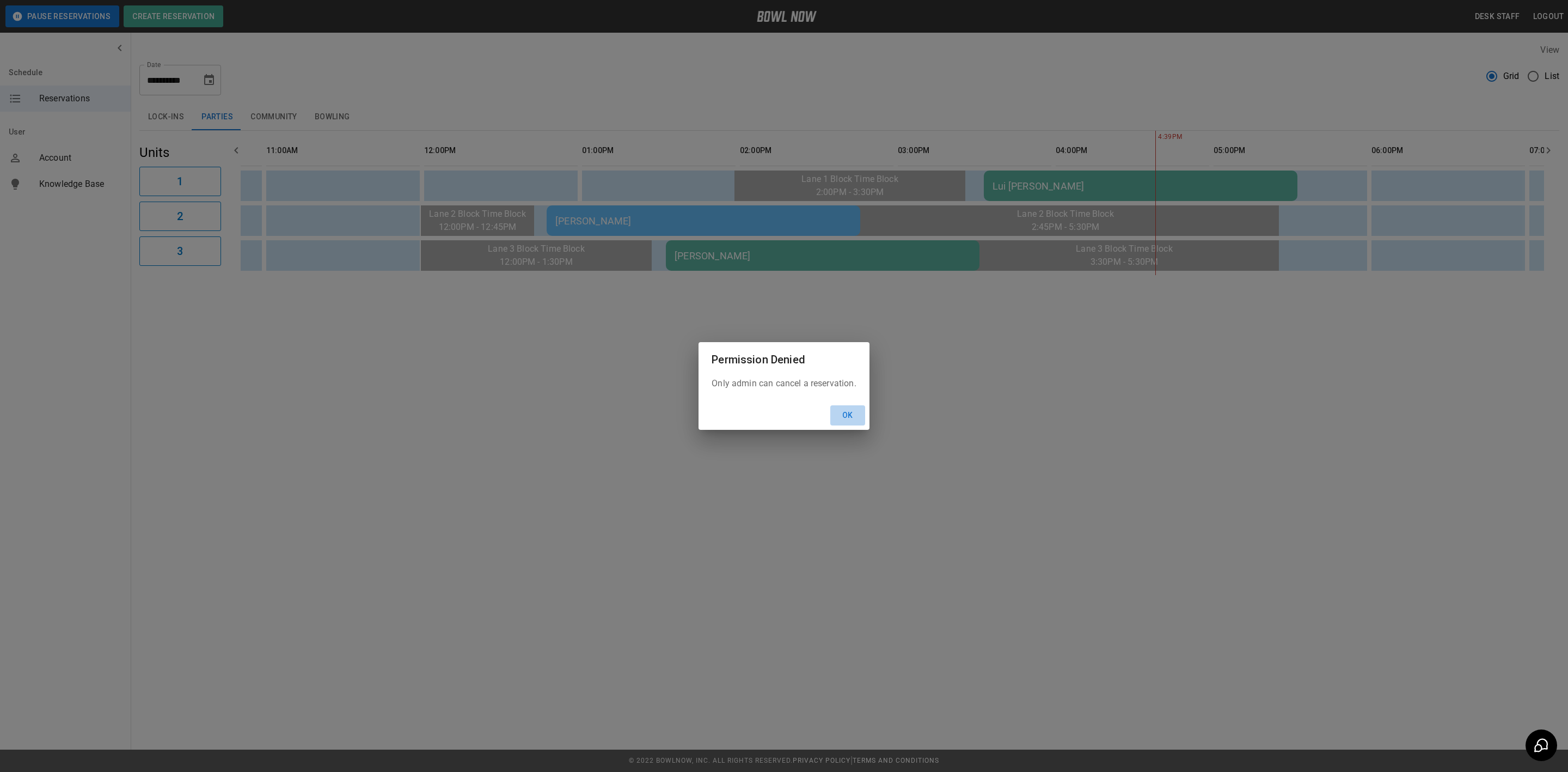
click at [856, 412] on button "Ok" at bounding box center [848, 415] width 35 height 20
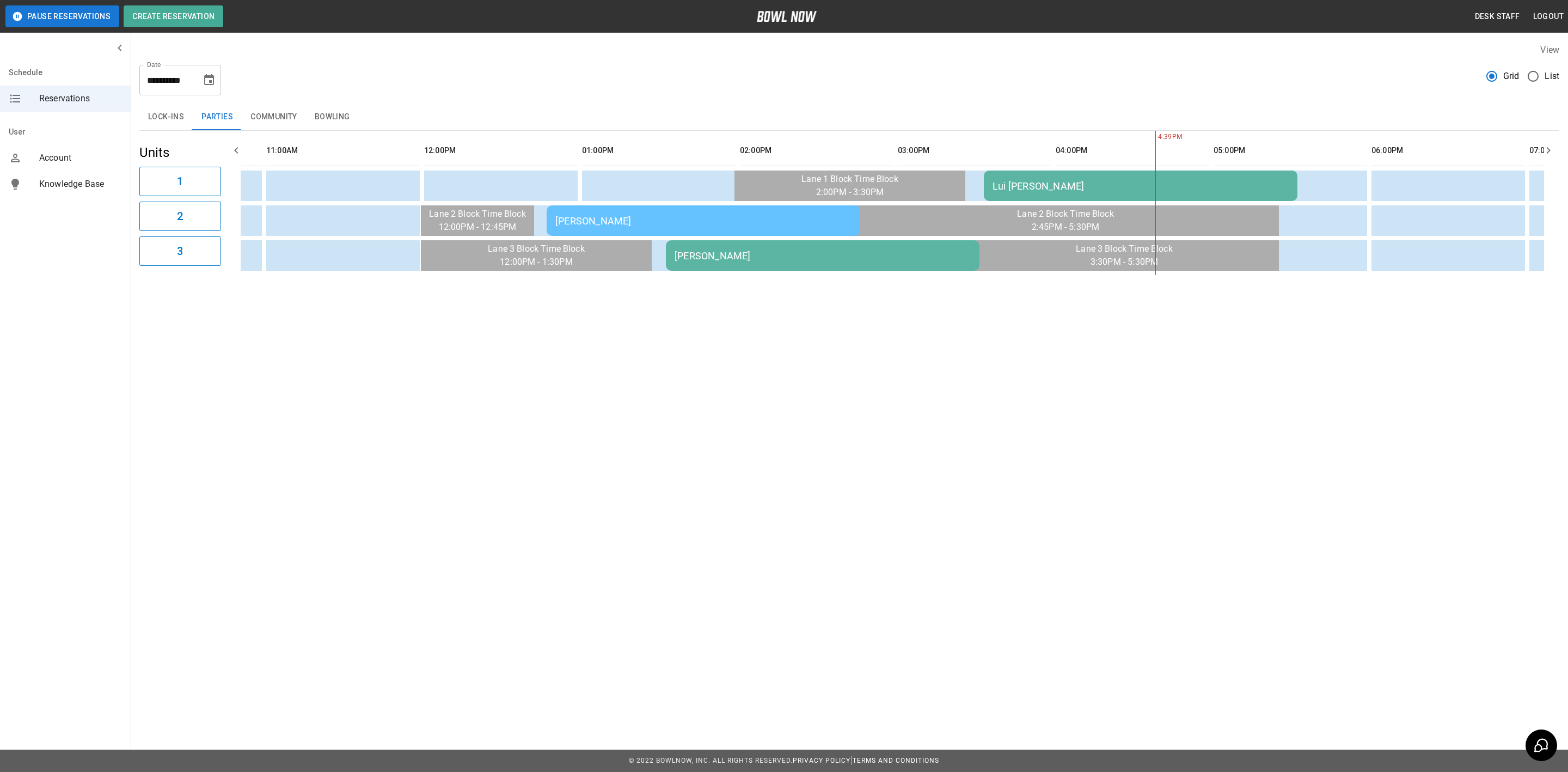
click at [1016, 197] on td "Lui [PERSON_NAME]" at bounding box center [1140, 185] width 314 height 31
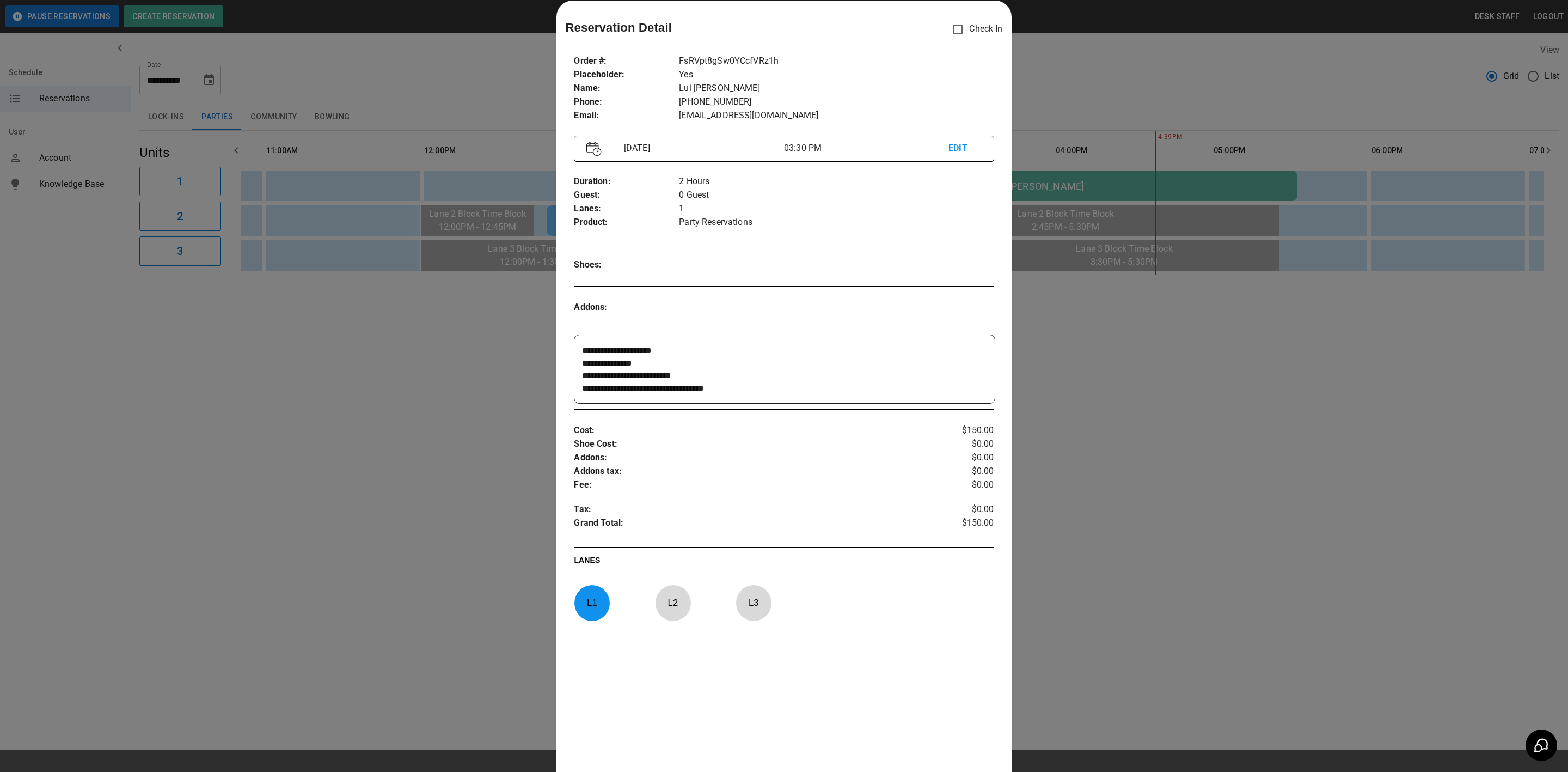
scroll to position [0, 0]
click at [1085, 409] on div at bounding box center [784, 386] width 1568 height 772
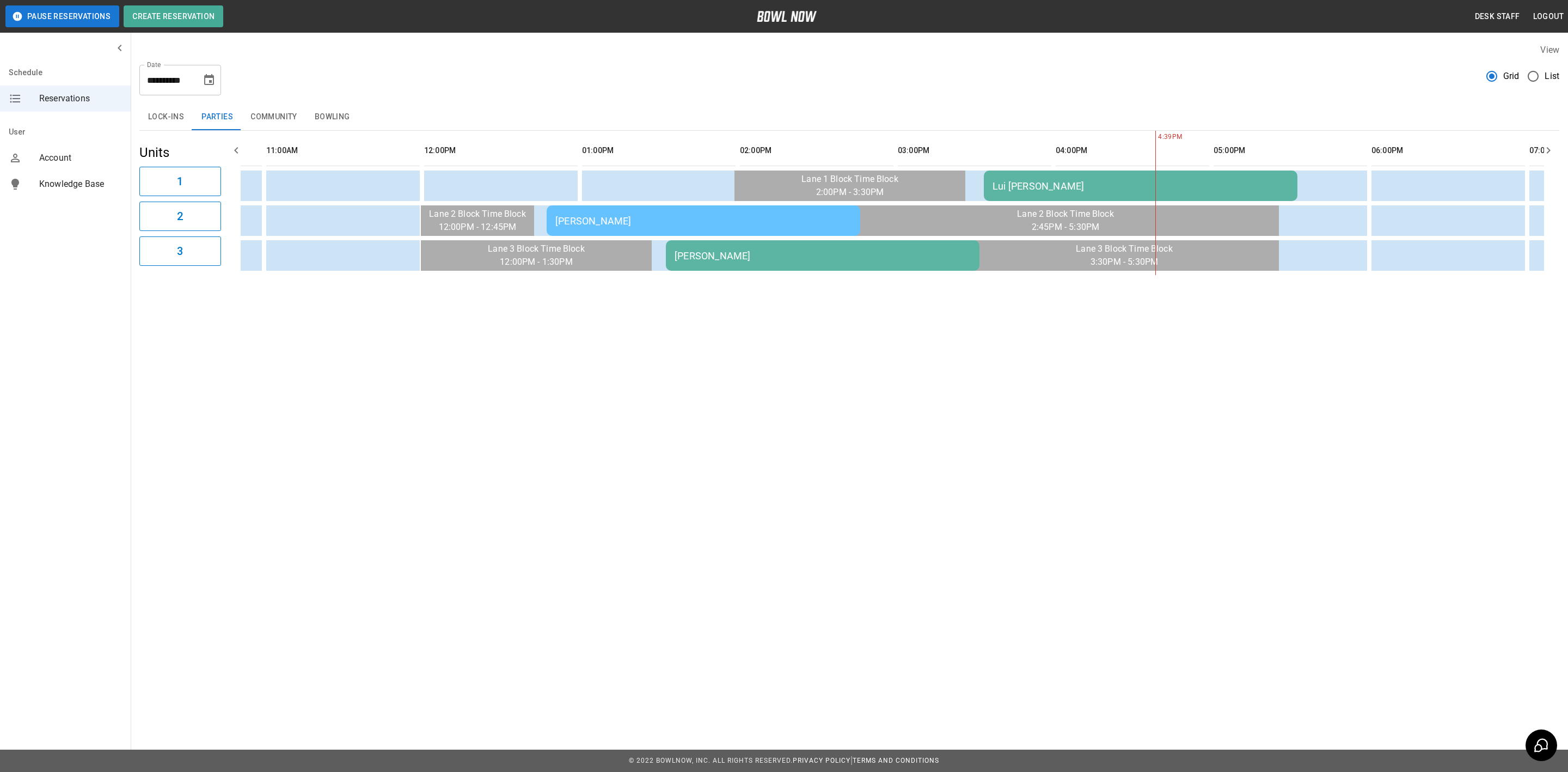
click at [1030, 187] on div "Lui [PERSON_NAME]" at bounding box center [1140, 185] width 296 height 11
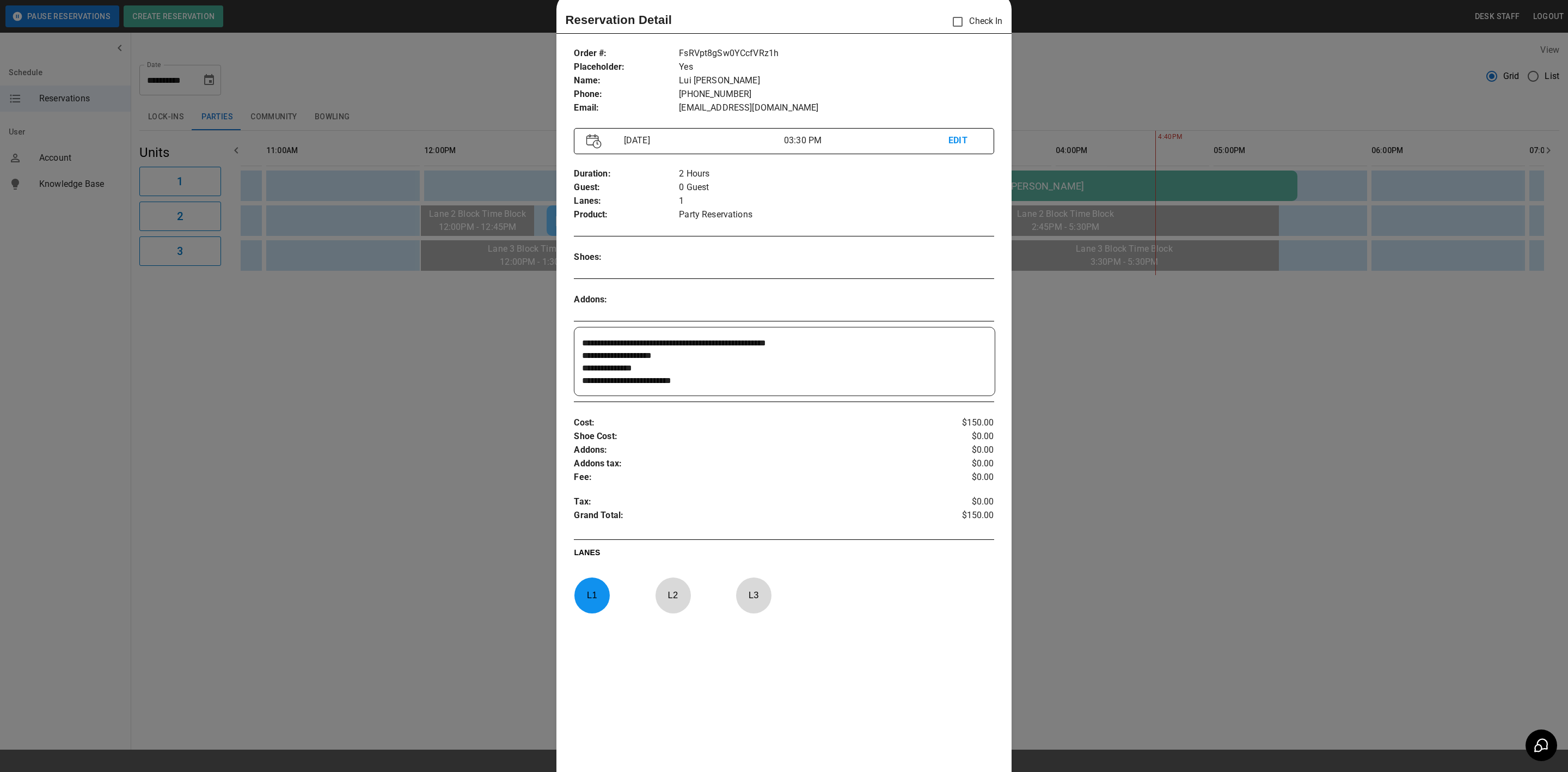
scroll to position [1, 0]
click at [1241, 561] on div at bounding box center [784, 386] width 1568 height 772
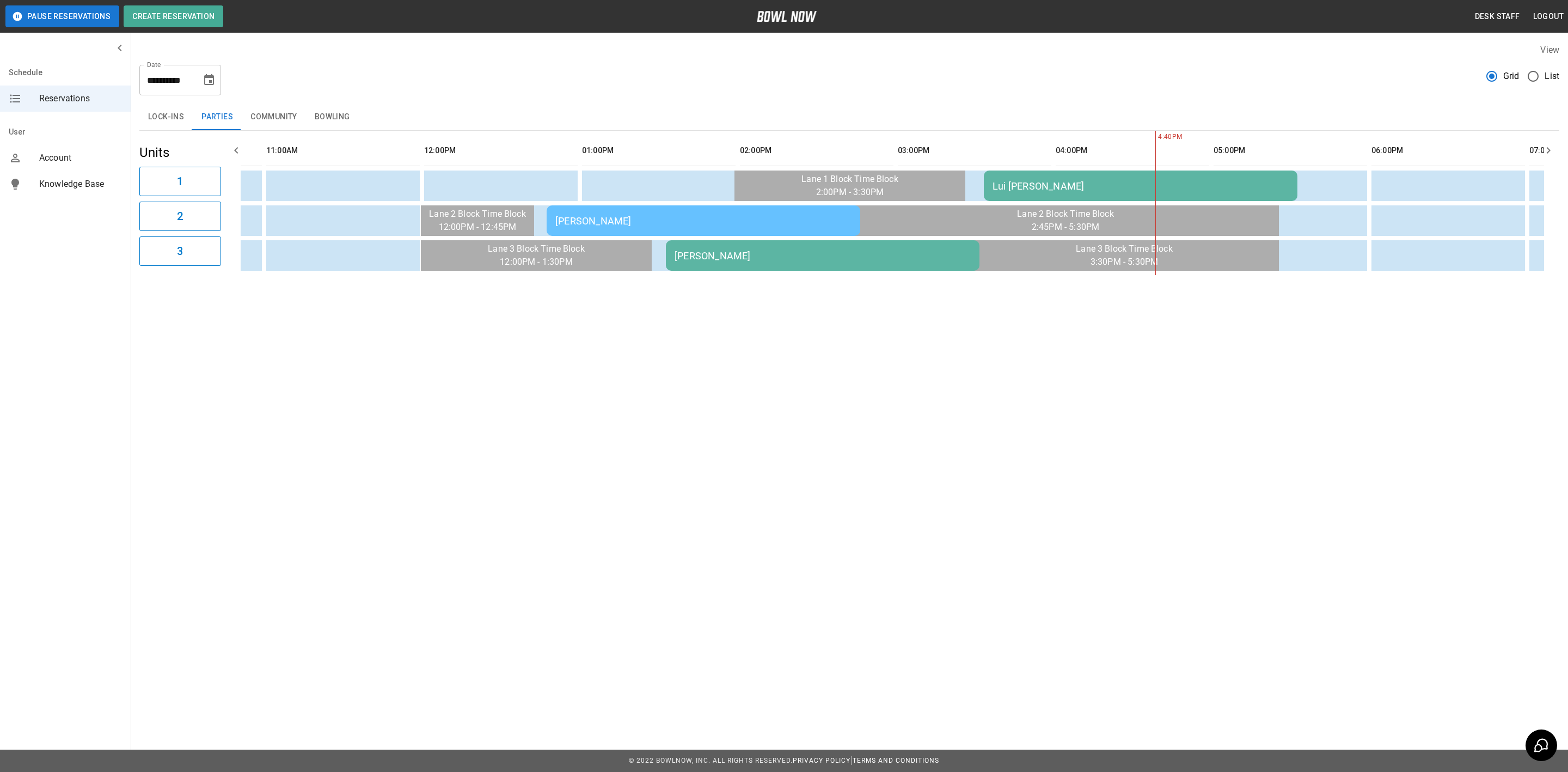
click at [739, 215] on div "[PERSON_NAME]" at bounding box center [703, 220] width 296 height 11
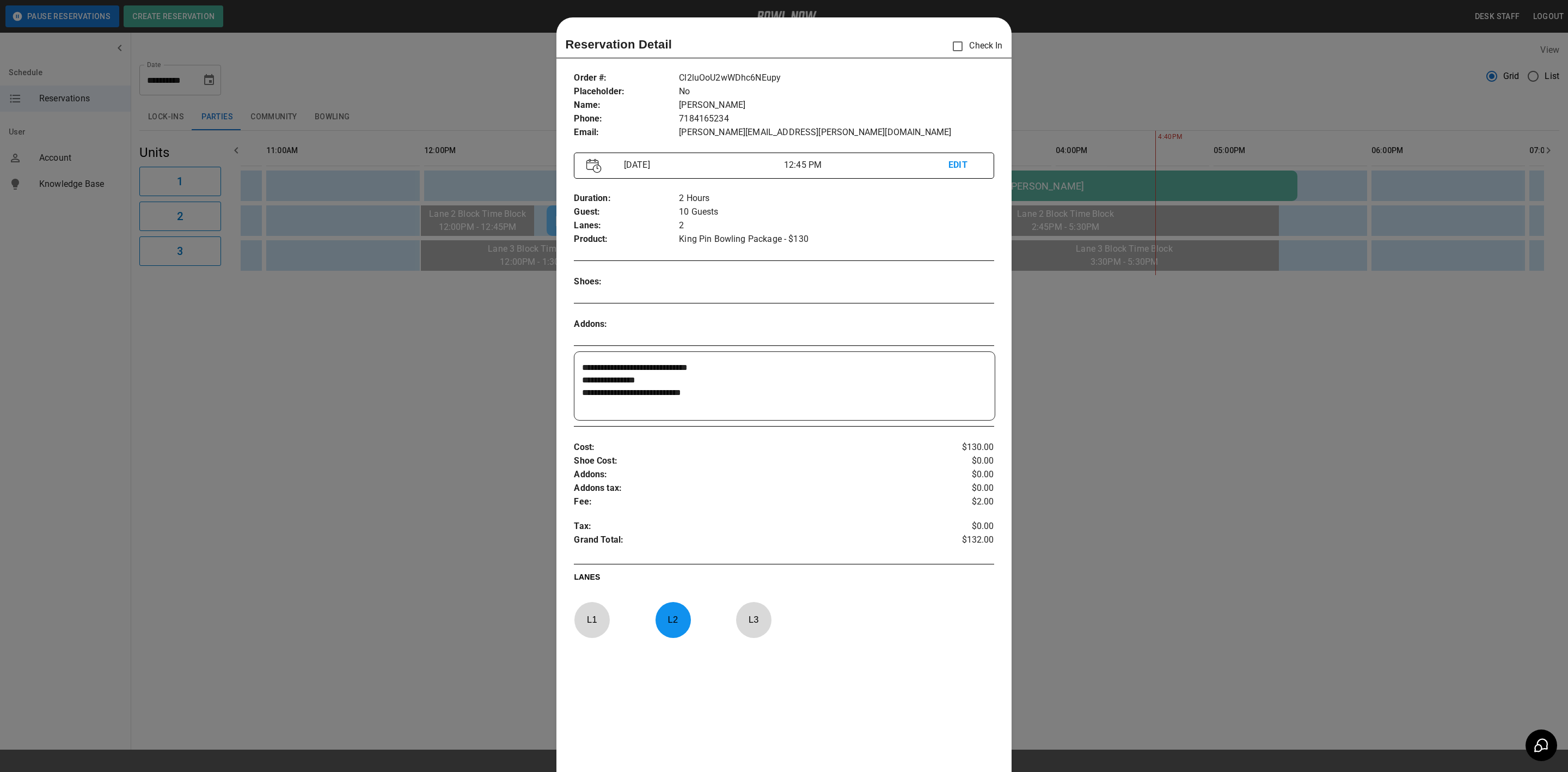
scroll to position [17, 0]
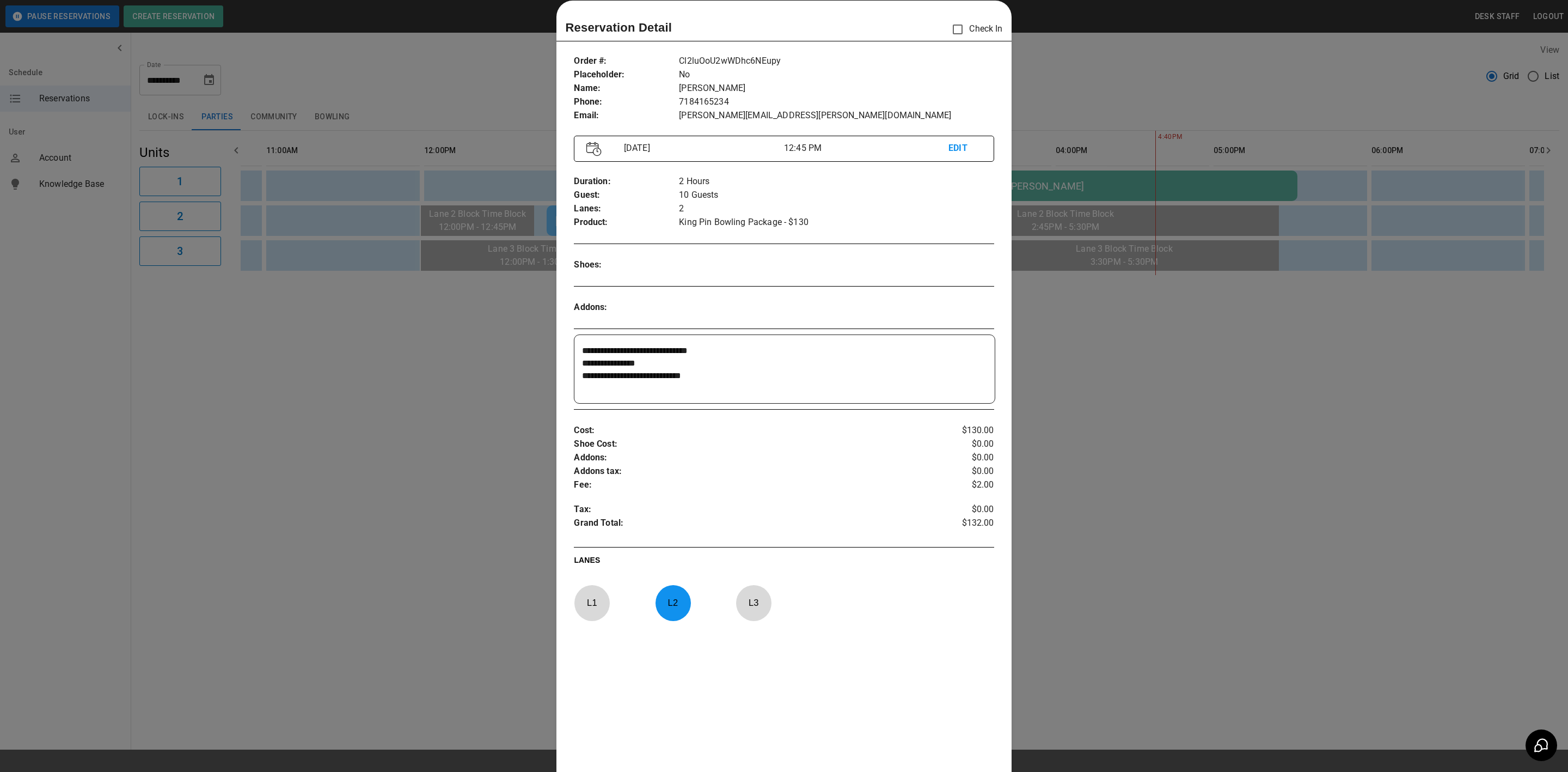
click at [1292, 464] on div at bounding box center [784, 386] width 1568 height 772
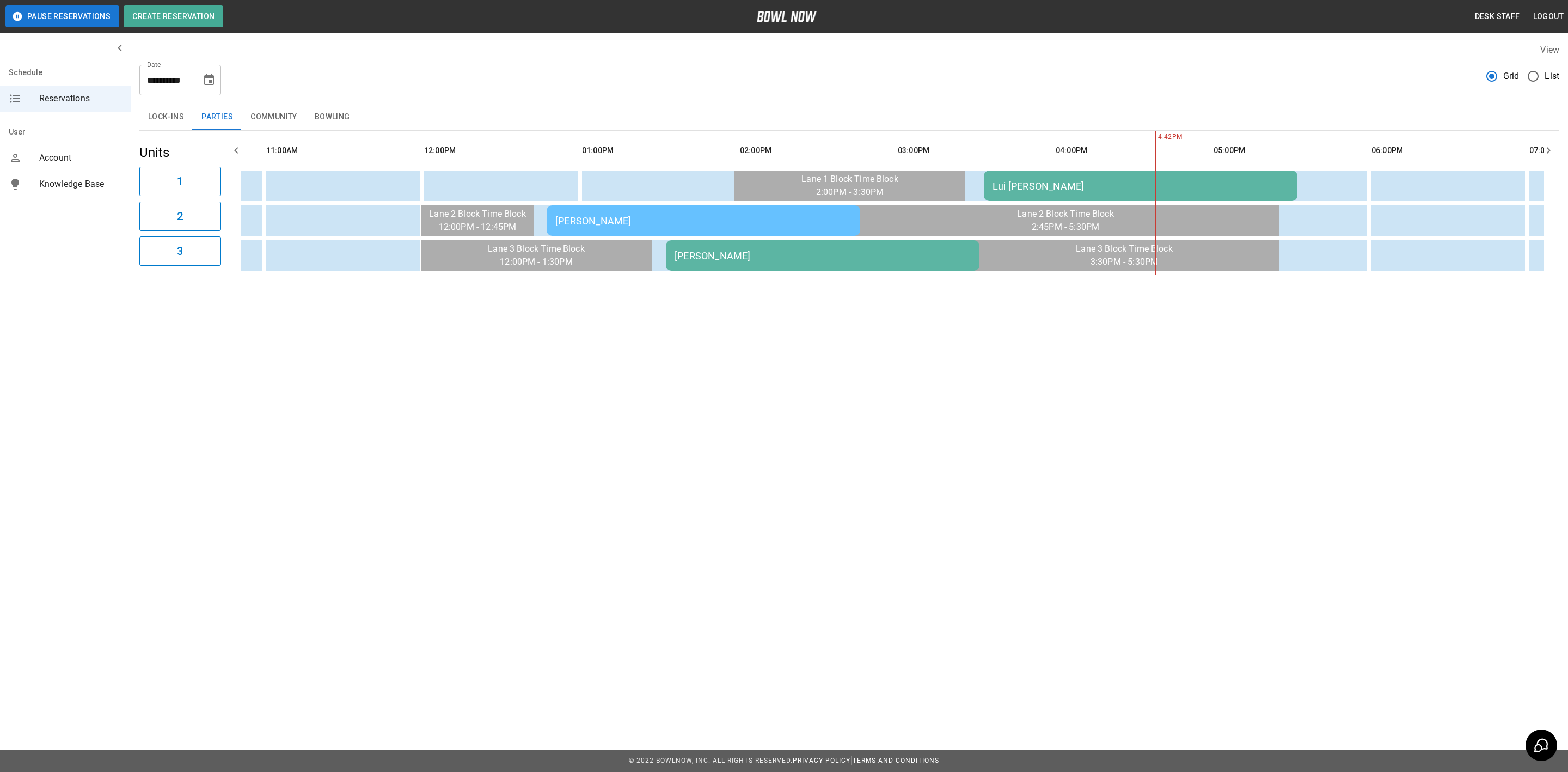
click at [1116, 189] on div "Lui [PERSON_NAME]" at bounding box center [1140, 185] width 296 height 11
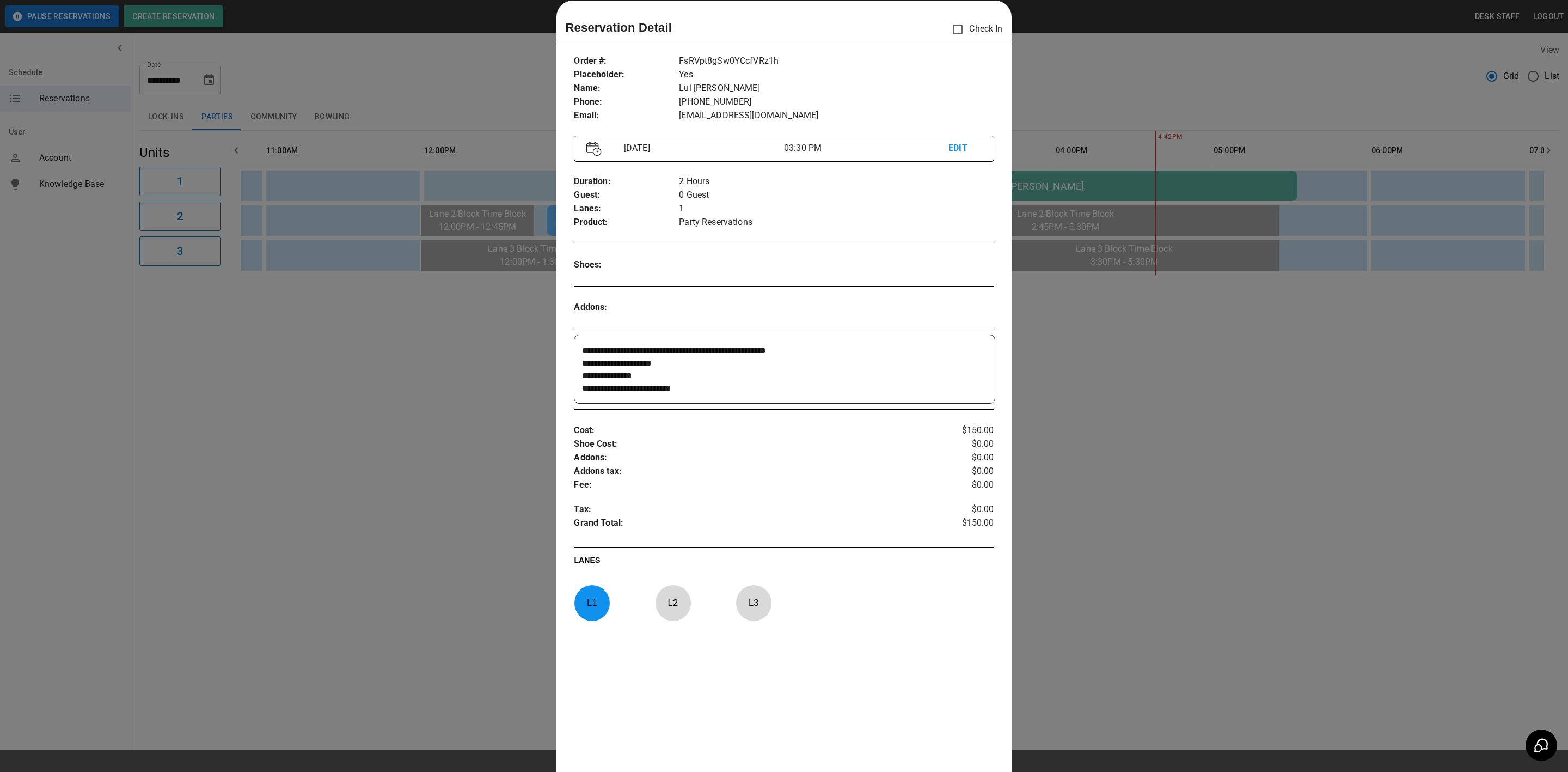
click at [1153, 452] on div at bounding box center [784, 386] width 1568 height 772
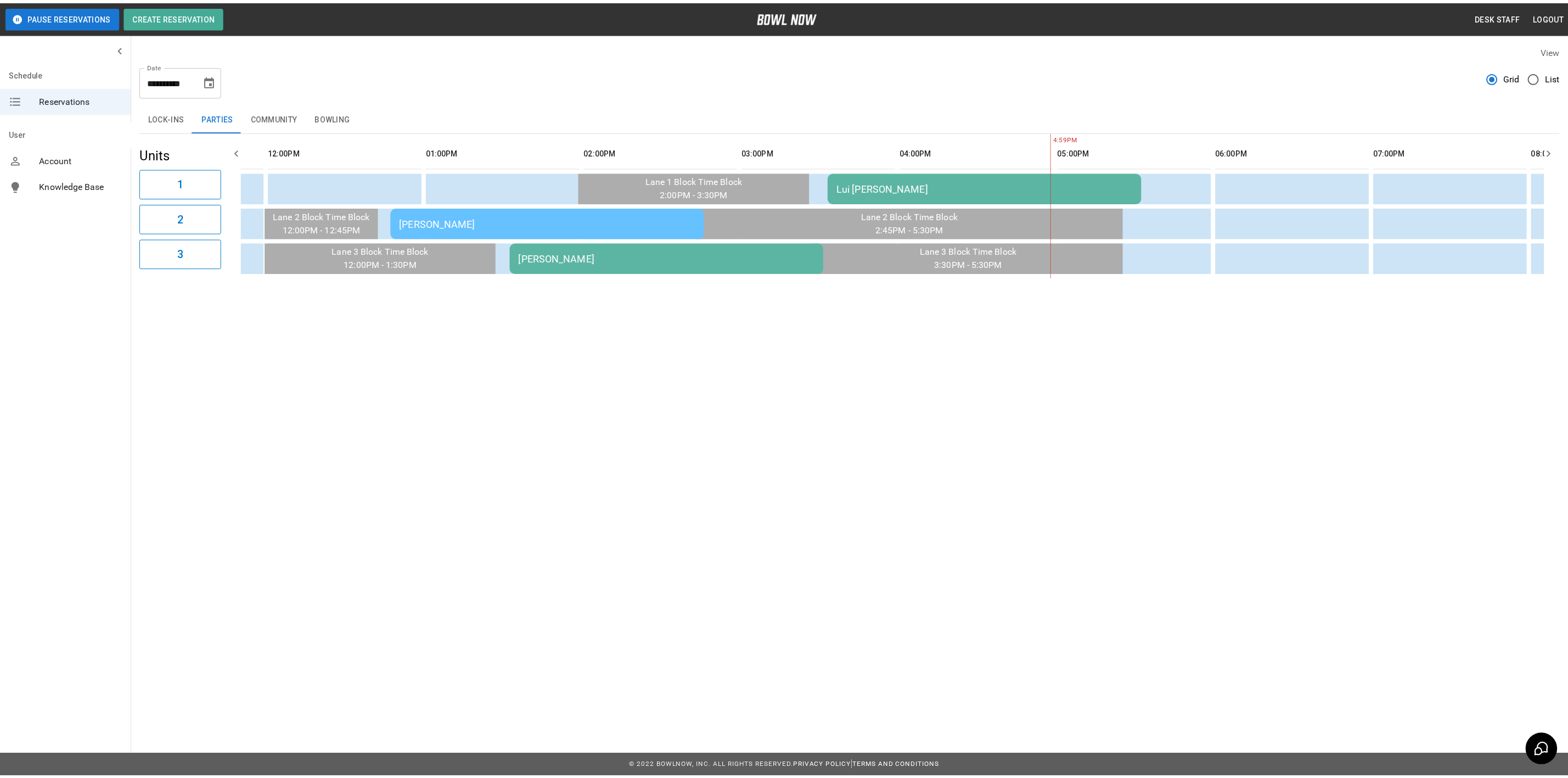
scroll to position [0, 454]
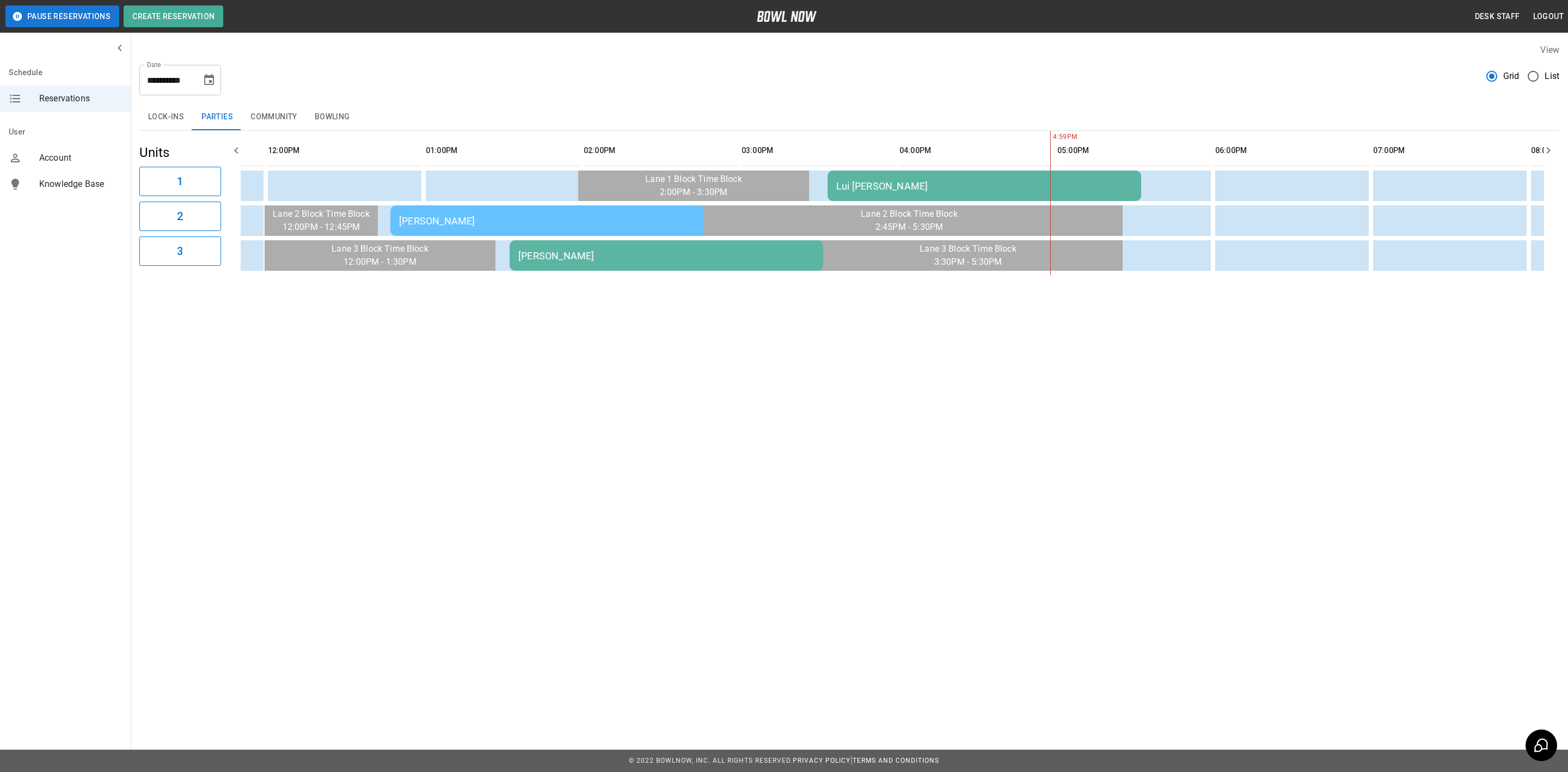
click at [327, 113] on button "Bowling" at bounding box center [332, 117] width 53 height 26
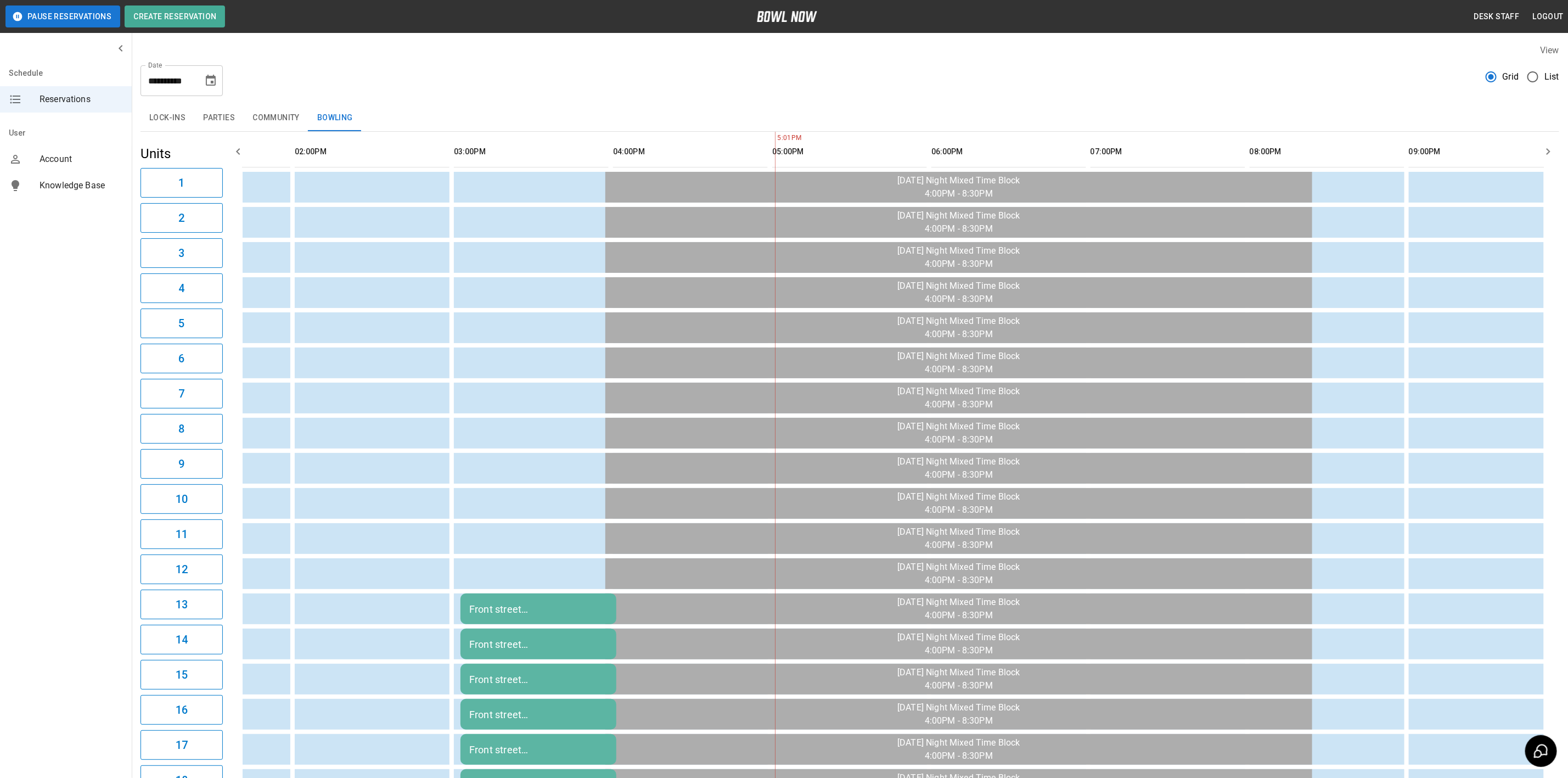
scroll to position [0, 609]
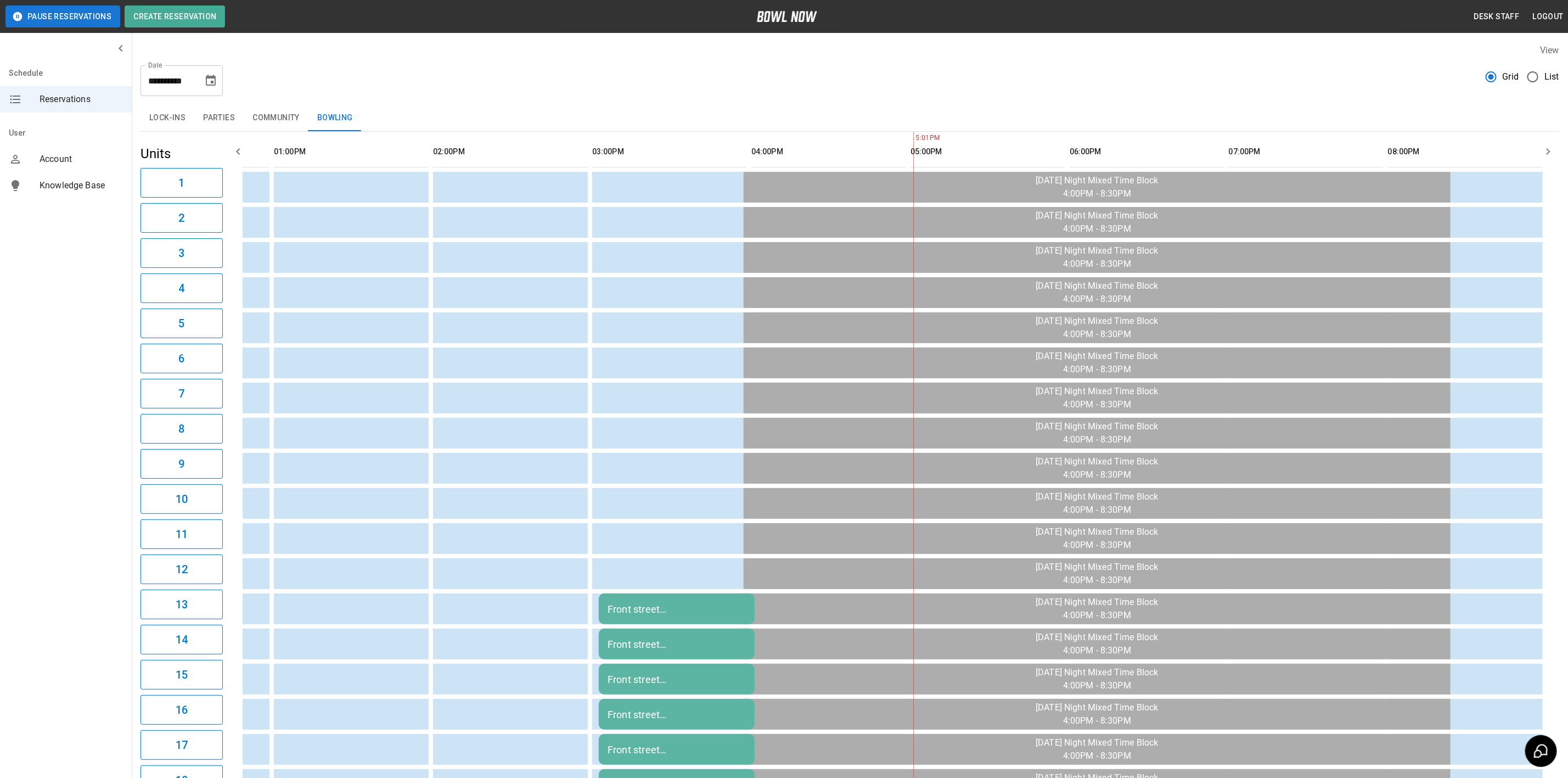
click at [193, 67] on input "**********" at bounding box center [168, 81] width 55 height 31
click at [356, 66] on div "**********" at bounding box center [850, 77] width 1419 height 40
click at [211, 80] on icon "Choose date, selected date is Oct 5, 2025" at bounding box center [211, 81] width 13 height 13
click at [232, 158] on button "4" at bounding box center [234, 159] width 20 height 20
type input "**********"
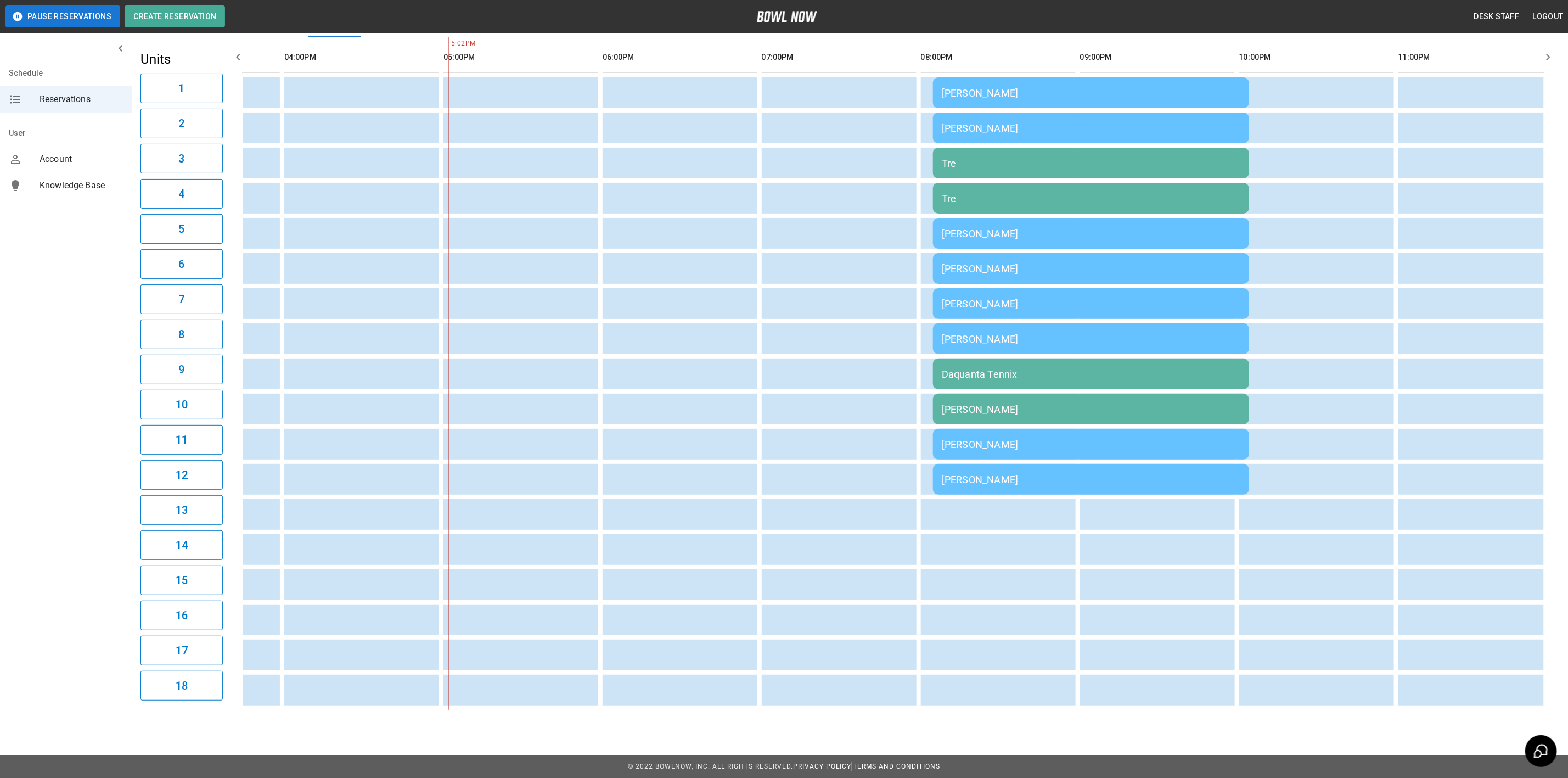
click at [961, 439] on div "[PERSON_NAME]" at bounding box center [1091, 444] width 298 height 11
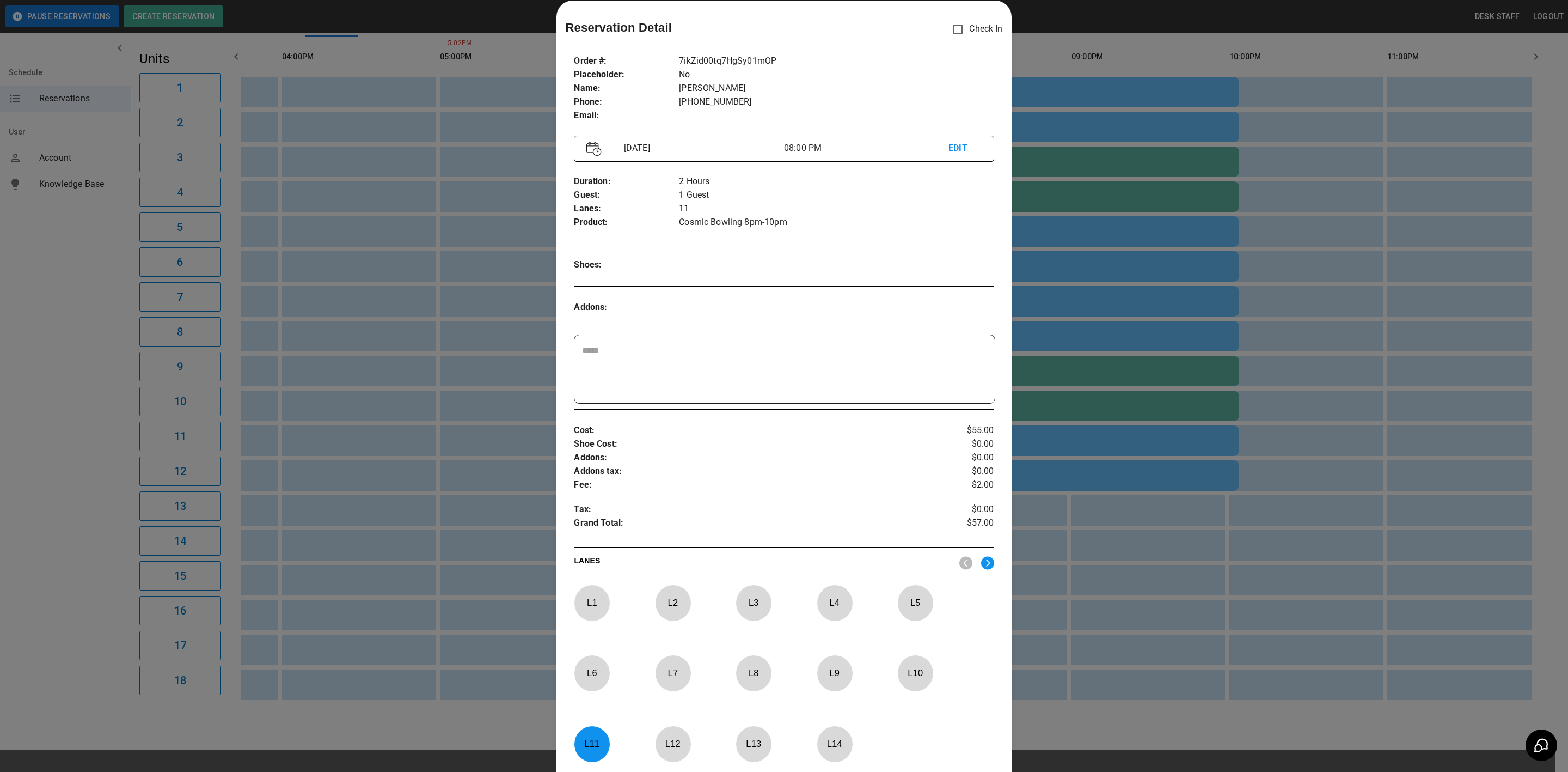
click at [431, 446] on div at bounding box center [784, 386] width 1568 height 772
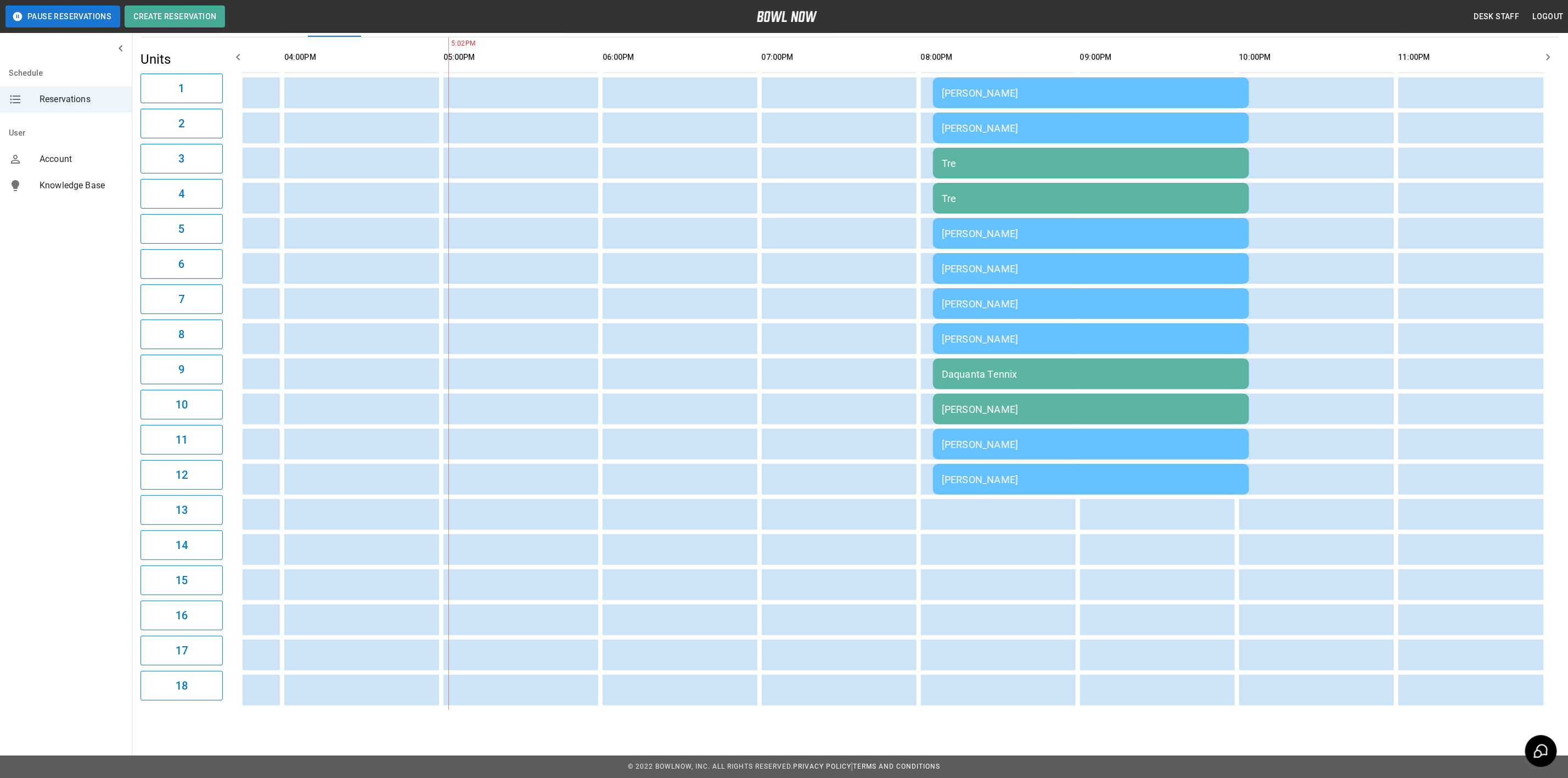
click at [953, 441] on div "[PERSON_NAME]" at bounding box center [1091, 444] width 298 height 11
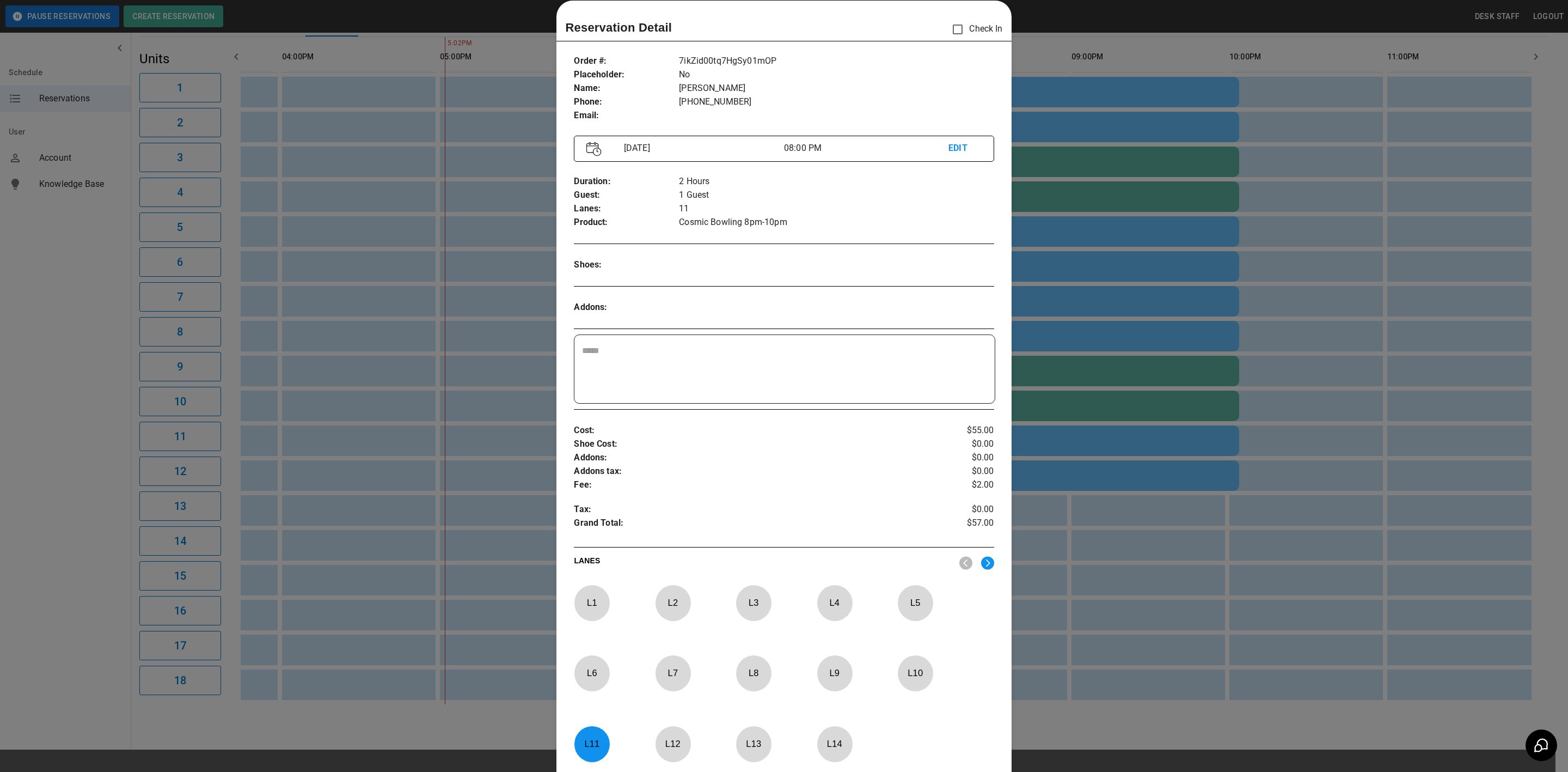
click at [623, 353] on textarea at bounding box center [785, 369] width 405 height 50
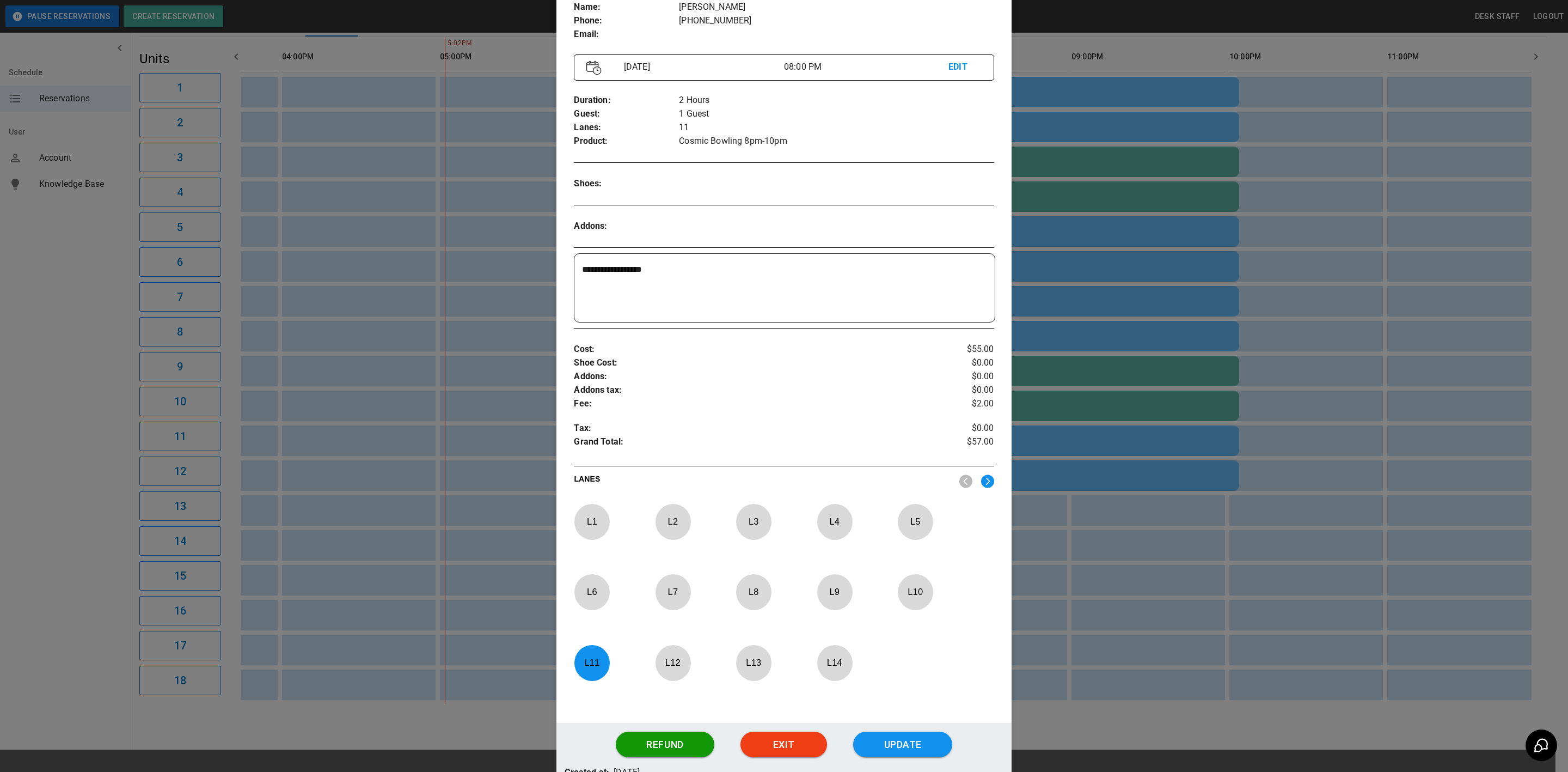
type textarea "**********"
click at [413, 446] on div at bounding box center [784, 386] width 1568 height 772
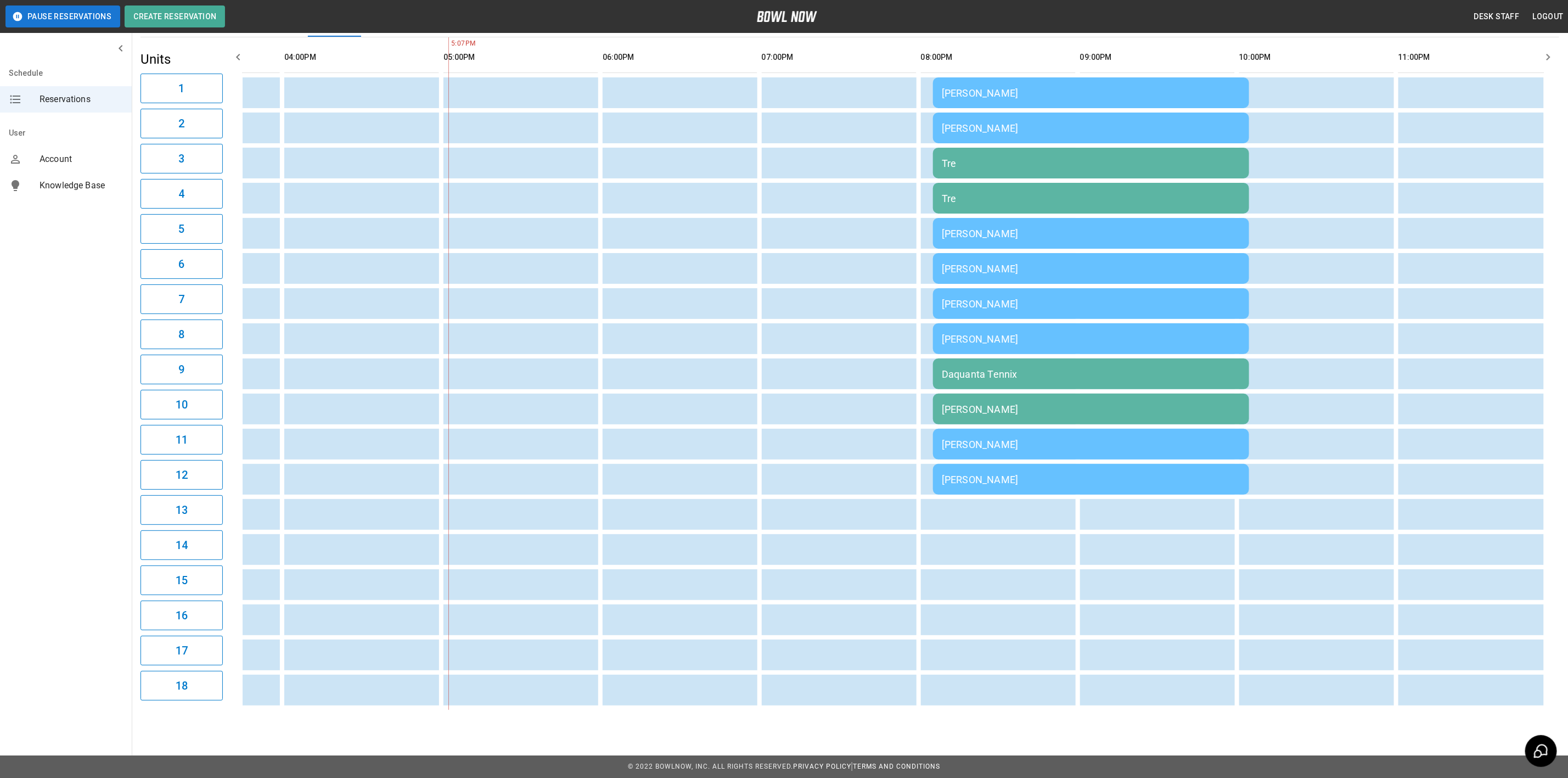
scroll to position [0, 0]
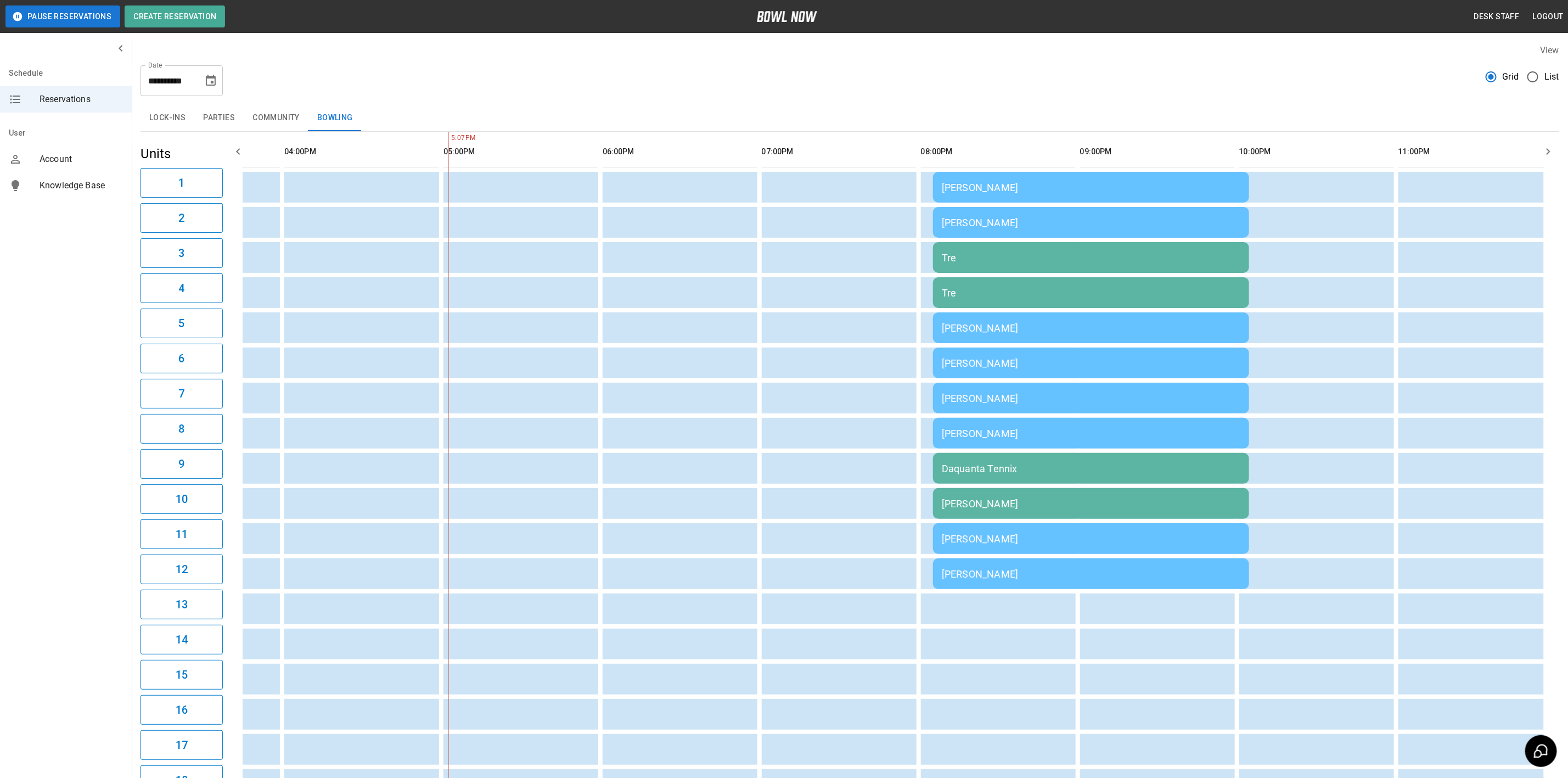
click at [211, 80] on icon "Choose date, selected date is Oct 4, 2025" at bounding box center [211, 81] width 13 height 13
click at [101, 175] on button "5" at bounding box center [102, 180] width 20 height 20
type input "**********"
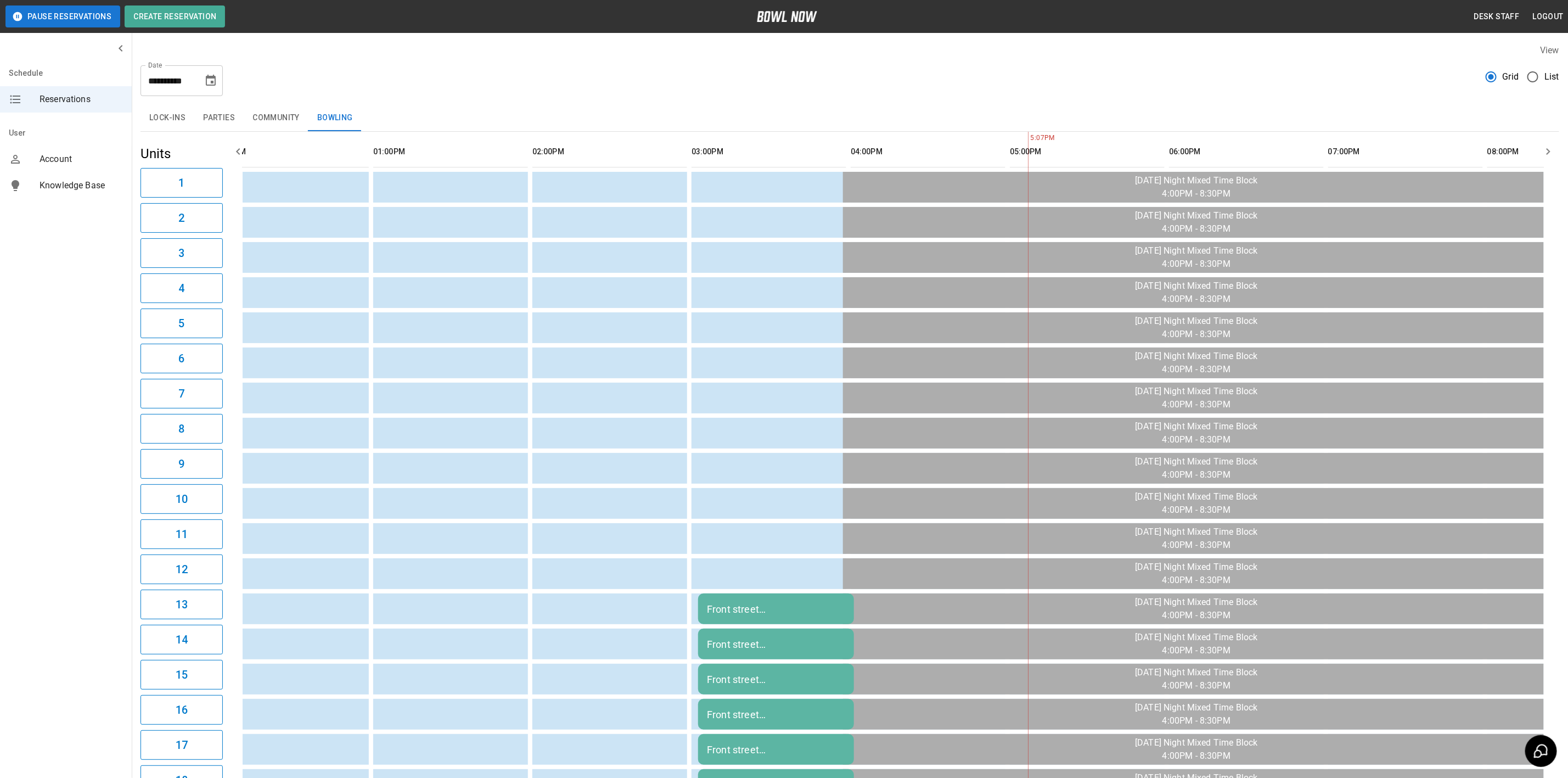
scroll to position [0, 360]
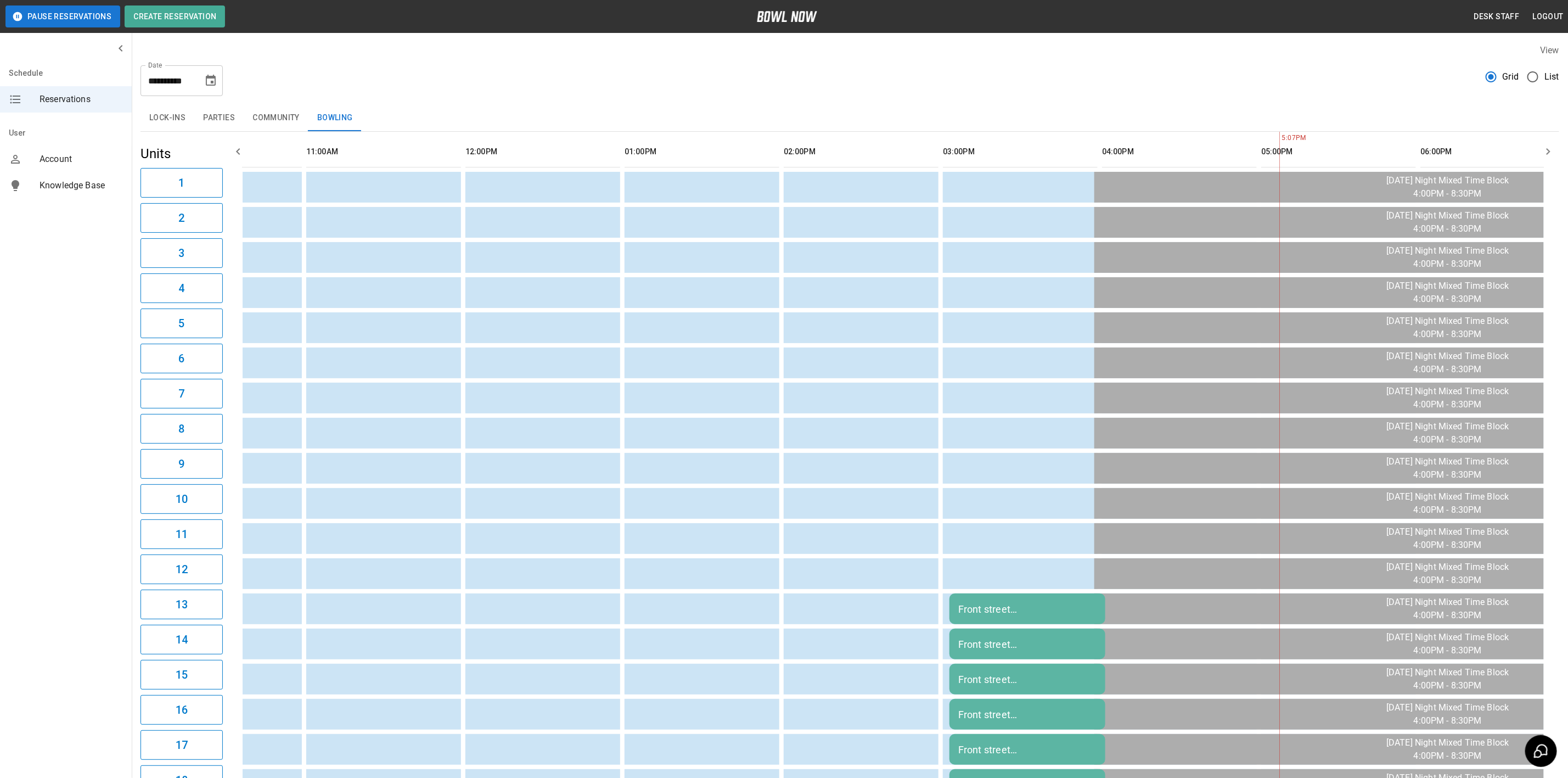
click at [226, 129] on button "Parties" at bounding box center [219, 118] width 50 height 26
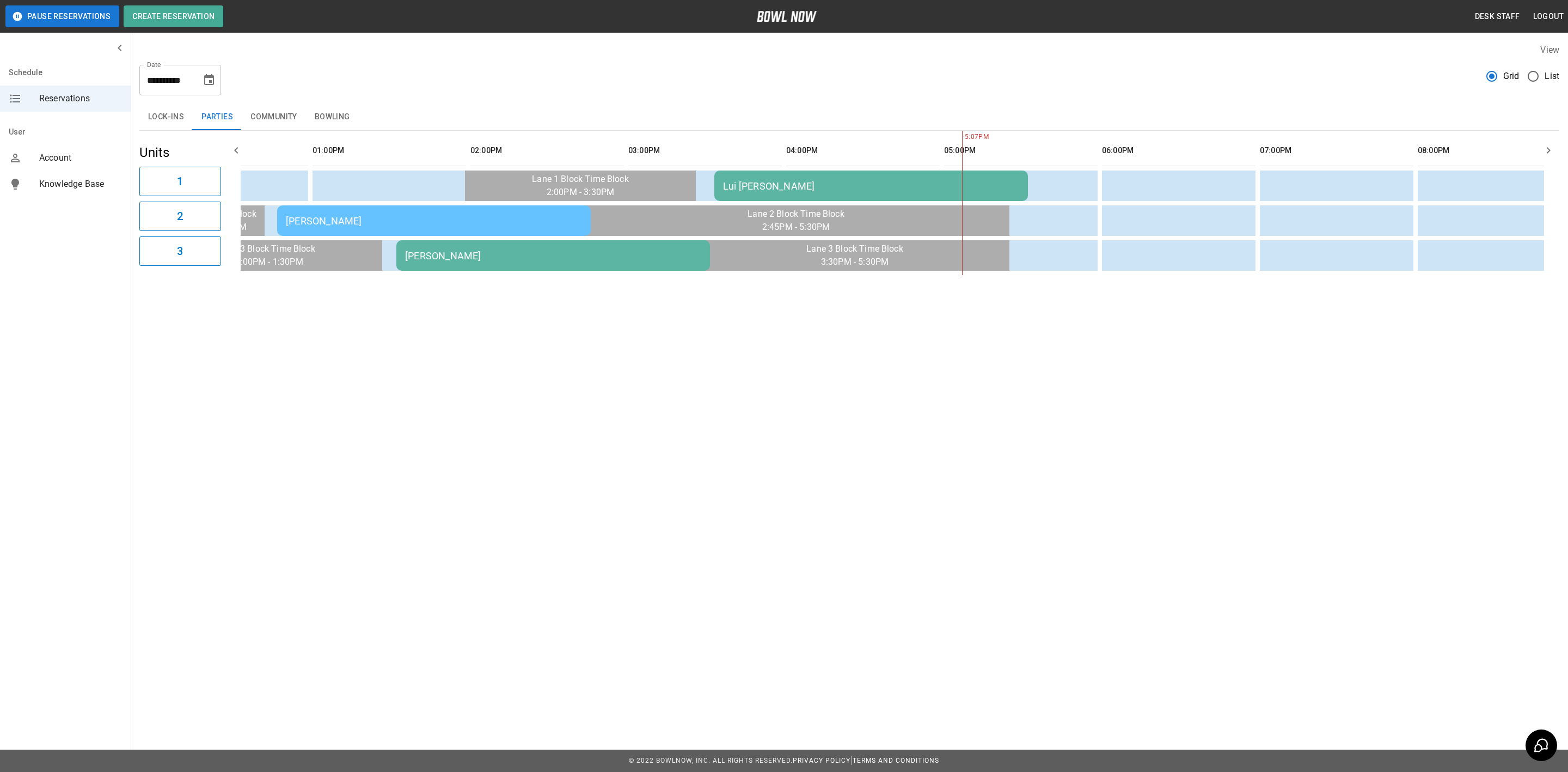
scroll to position [0, 565]
